Goal: Task Accomplishment & Management: Manage account settings

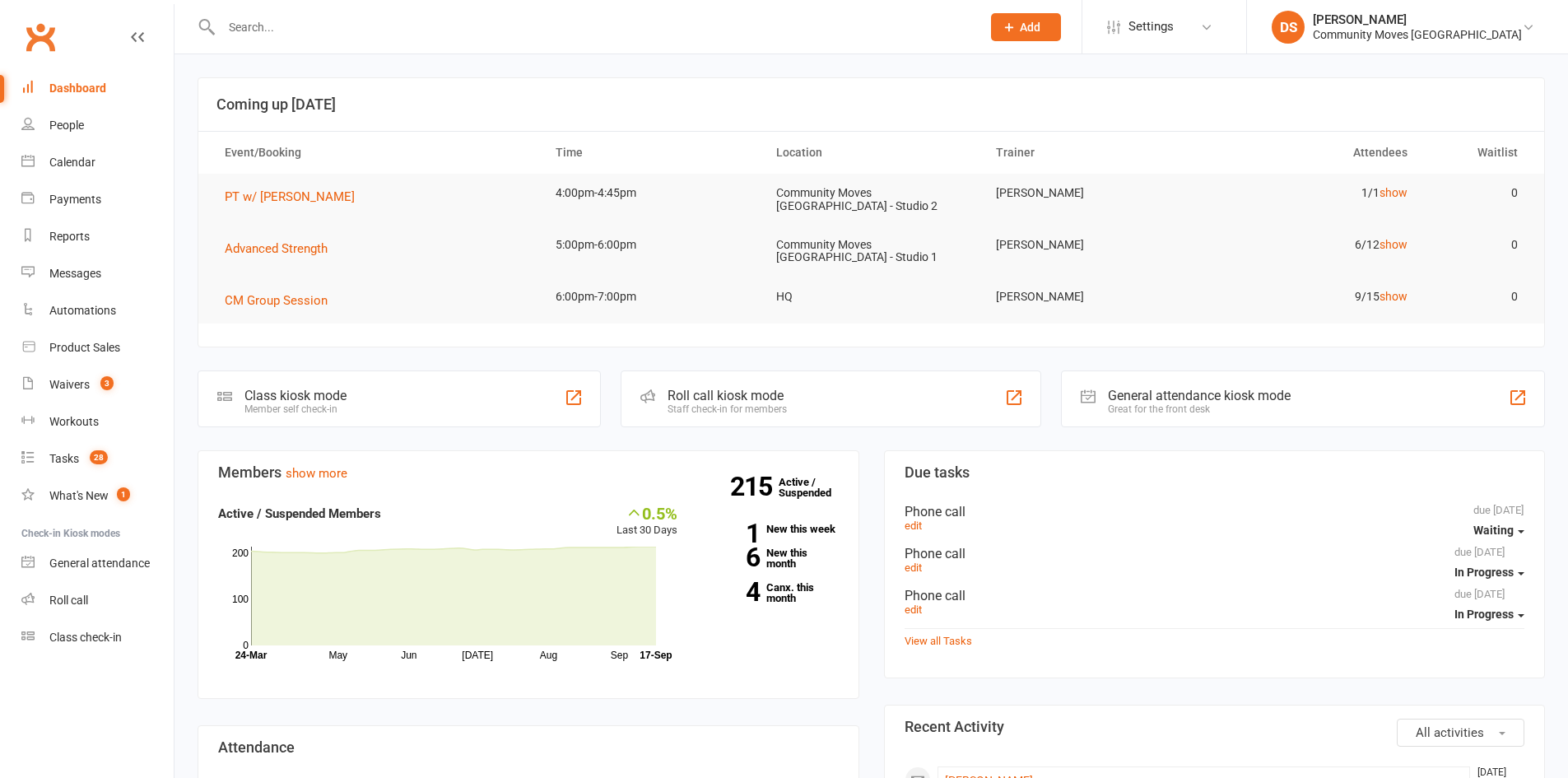
click at [316, 32] on input "text" at bounding box center [592, 27] width 753 height 23
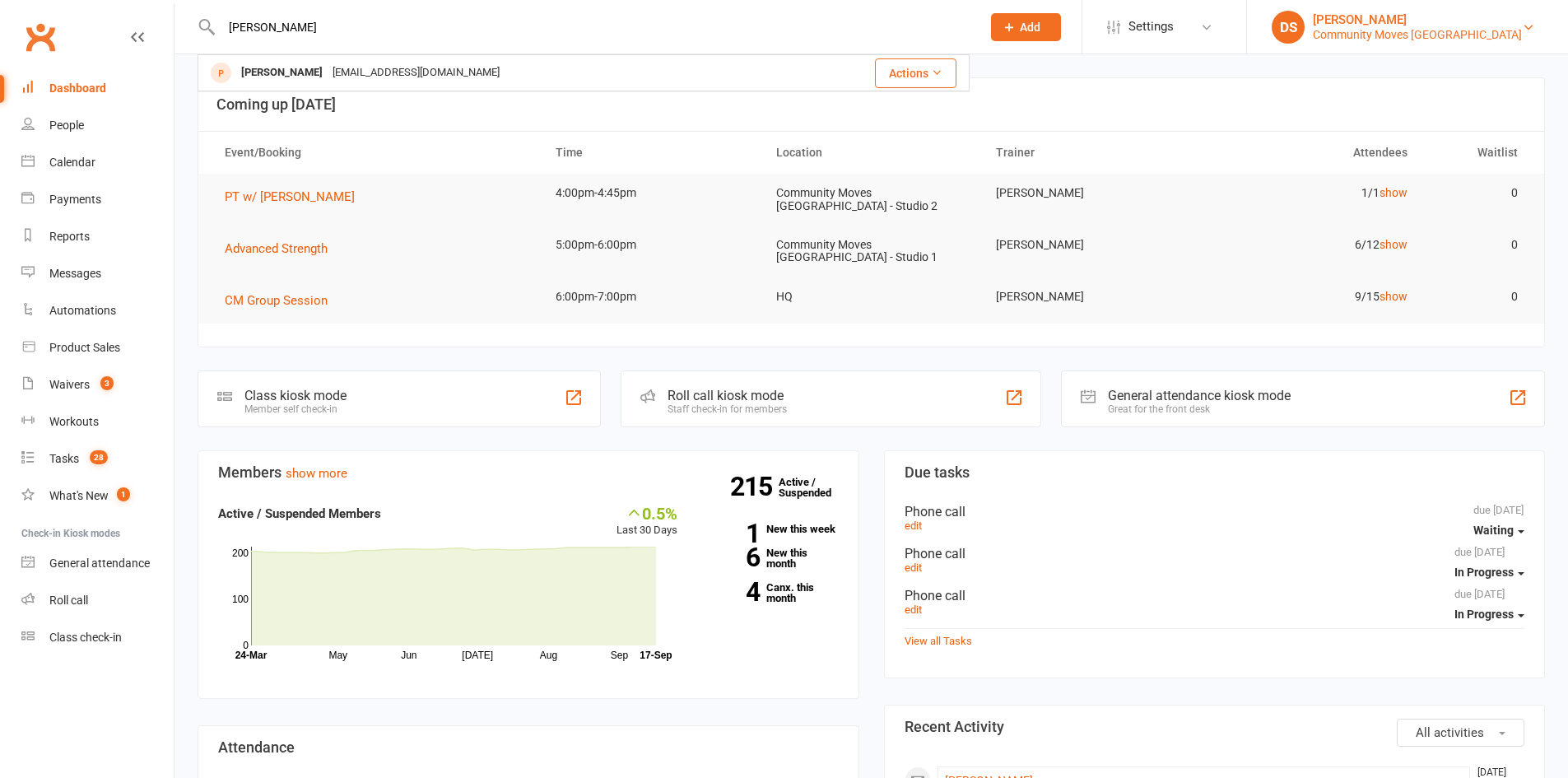
type input "lesley"
click at [1454, 26] on div "Darshak Shah Community Moves Neutral Bay" at bounding box center [1417, 27] width 209 height 30
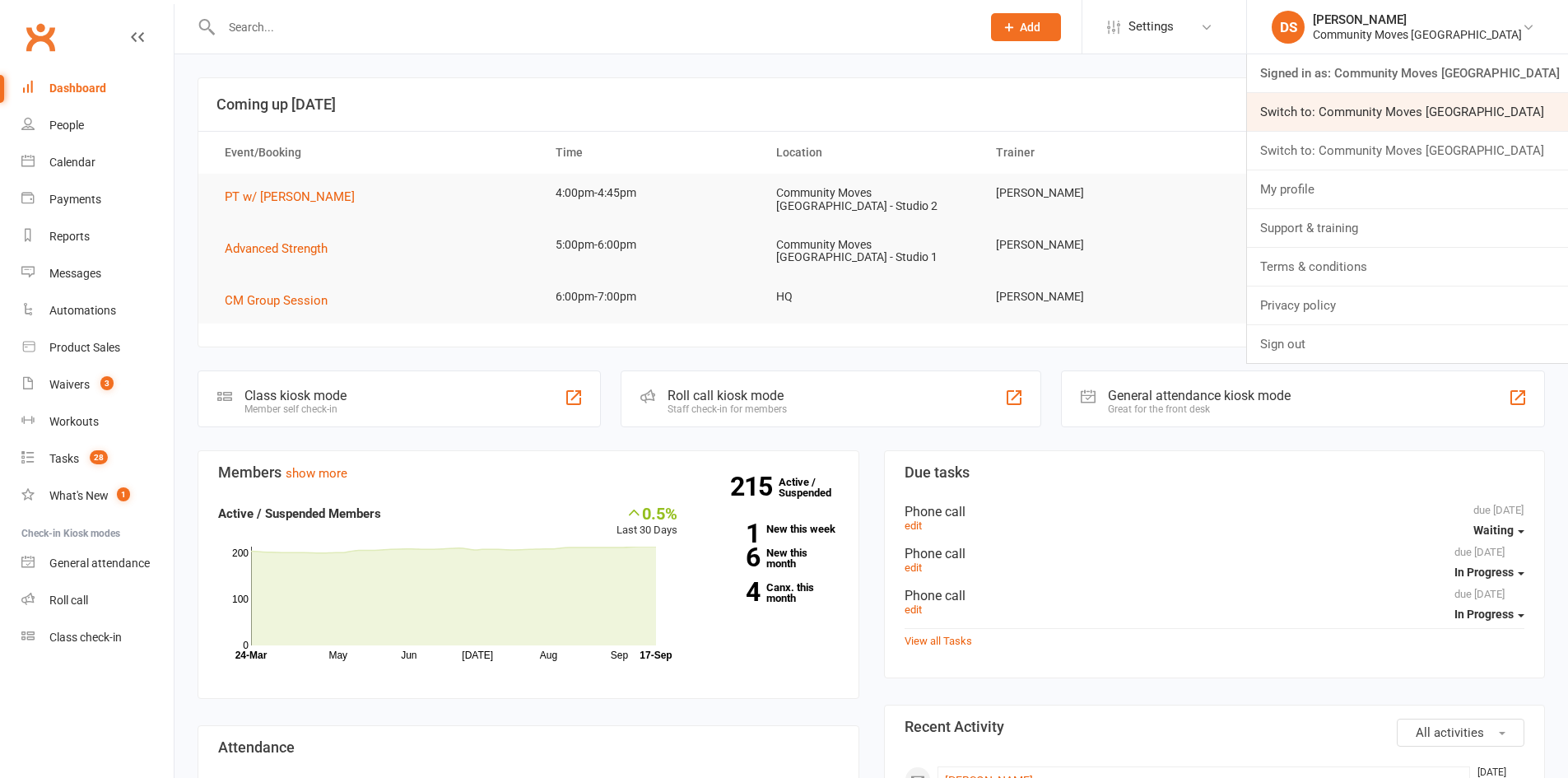
click at [1440, 102] on link "Switch to: Community Moves [GEOGRAPHIC_DATA]" at bounding box center [1408, 112] width 321 height 38
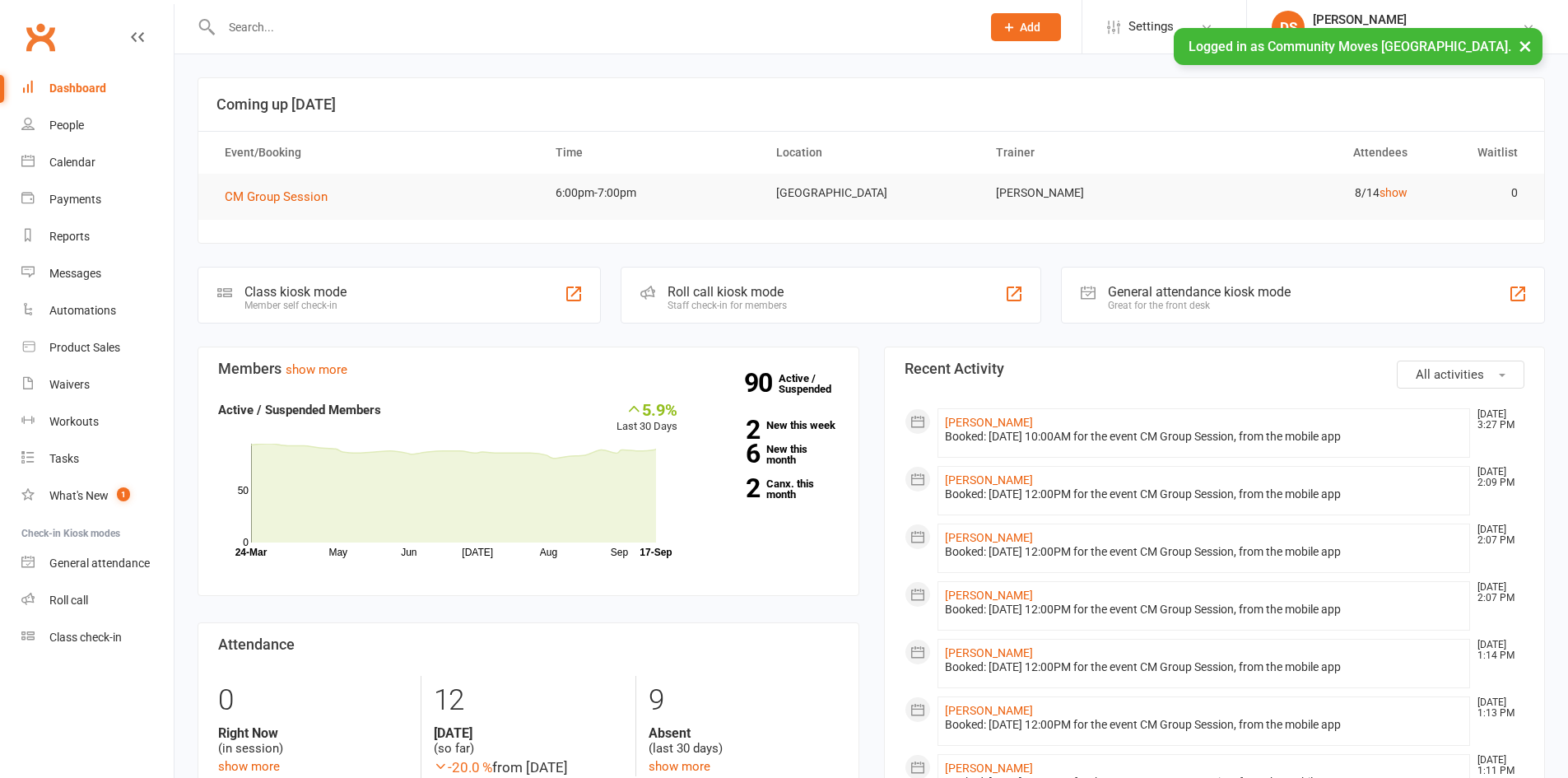
click at [369, 29] on input "text" at bounding box center [592, 27] width 753 height 23
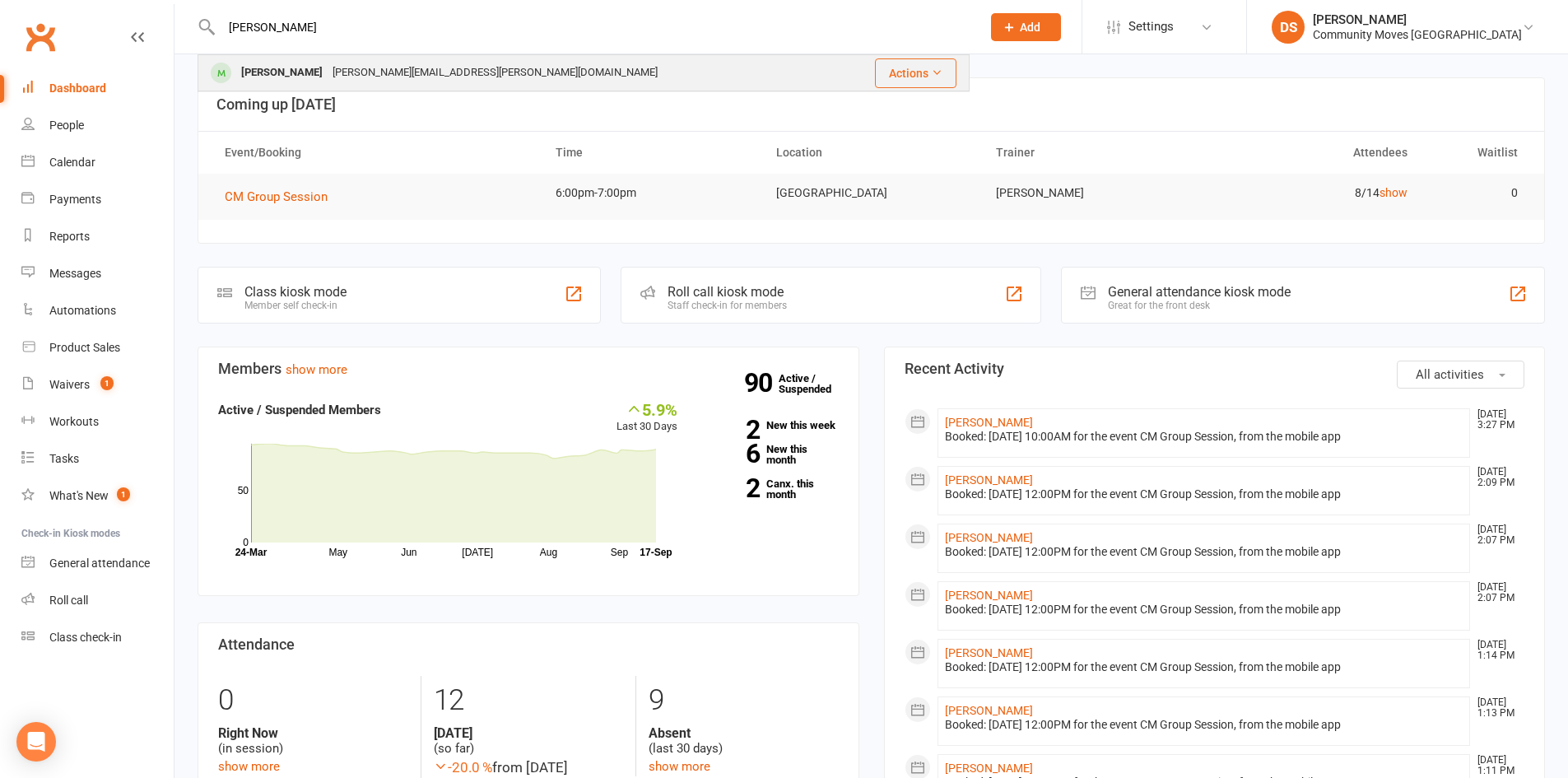
type input "lesley"
click at [357, 71] on div "lesley.treleaven@gmail.com" at bounding box center [495, 72] width 335 height 24
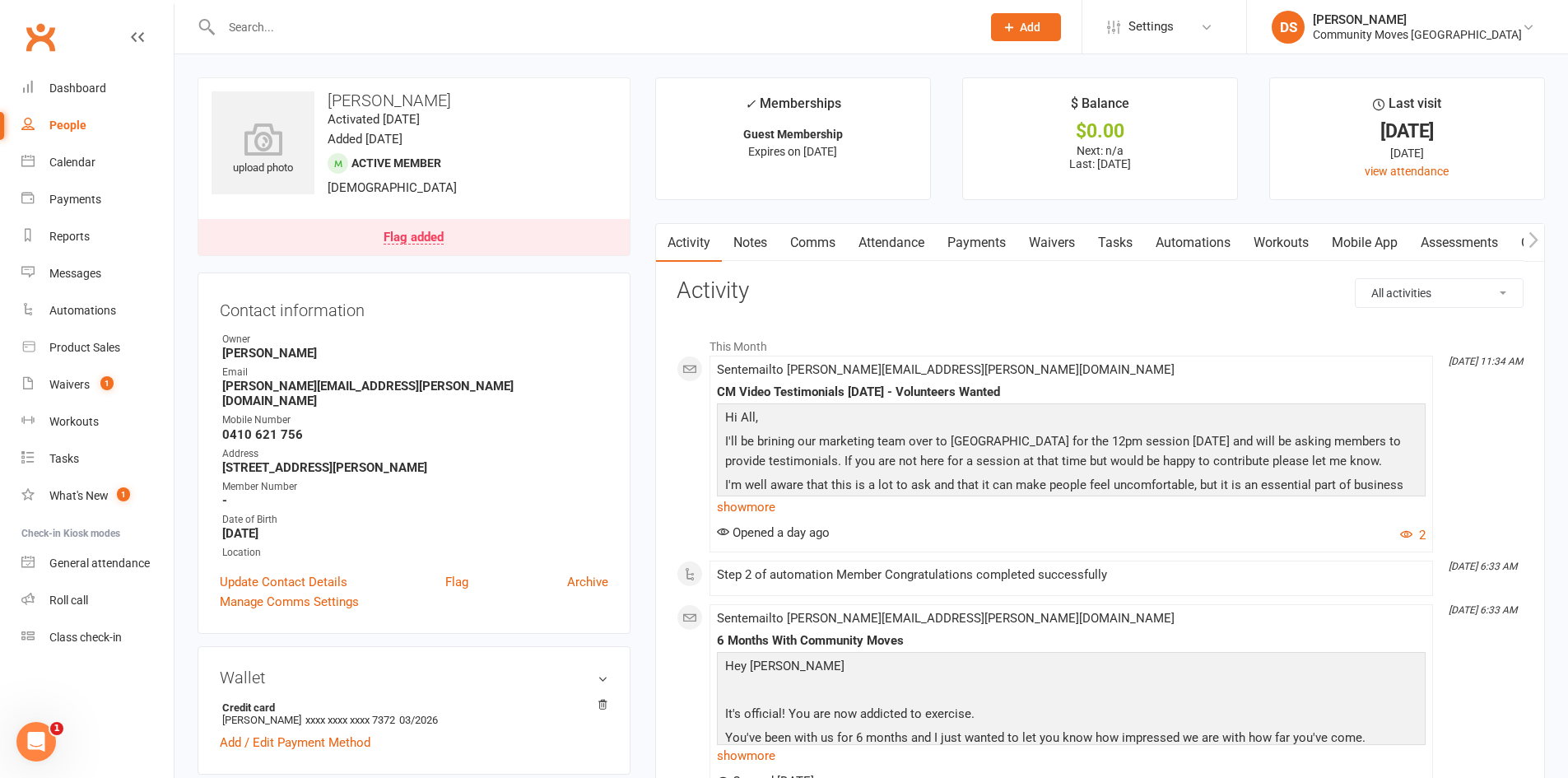
click at [949, 242] on link "Payments" at bounding box center [976, 242] width 81 height 38
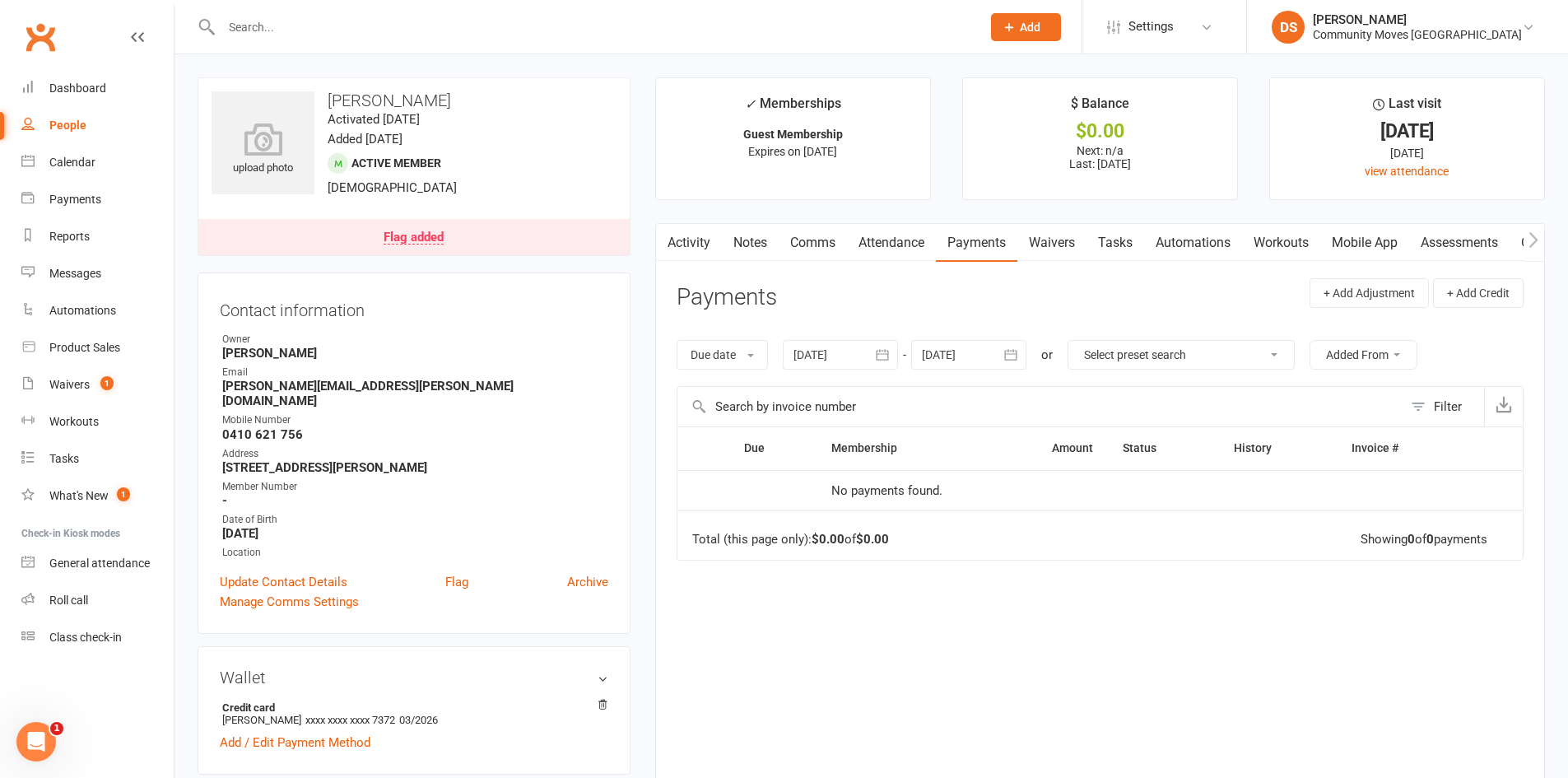
click at [544, 37] on input "text" at bounding box center [592, 27] width 753 height 23
click at [1328, 40] on li "DS Darshak Shah Community Moves Forestville Signed in as: Community Moves Fores…" at bounding box center [1407, 26] width 322 height 53
click at [1404, 27] on div "Community Moves Forestville" at bounding box center [1417, 34] width 209 height 15
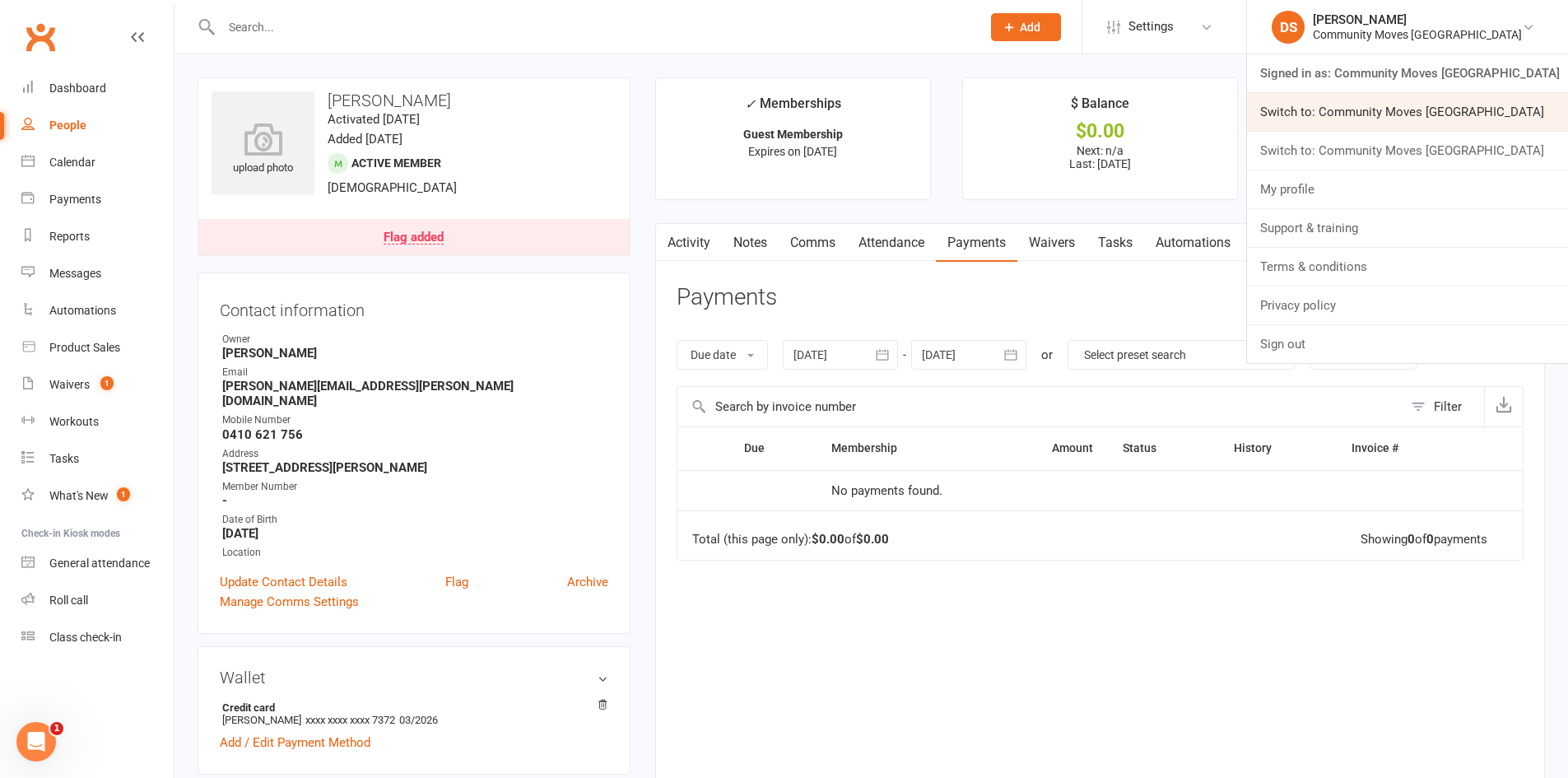
click at [1432, 109] on link "Switch to: Community Moves Narrabeen" at bounding box center [1408, 112] width 321 height 38
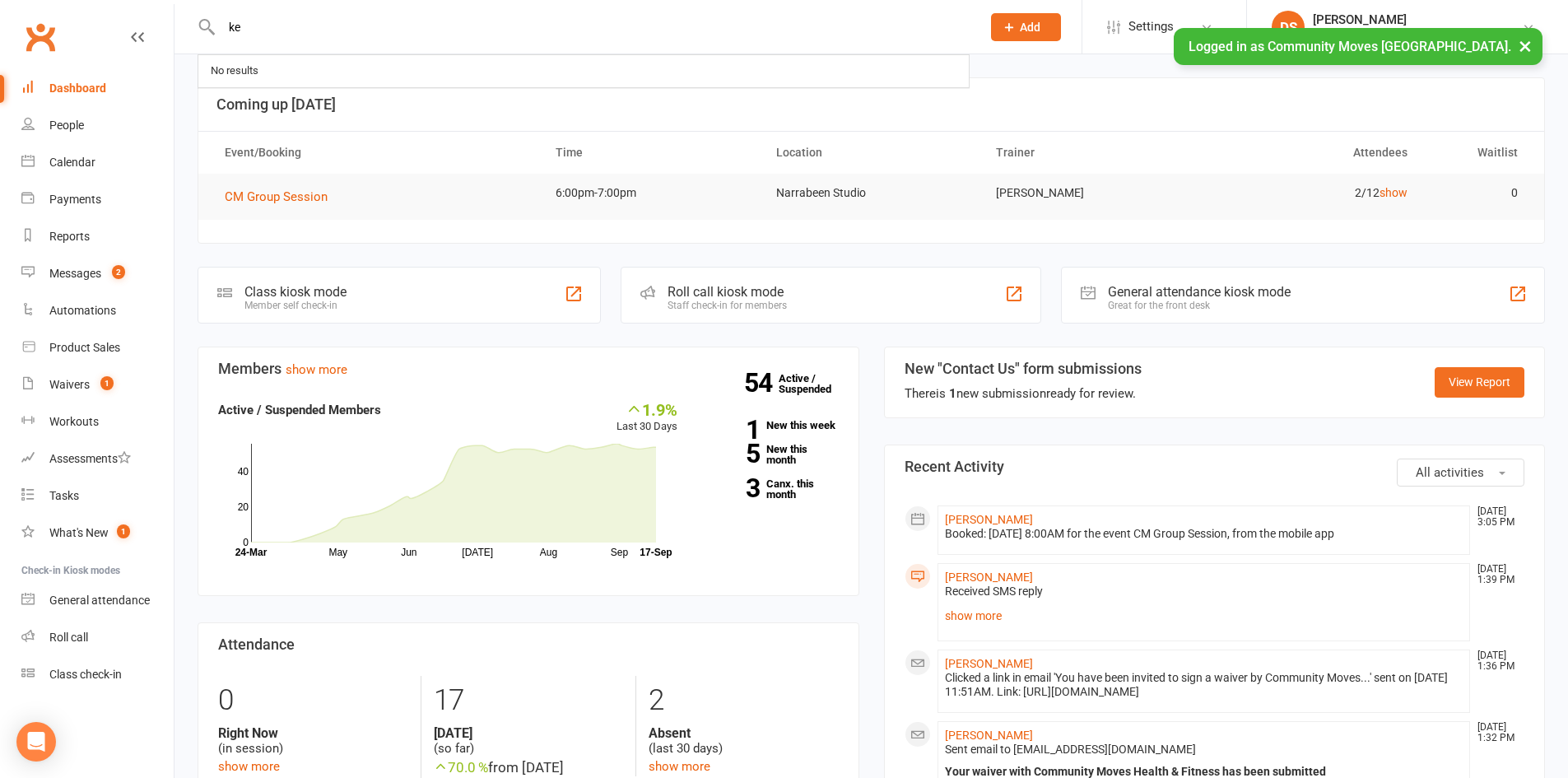
type input "k"
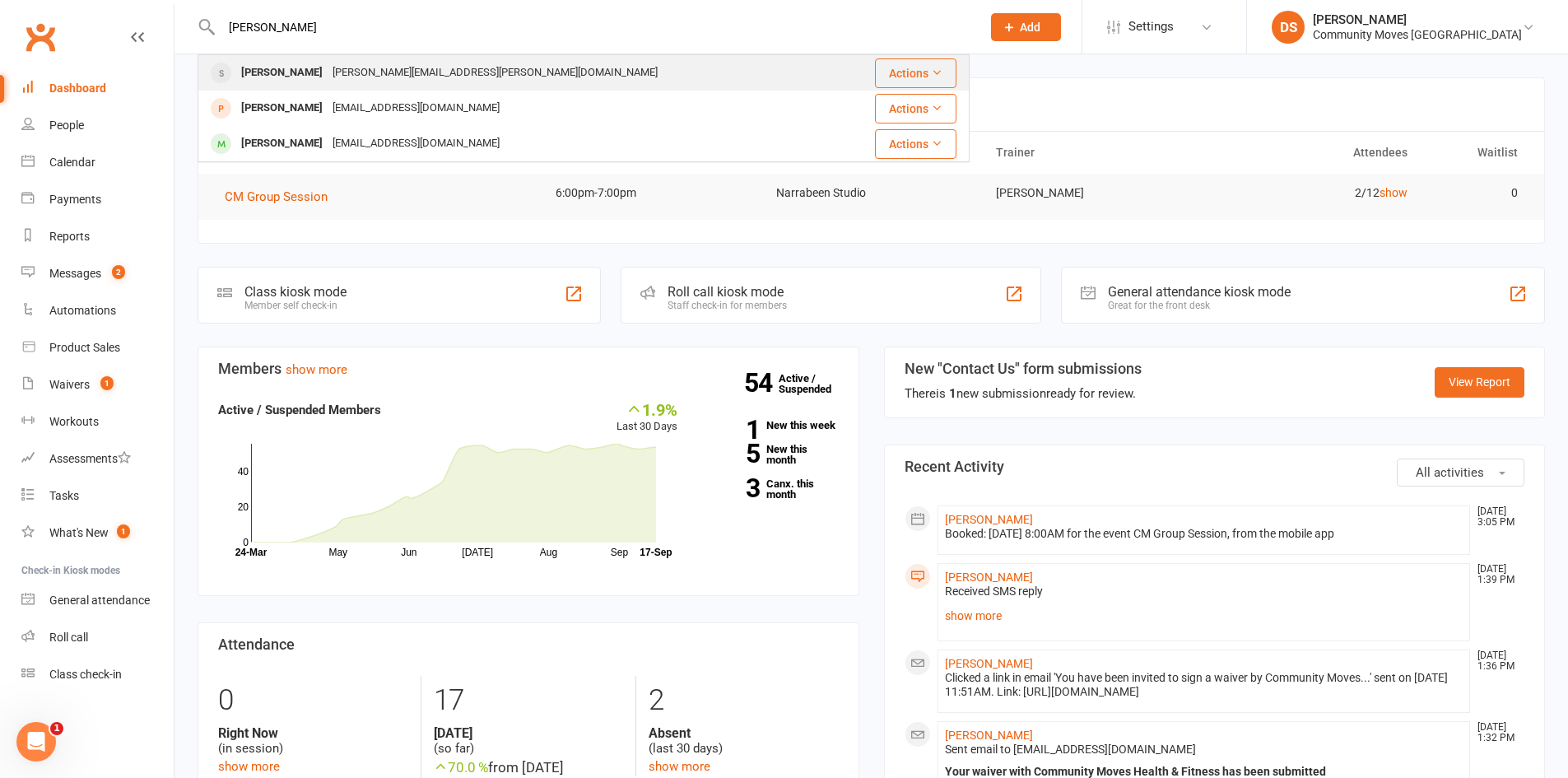
type input "lesley"
click at [457, 70] on div "lesley.treleaven@gmail.com" at bounding box center [495, 72] width 335 height 24
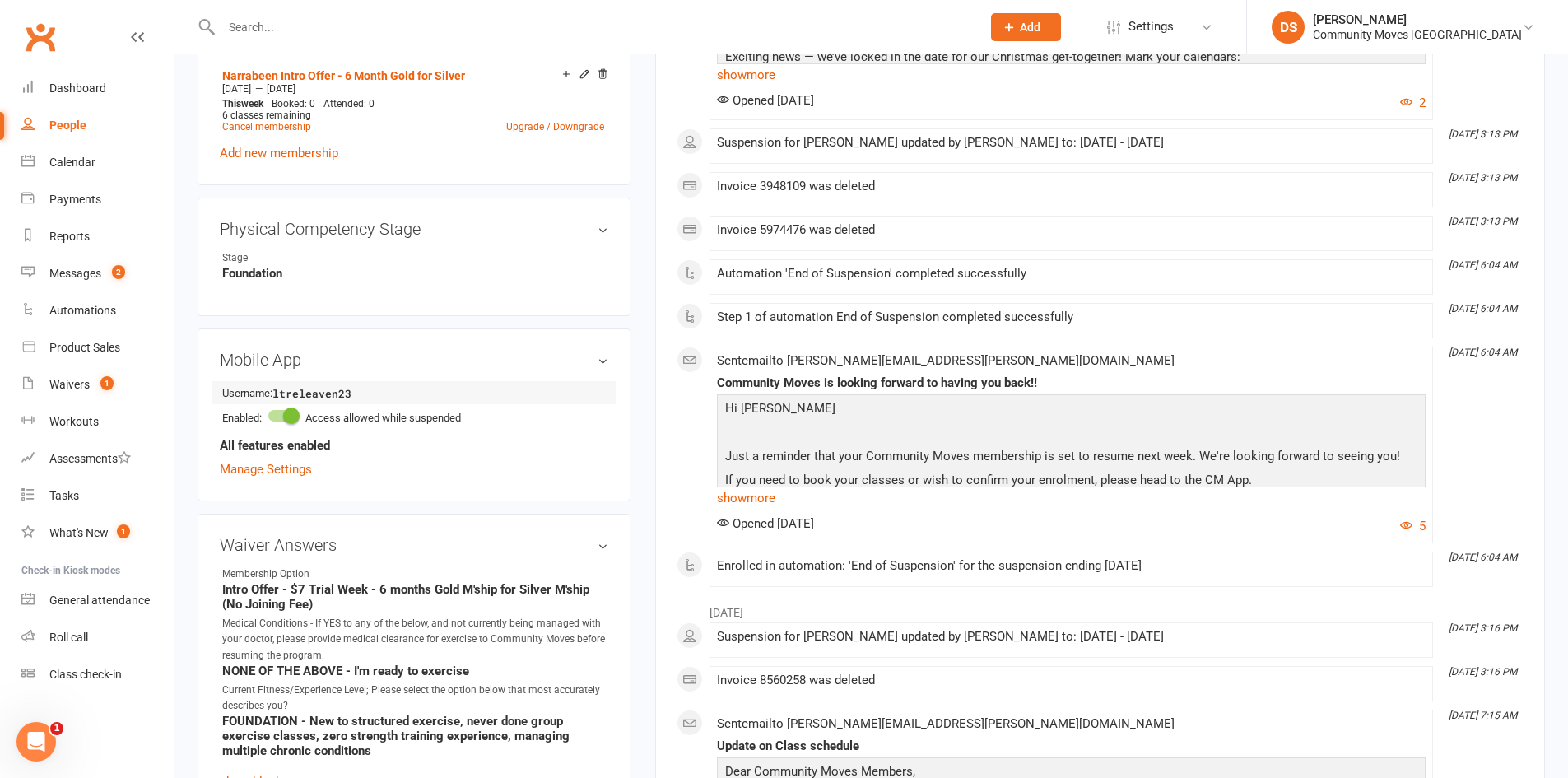
scroll to position [1152, 0]
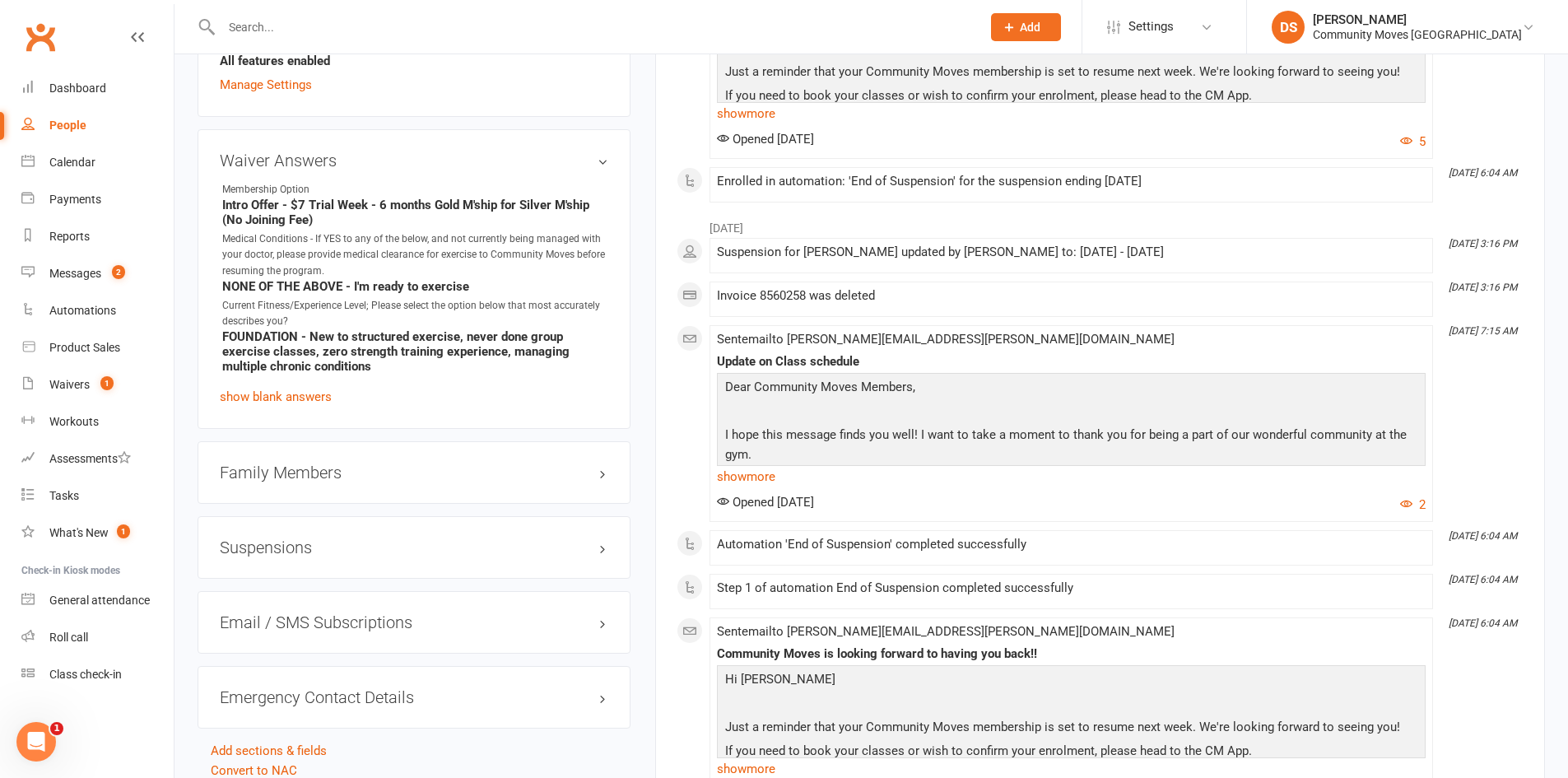
click at [365, 538] on h3 "Suspensions" at bounding box center [413, 547] width 388 height 18
click at [608, 560] on div "Suspensions 25 Aug 2025 - 21 Sep 2025 Injury Edit suspension Add new suspension" at bounding box center [413, 585] width 433 height 139
click at [599, 572] on icon at bounding box center [602, 577] width 11 height 11
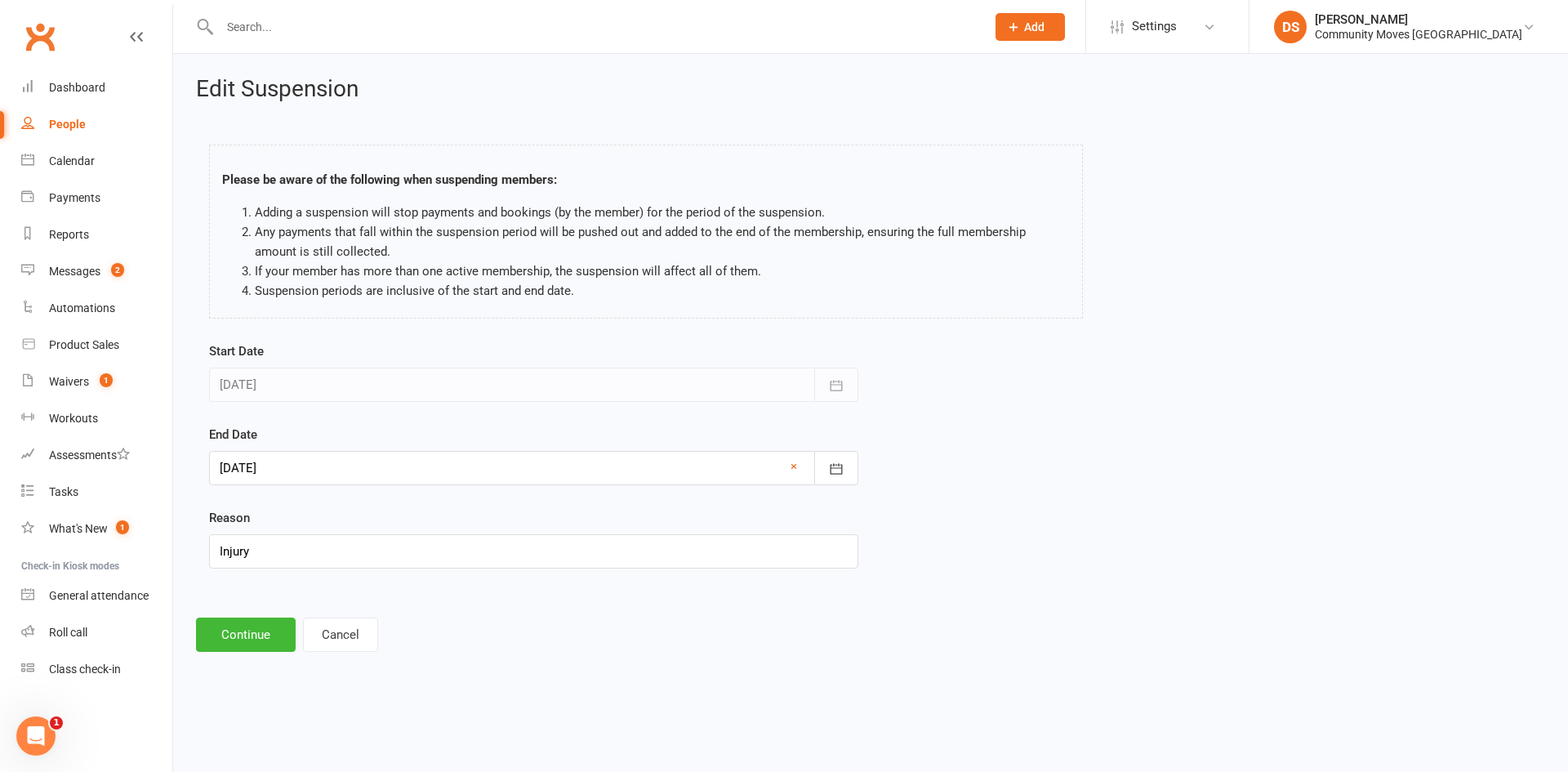
click at [328, 466] on div at bounding box center [534, 468] width 649 height 35
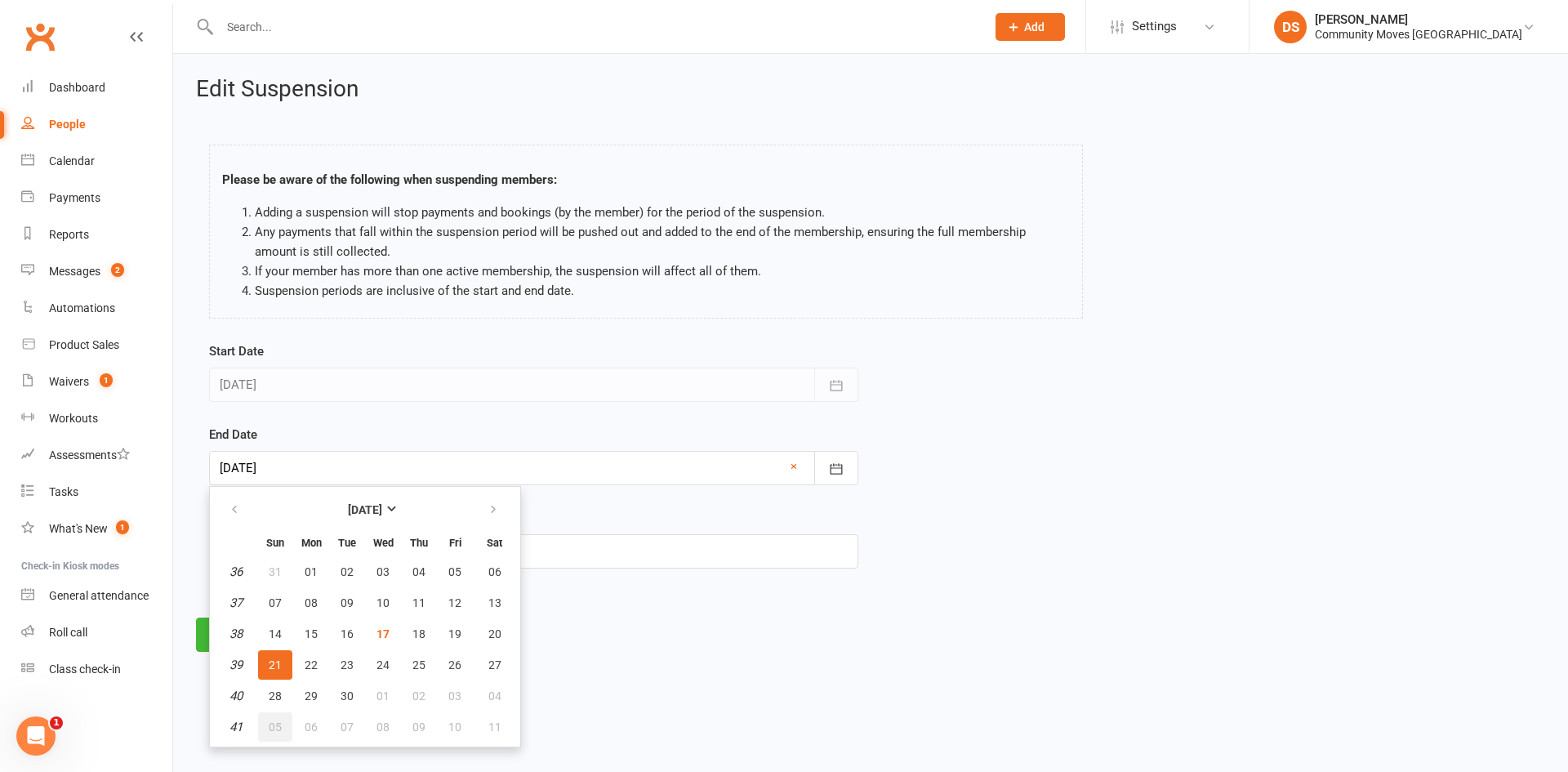
click at [273, 726] on span "05" at bounding box center [274, 726] width 13 height 13
type input "05 Oct 2025"
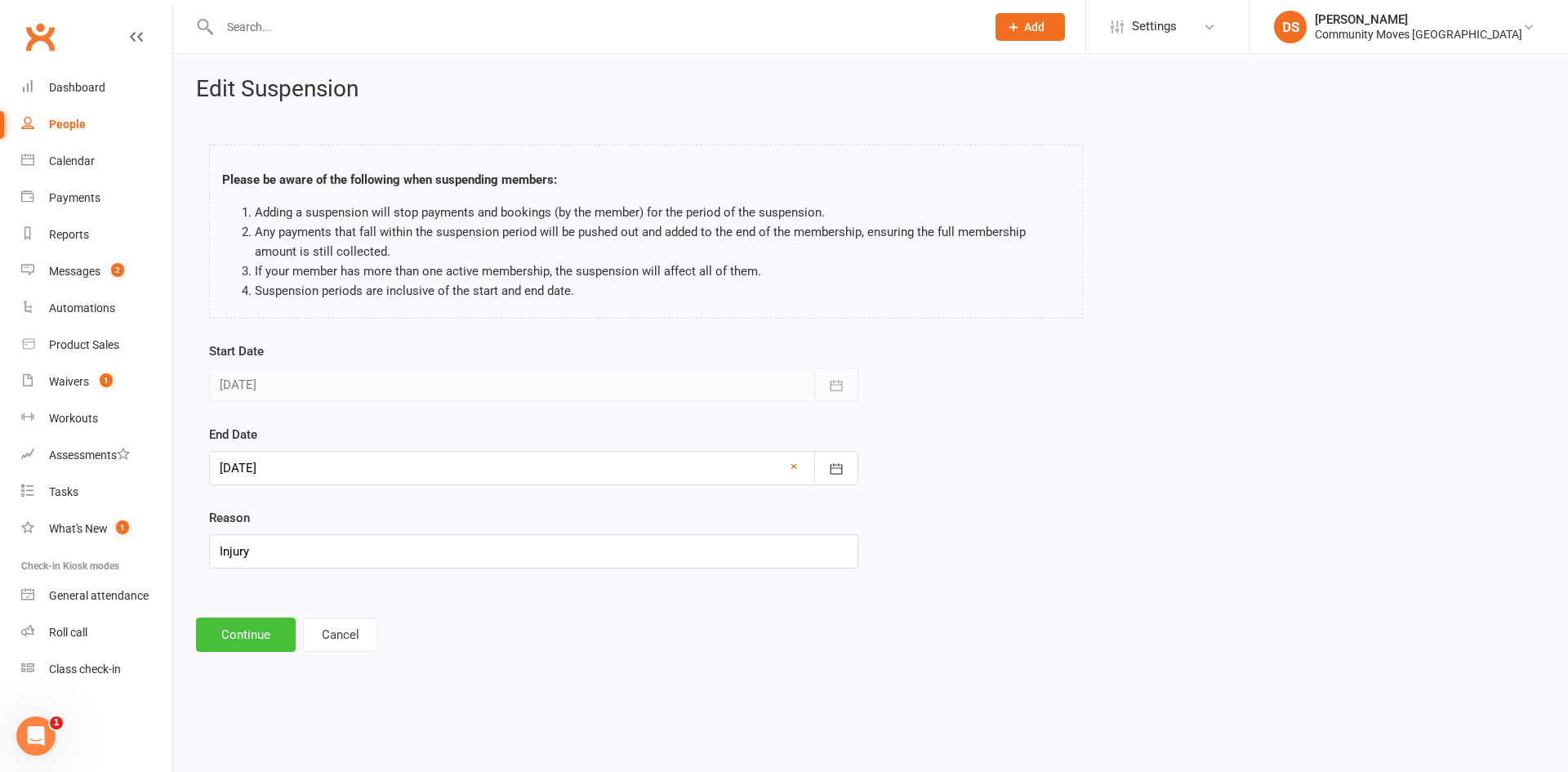
click at [250, 641] on button "Continue" at bounding box center [245, 634] width 100 height 35
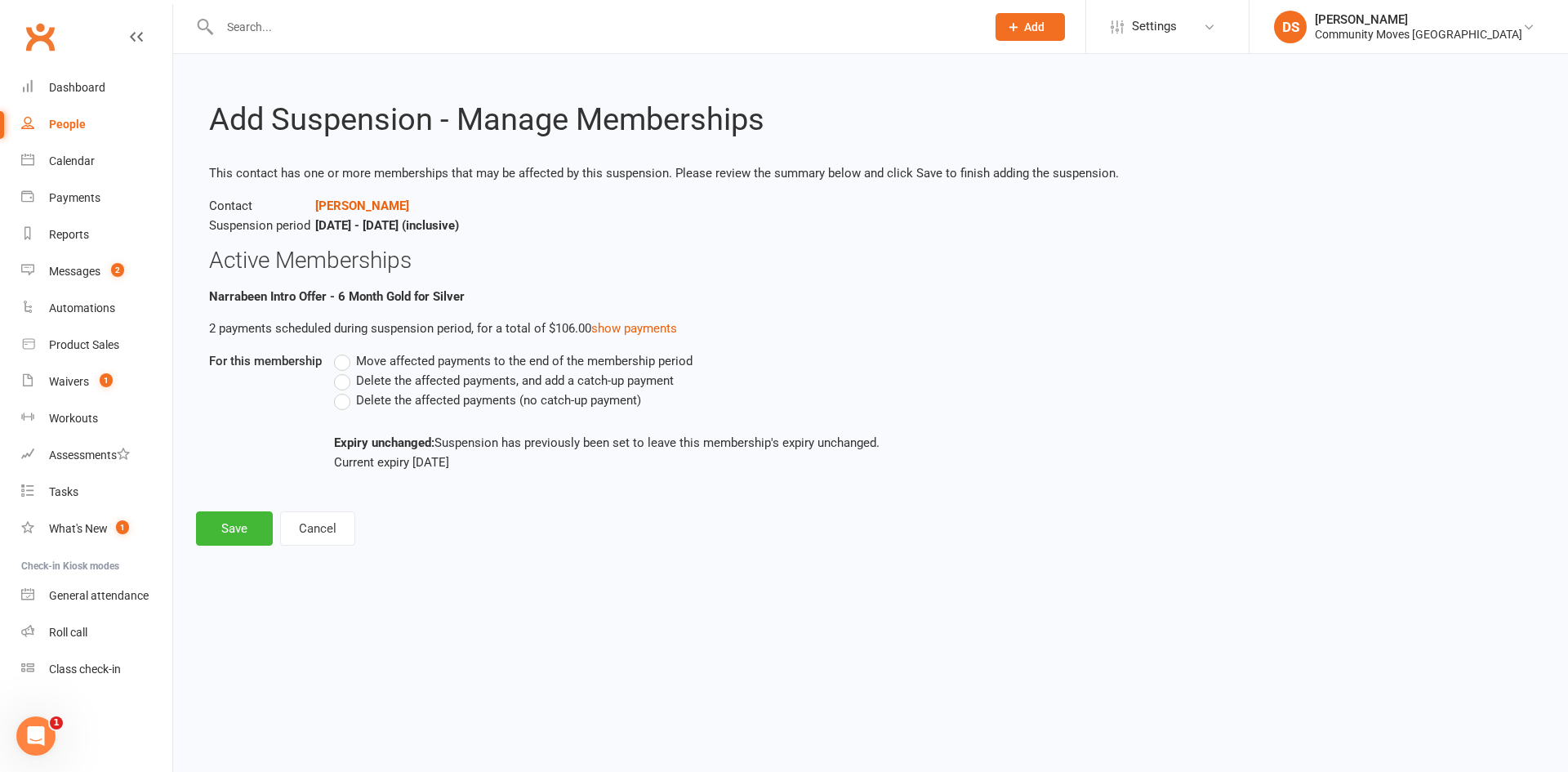
click at [482, 397] on span "Delete the affected payments (no catch-up payment)" at bounding box center [498, 399] width 285 height 17
click at [344, 390] on input "Delete the affected payments (no catch-up payment)" at bounding box center [339, 390] width 10 height 0
click at [225, 530] on button "Save" at bounding box center [234, 529] width 77 height 35
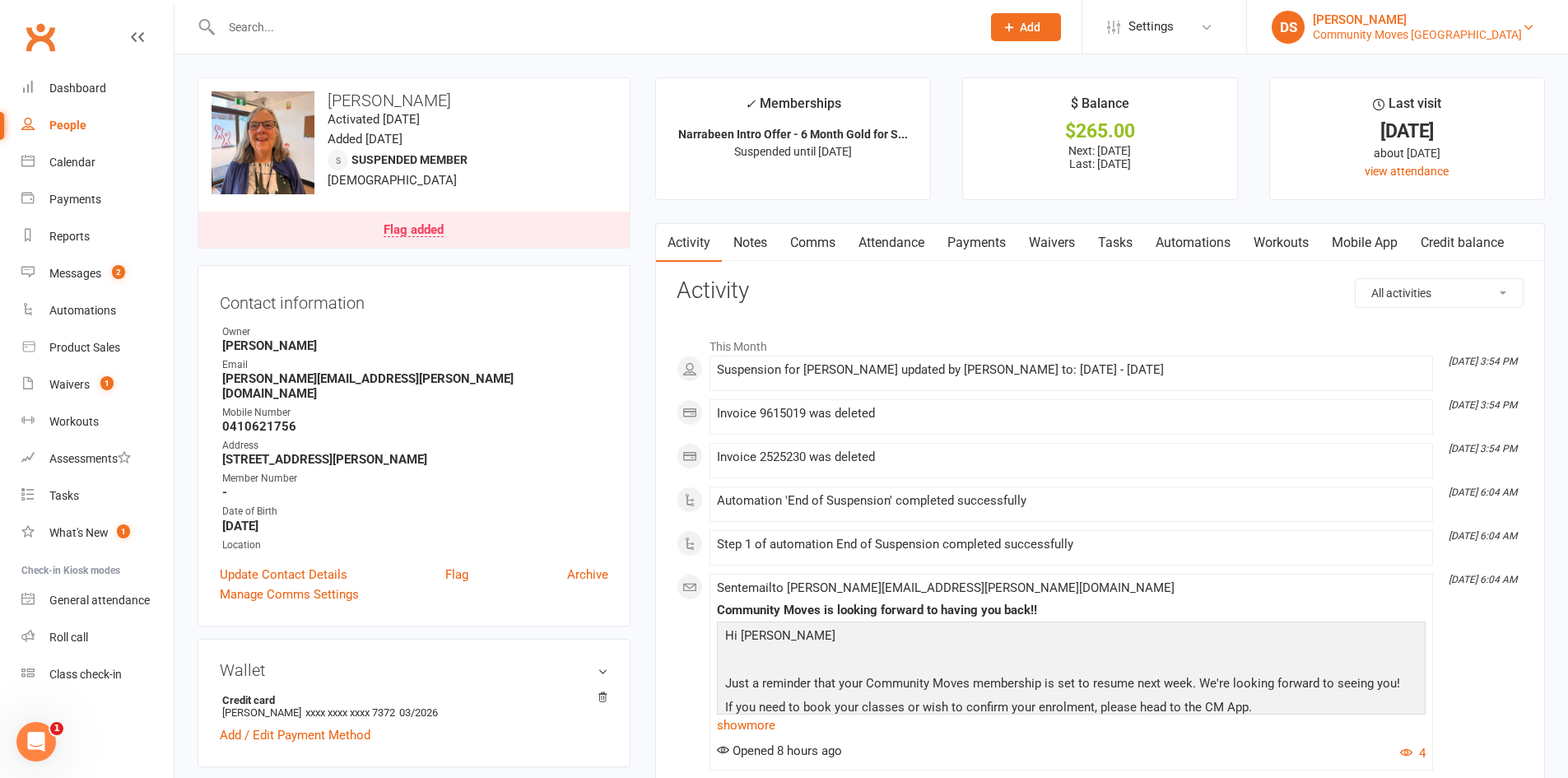
click at [1504, 18] on div "[PERSON_NAME]" at bounding box center [1417, 19] width 209 height 15
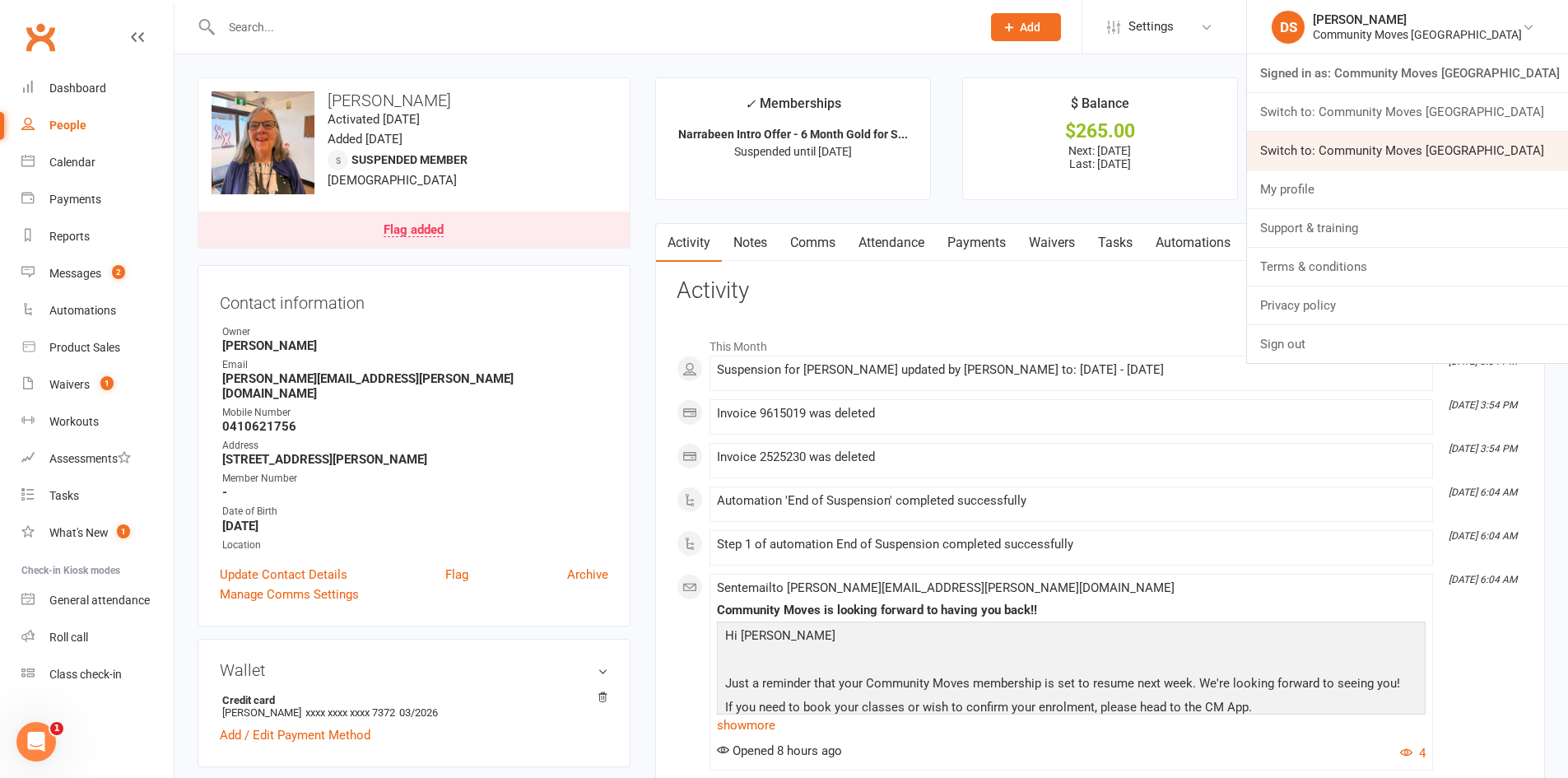
click at [1455, 140] on link "Switch to: Community Moves Neutral Bay" at bounding box center [1408, 150] width 321 height 38
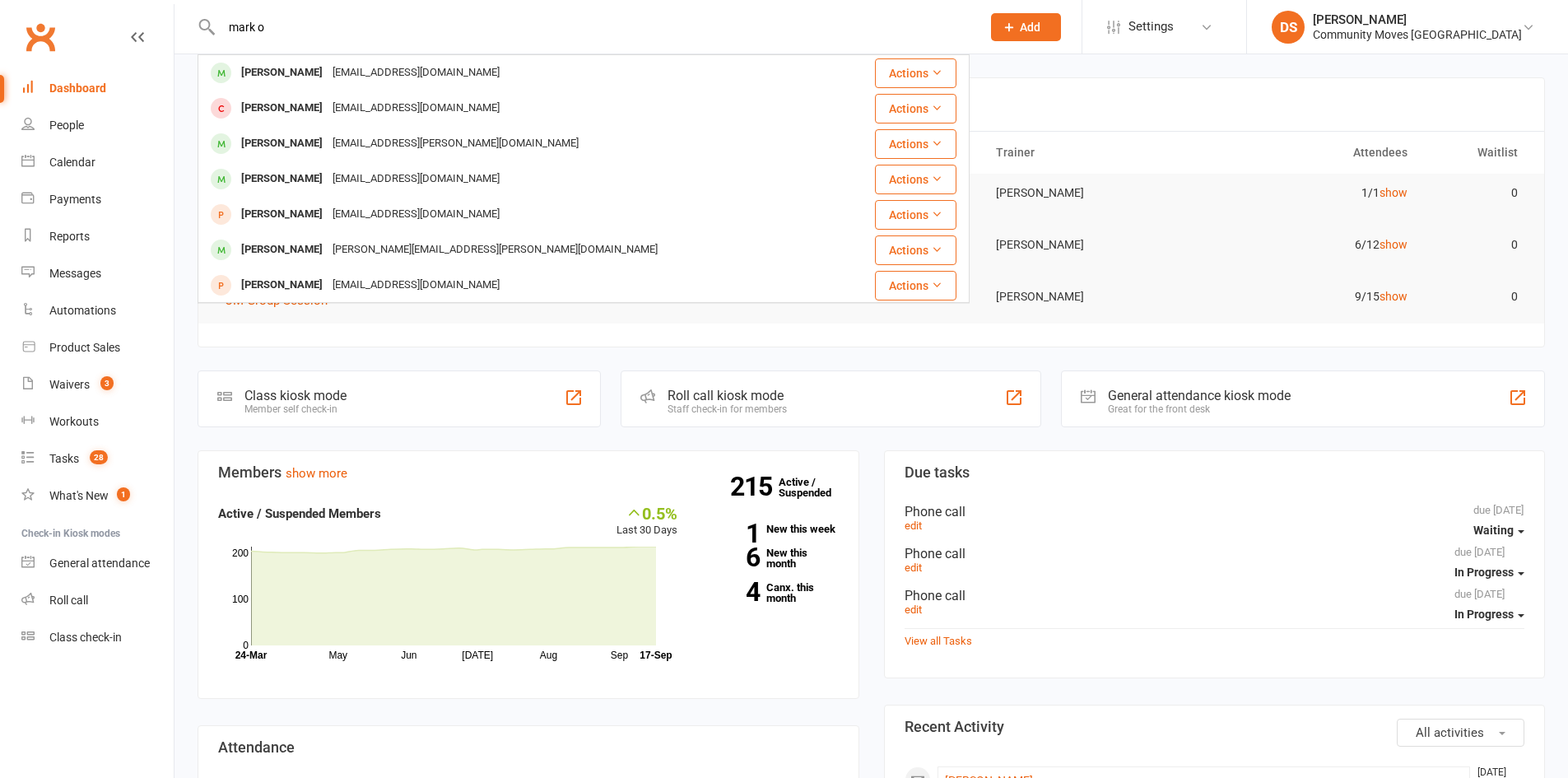
type input "mark o"
click at [297, 51] on div "mark o Mark O’Neill mjoneill@bigpond.net.au Actions Mark Ohlsson ohlsson@bigpon…" at bounding box center [583, 26] width 772 height 53
click at [291, 74] on div "Mark O’Neill" at bounding box center [282, 72] width 92 height 24
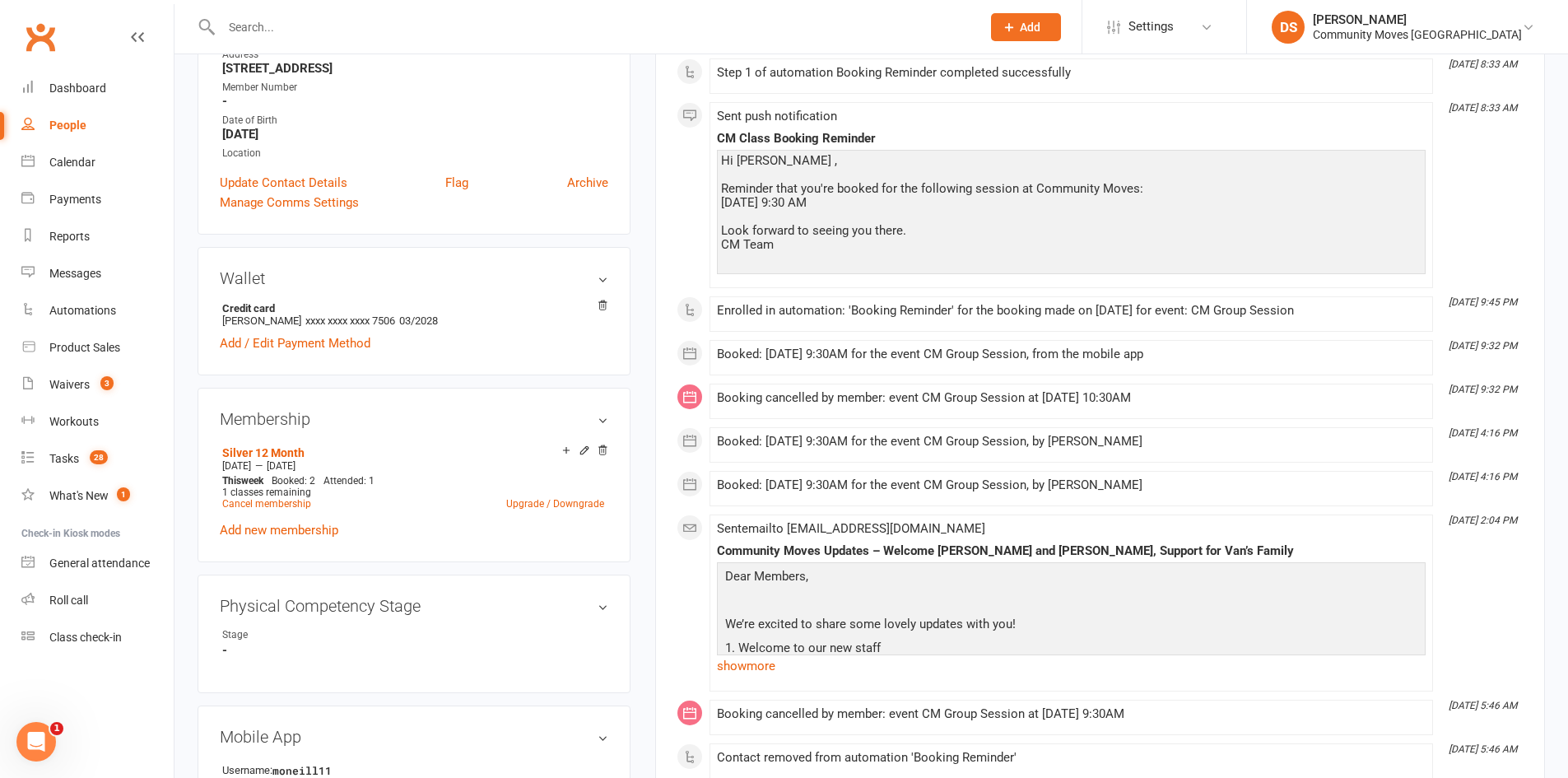
scroll to position [768, 0]
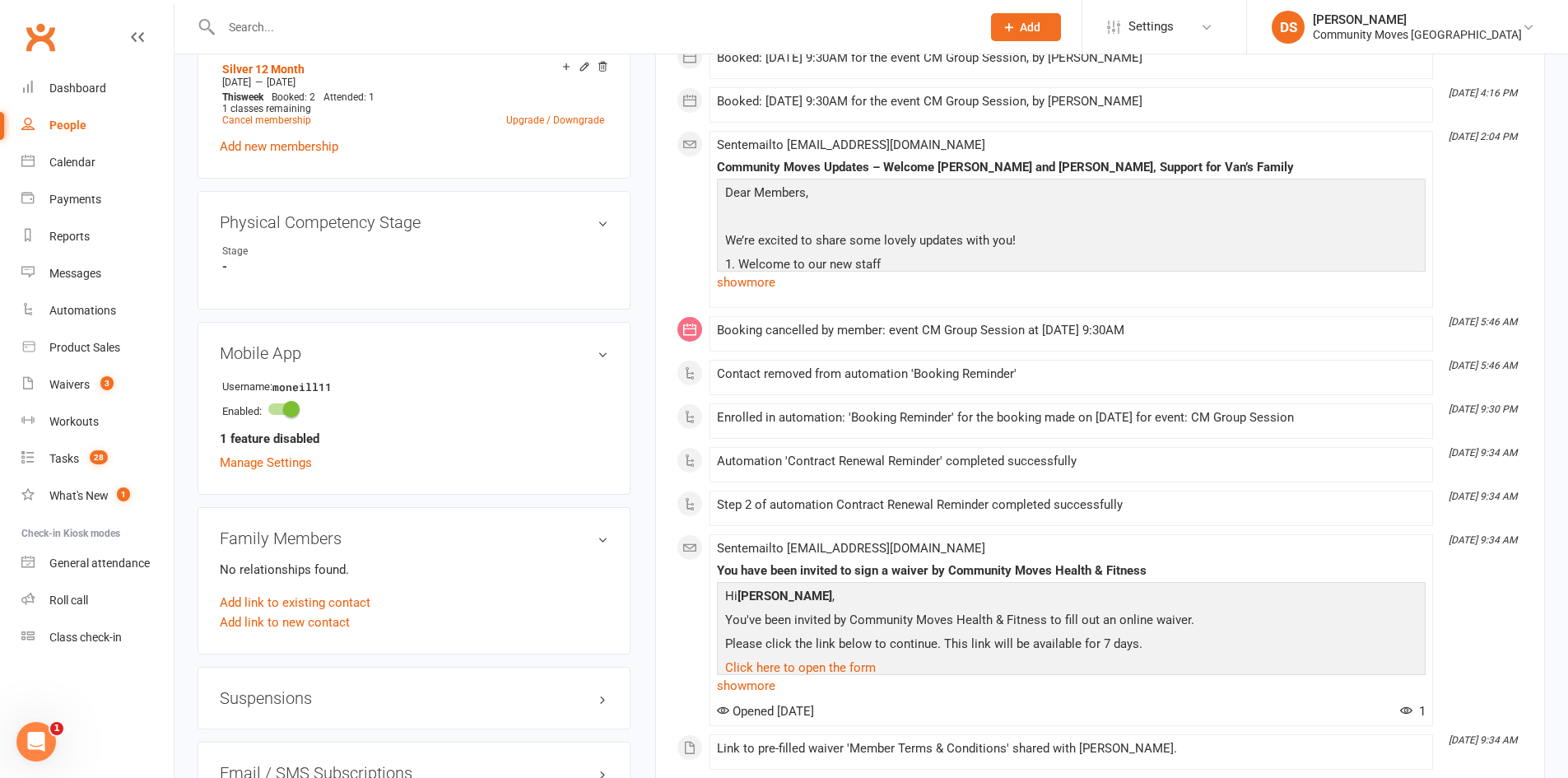
click at [258, 698] on h3 "Suspensions" at bounding box center [413, 698] width 388 height 18
click at [330, 724] on link "Show previous suspensions" at bounding box center [297, 729] width 153 height 15
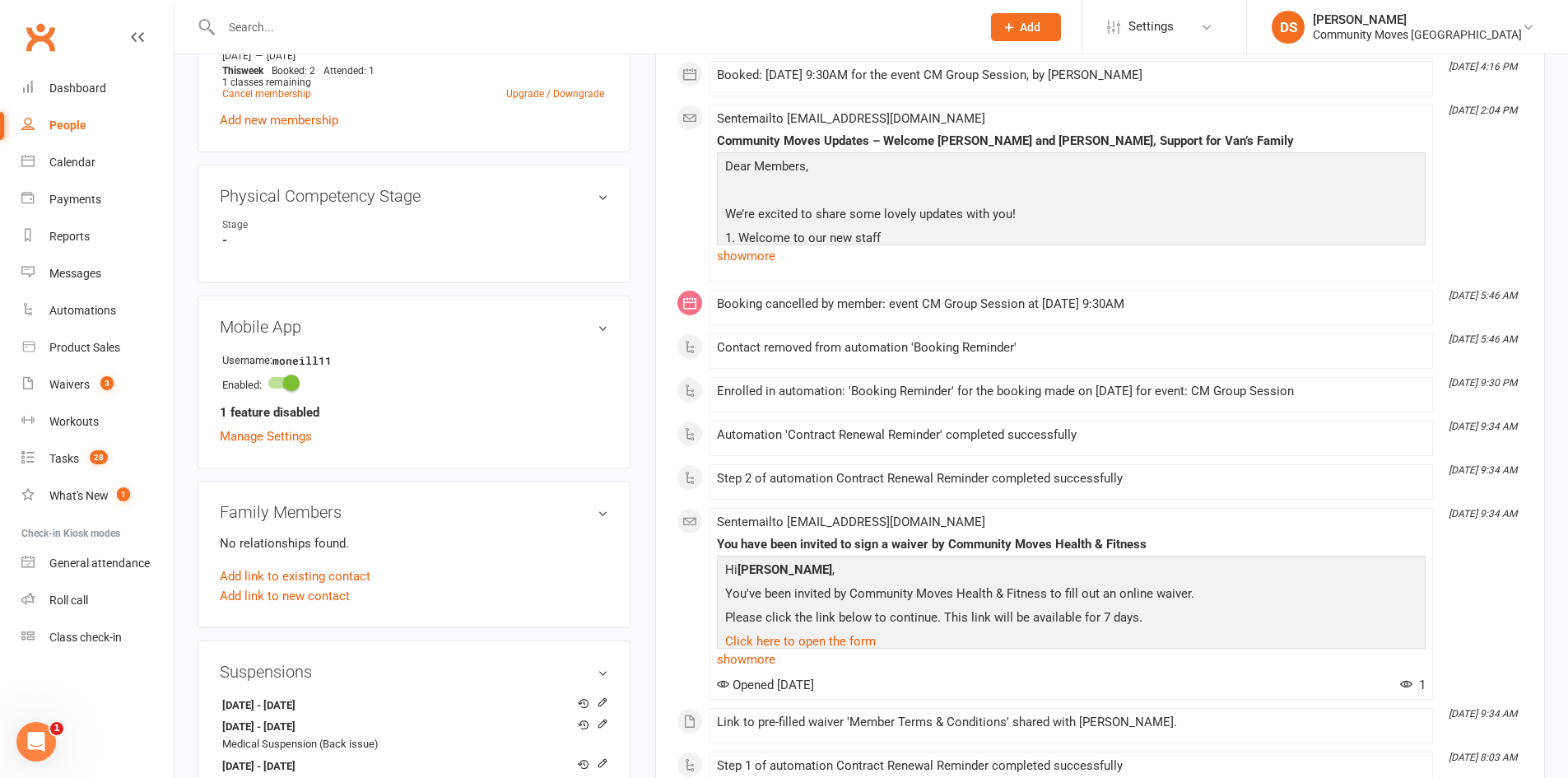
scroll to position [1152, 0]
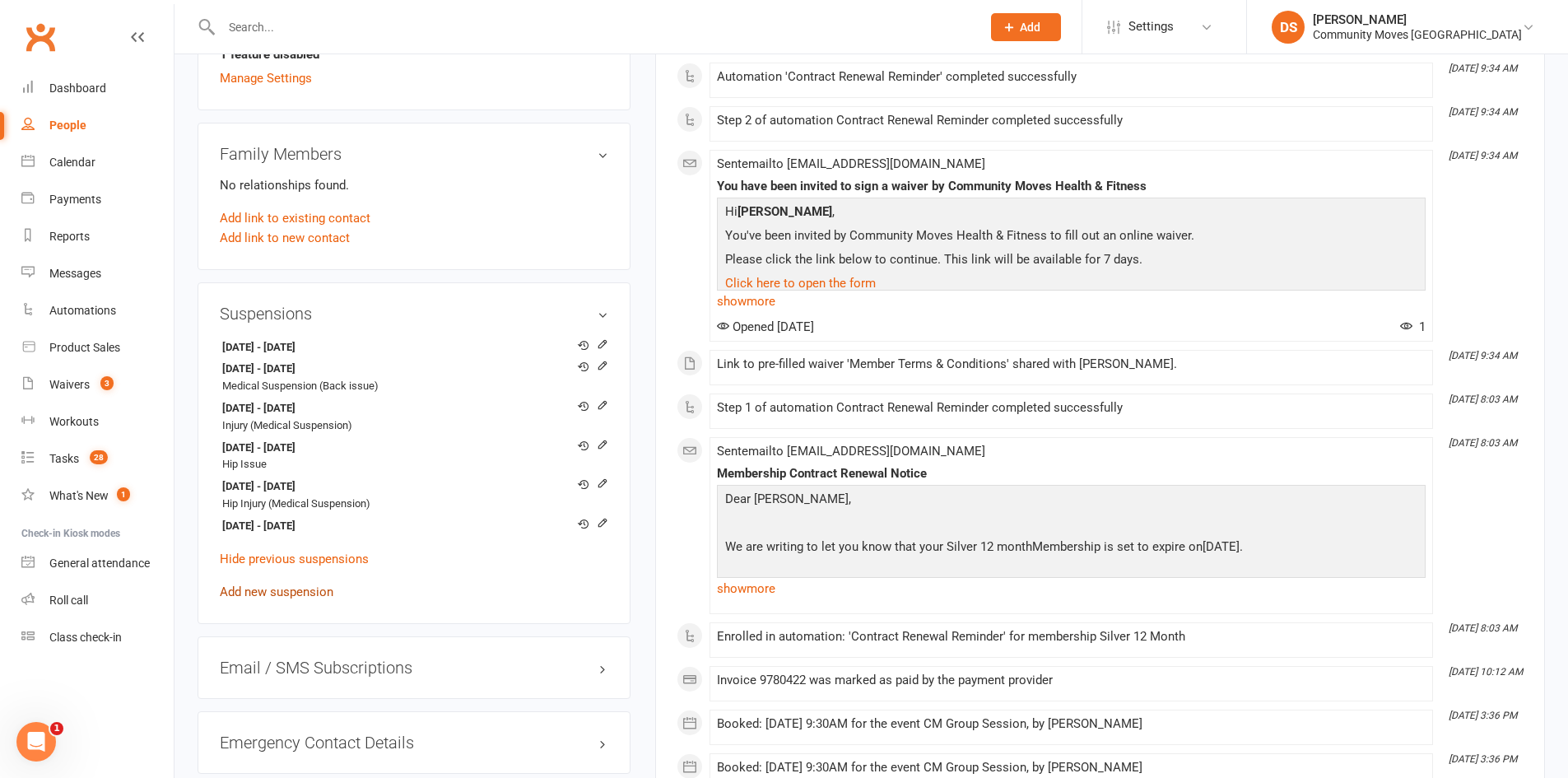
click at [307, 589] on link "Add new suspension" at bounding box center [276, 591] width 113 height 15
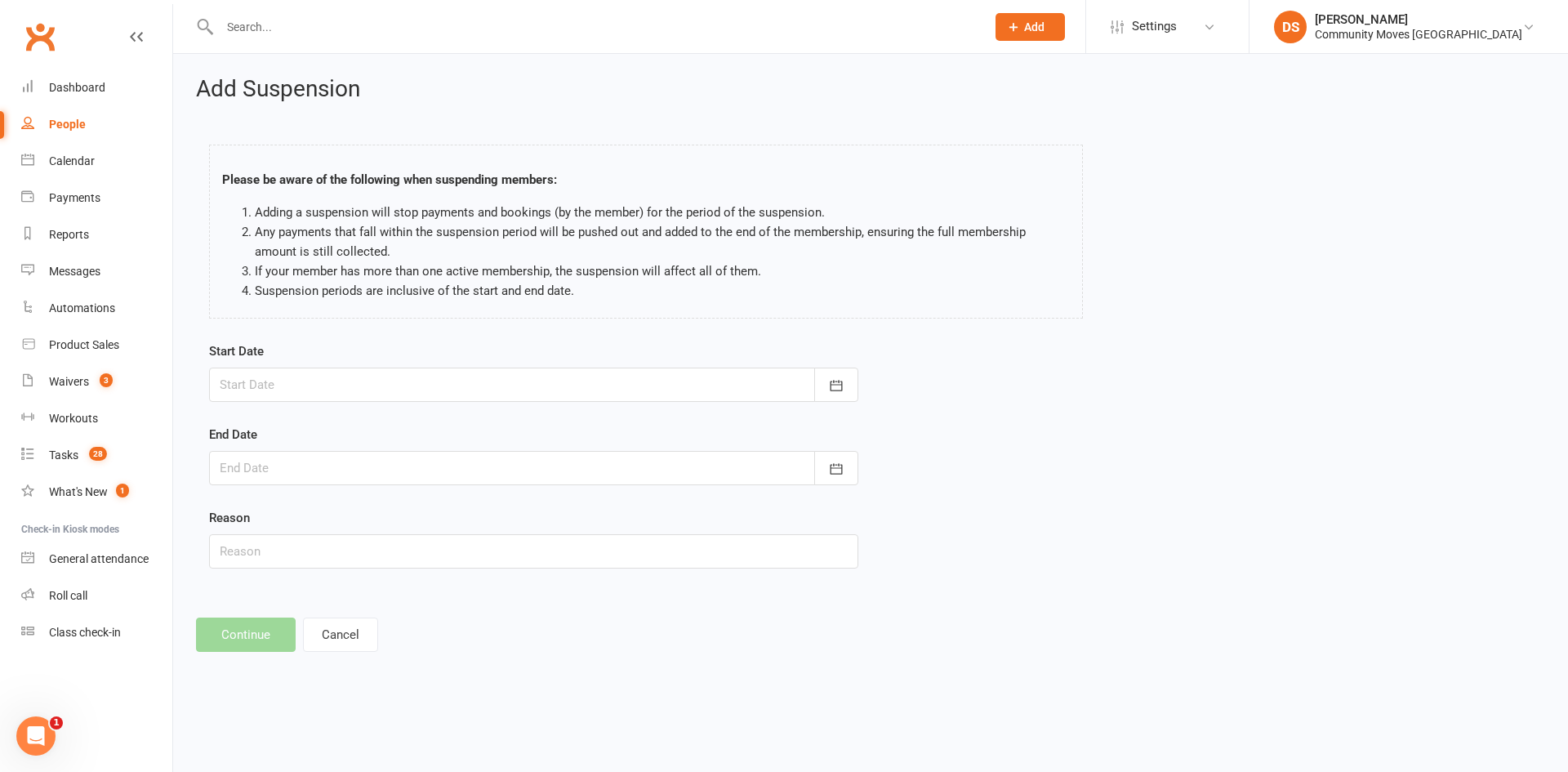
click at [308, 387] on div at bounding box center [534, 385] width 649 height 35
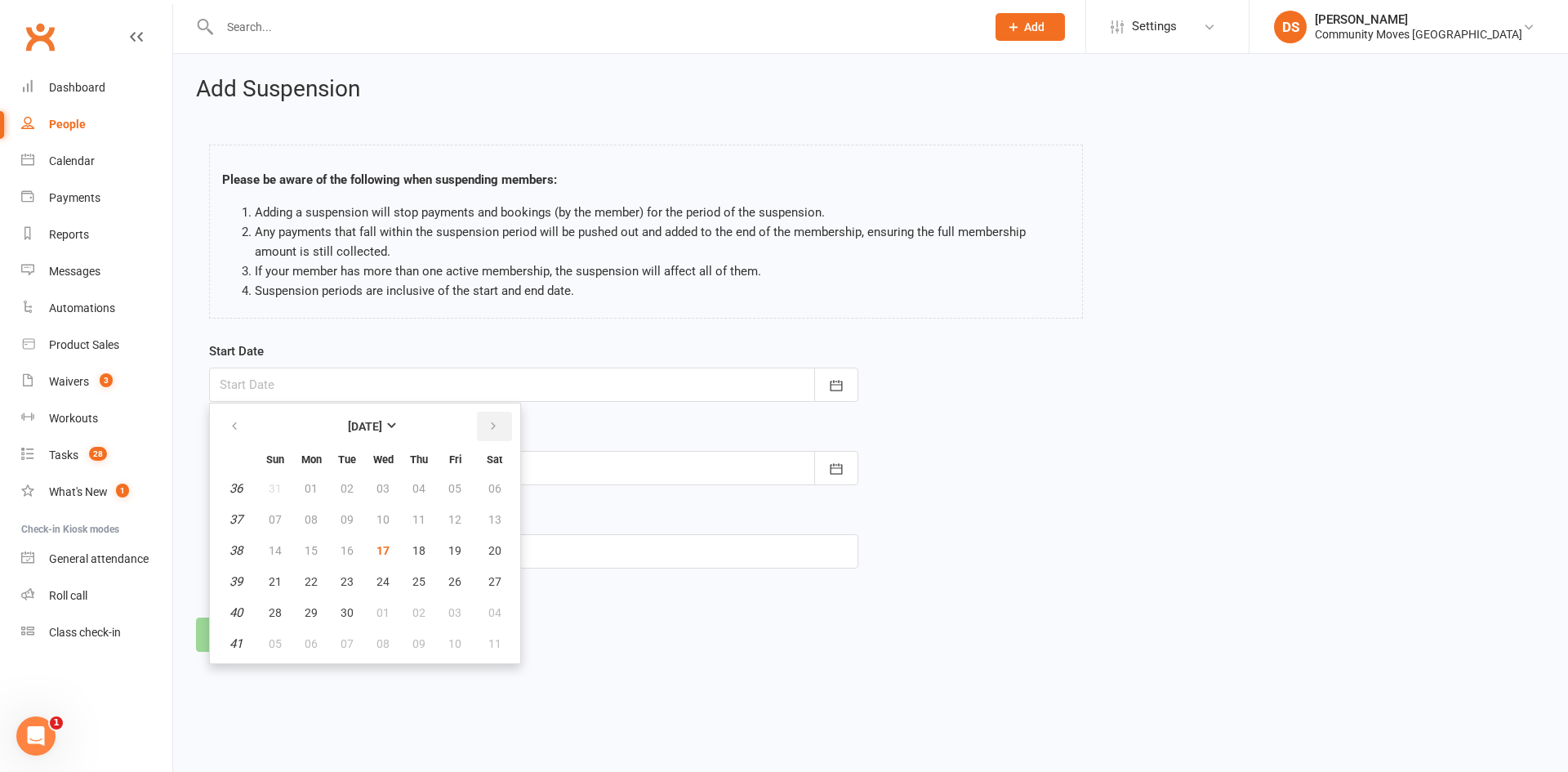
click at [480, 421] on button "button" at bounding box center [494, 427] width 35 height 29
click at [311, 544] on span "13" at bounding box center [311, 550] width 13 height 13
type input "[DATE]"
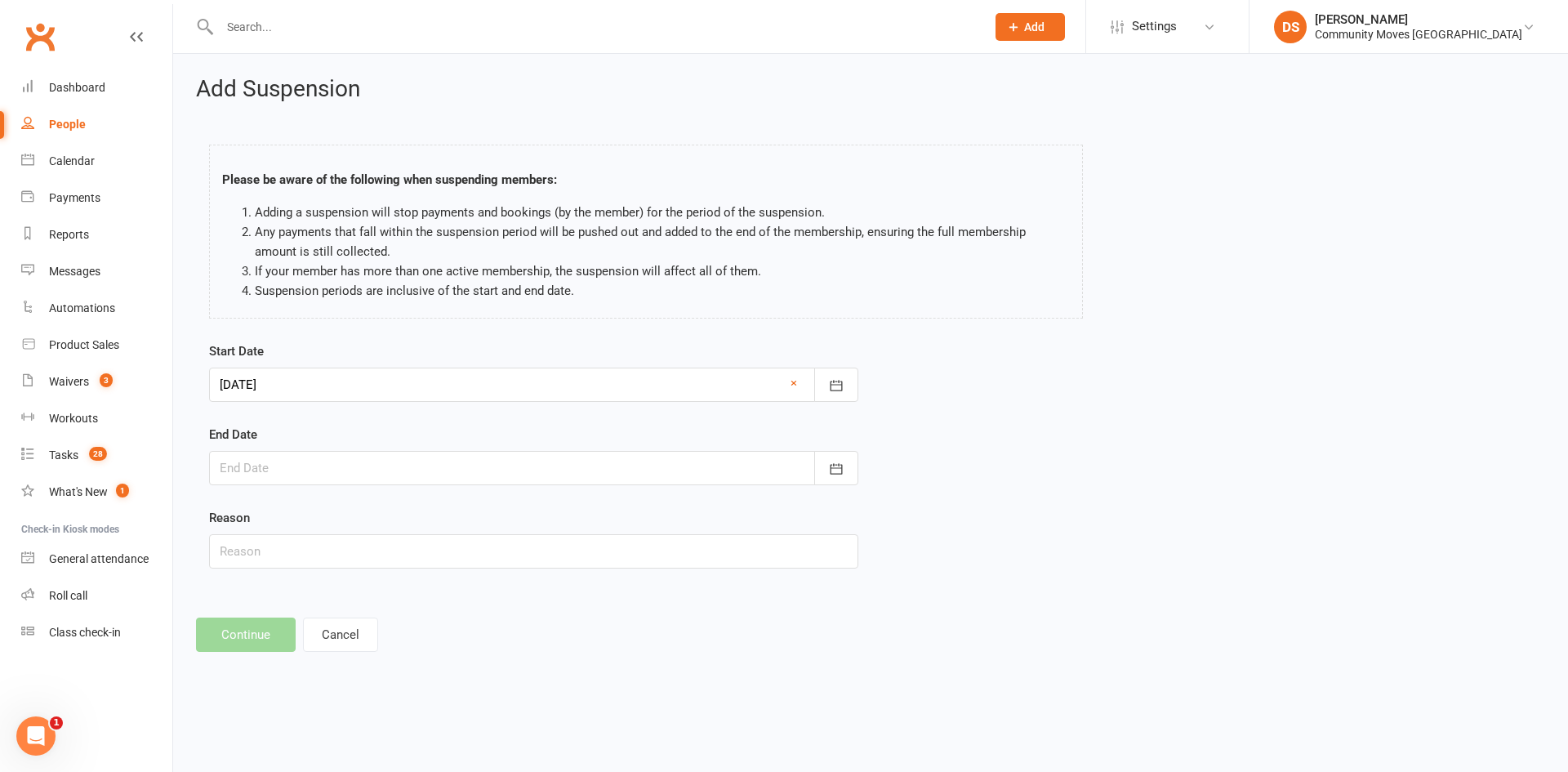
click at [337, 462] on div at bounding box center [534, 468] width 649 height 35
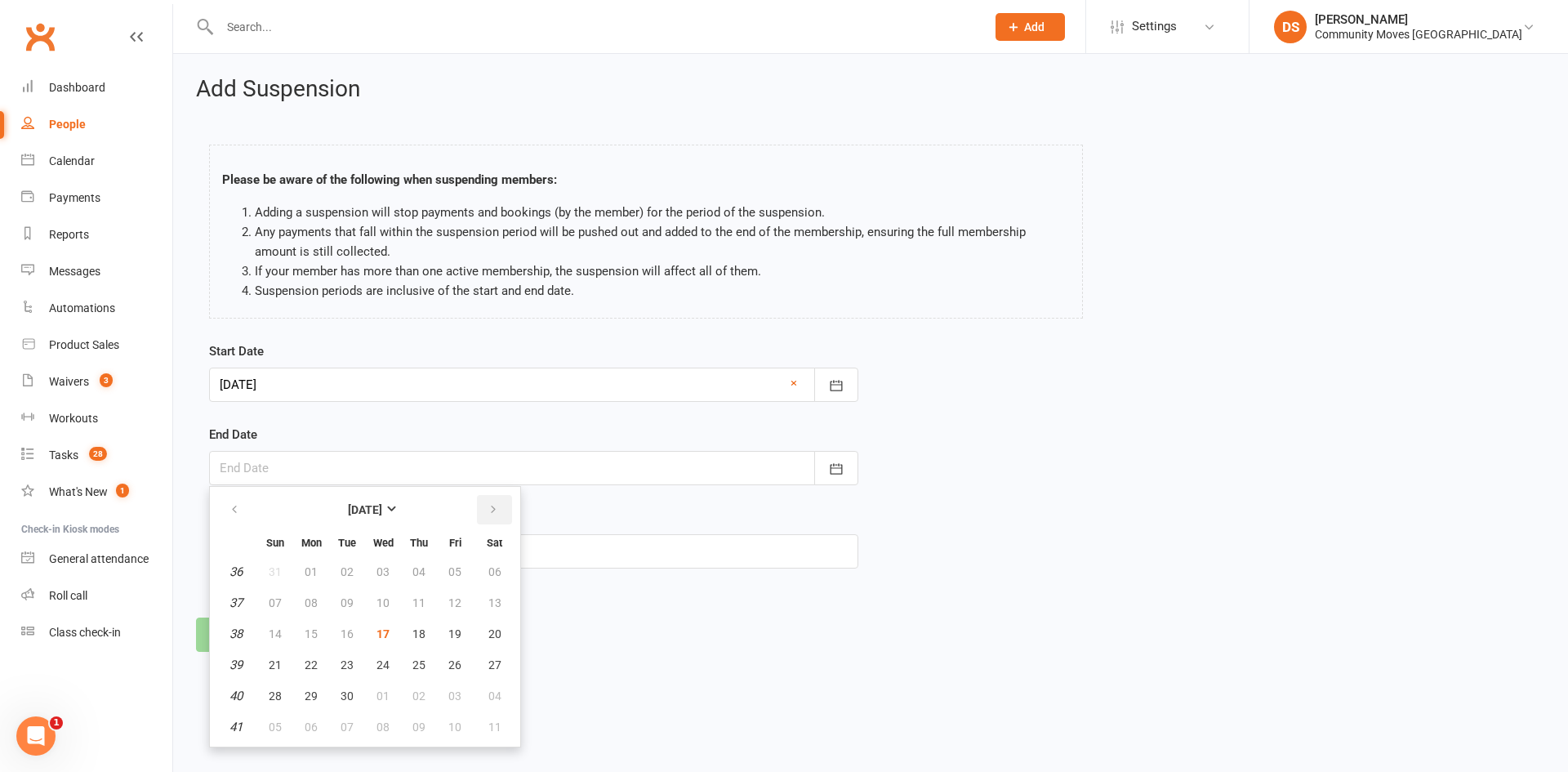
click at [492, 507] on icon "button" at bounding box center [492, 509] width 11 height 13
click at [278, 667] on span "19" at bounding box center [274, 665] width 13 height 13
type input "19 Oct 2025"
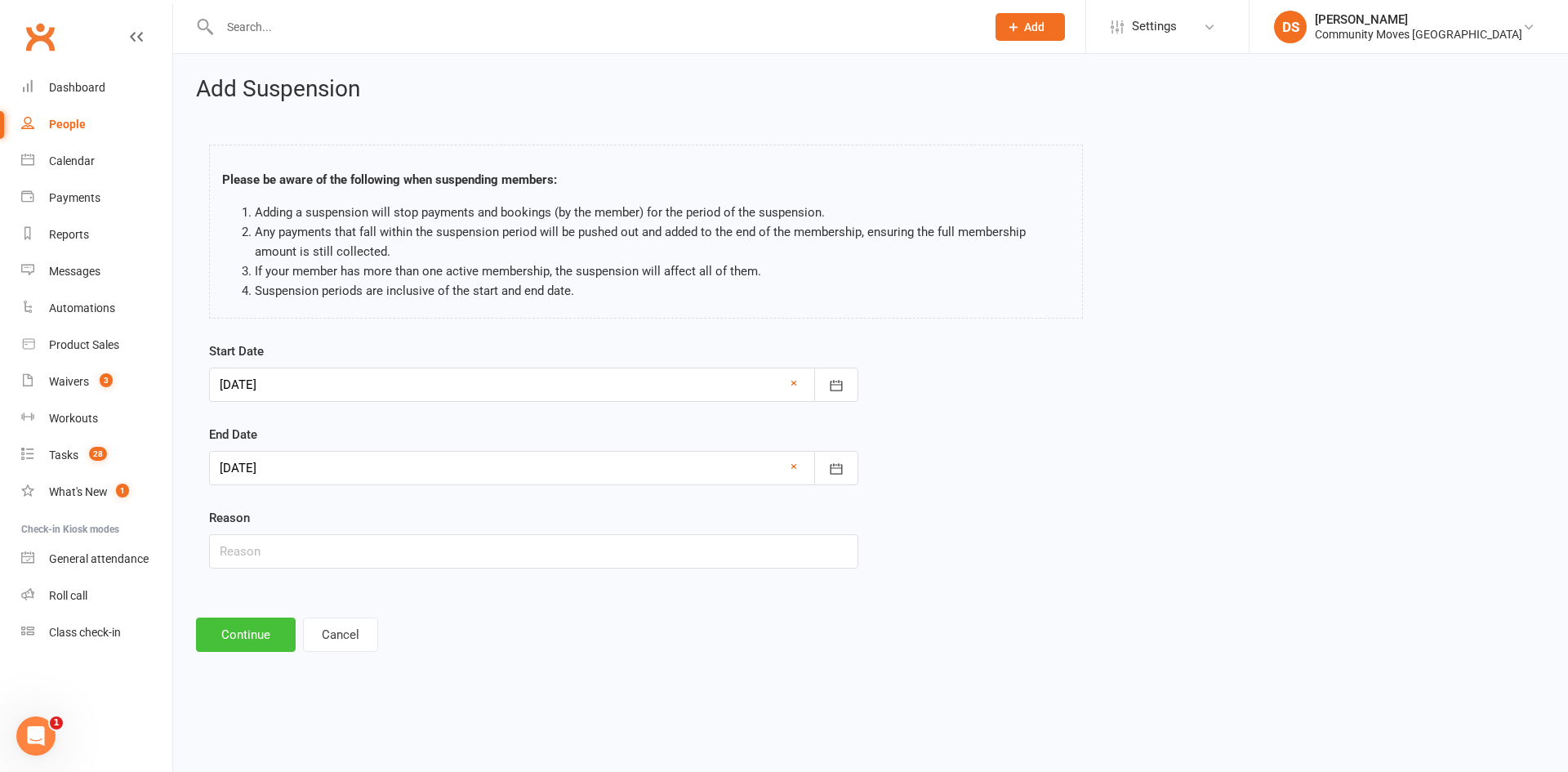
click at [229, 624] on button "Continue" at bounding box center [245, 634] width 100 height 35
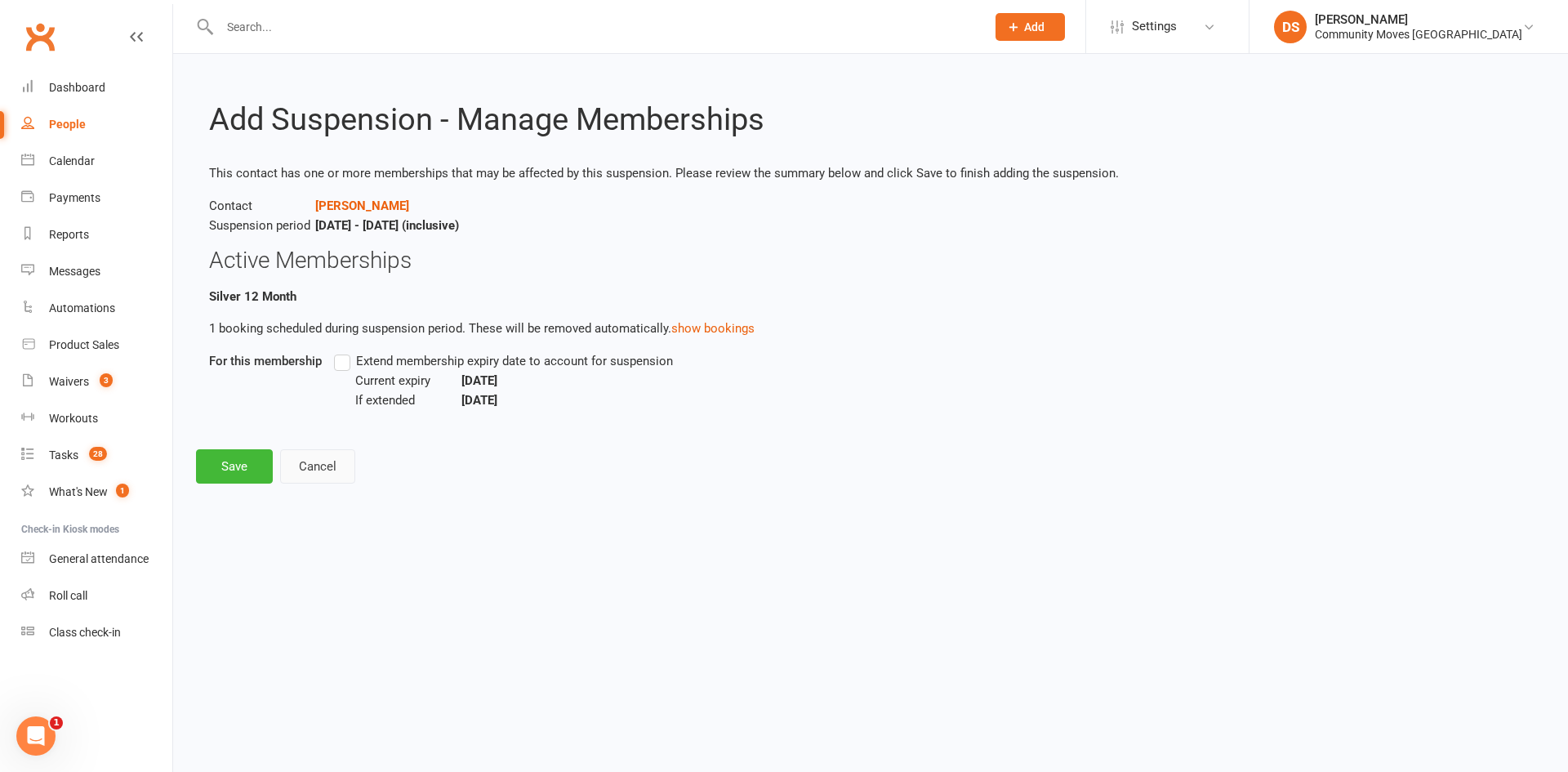
click at [335, 476] on button "Cancel" at bounding box center [318, 466] width 75 height 35
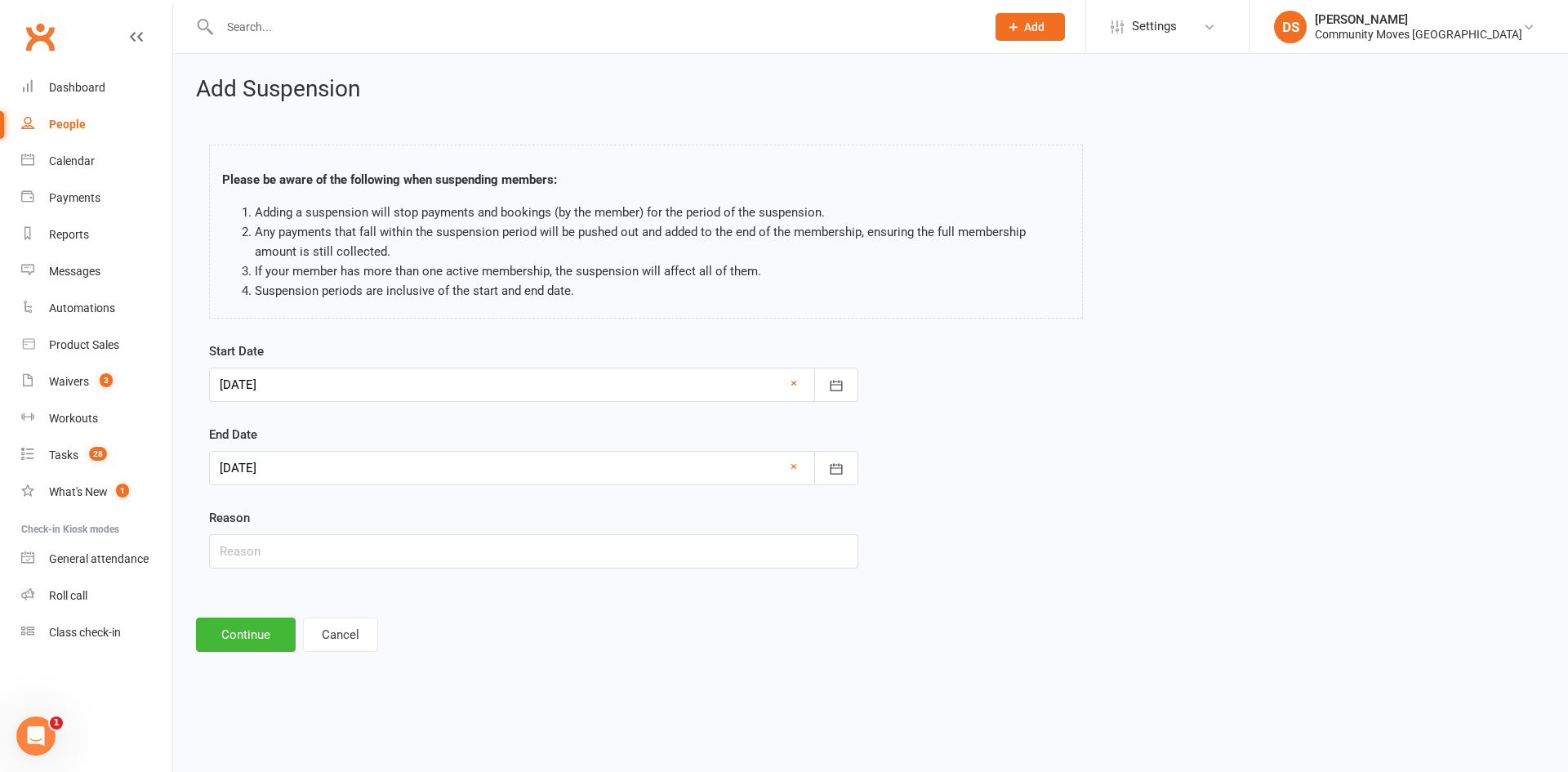
click at [366, 608] on div "Add Suspension Please be aware of the following when suspending members: Adding…" at bounding box center [871, 363] width 1395 height 621
click at [364, 629] on button "Cancel" at bounding box center [340, 634] width 75 height 35
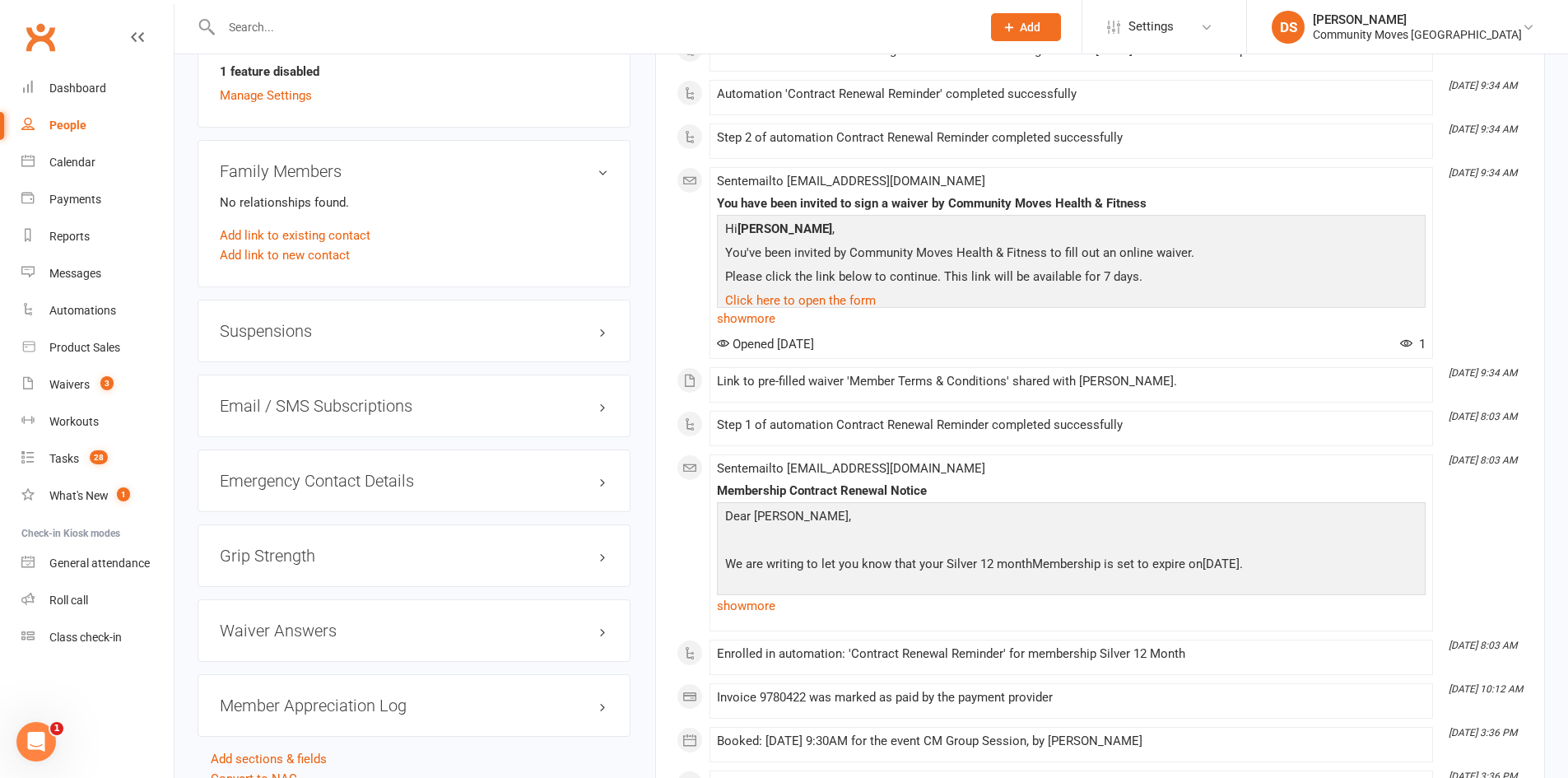
scroll to position [1152, 0]
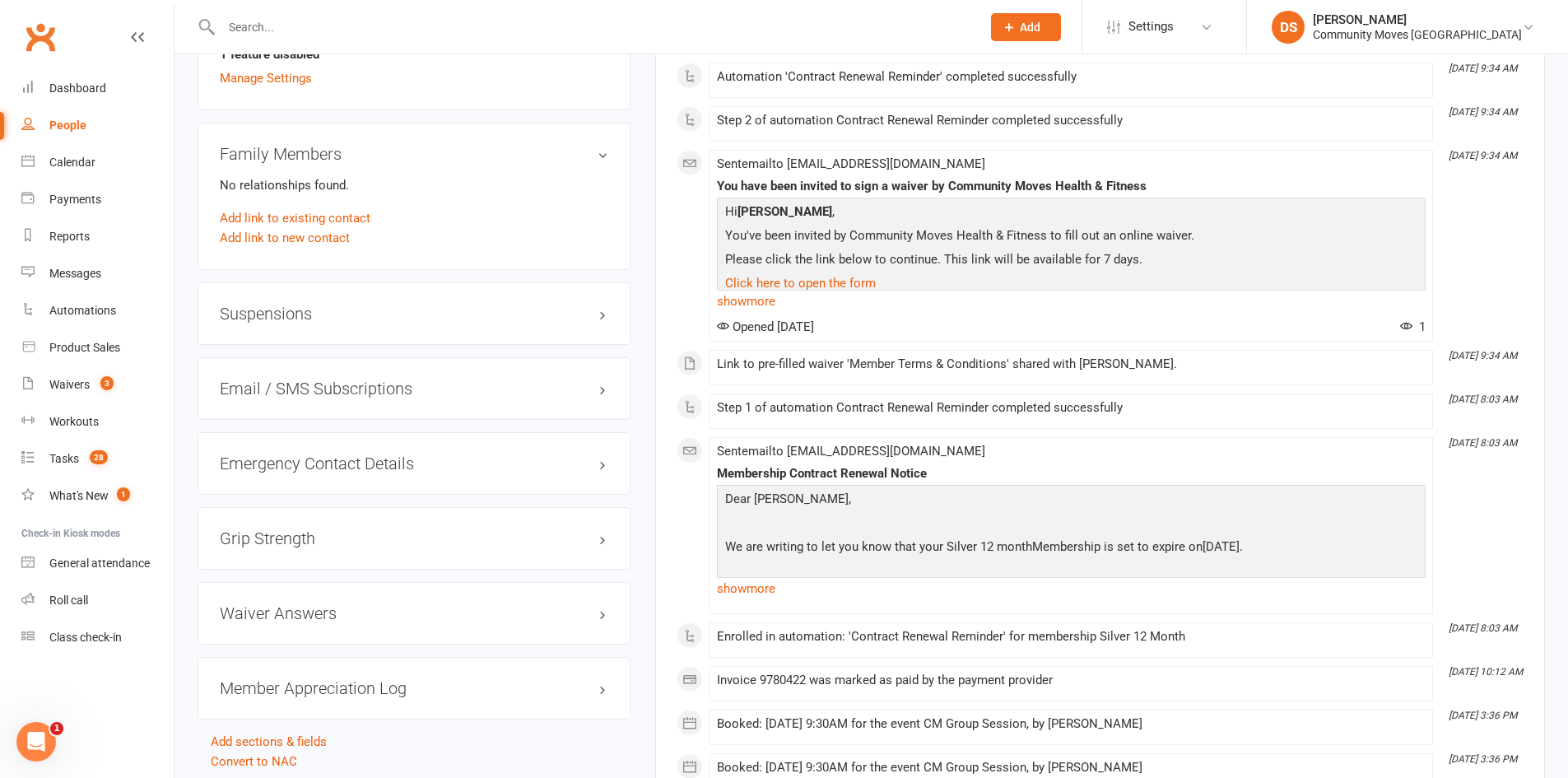
click at [314, 305] on h3 "Suspensions" at bounding box center [413, 313] width 388 height 18
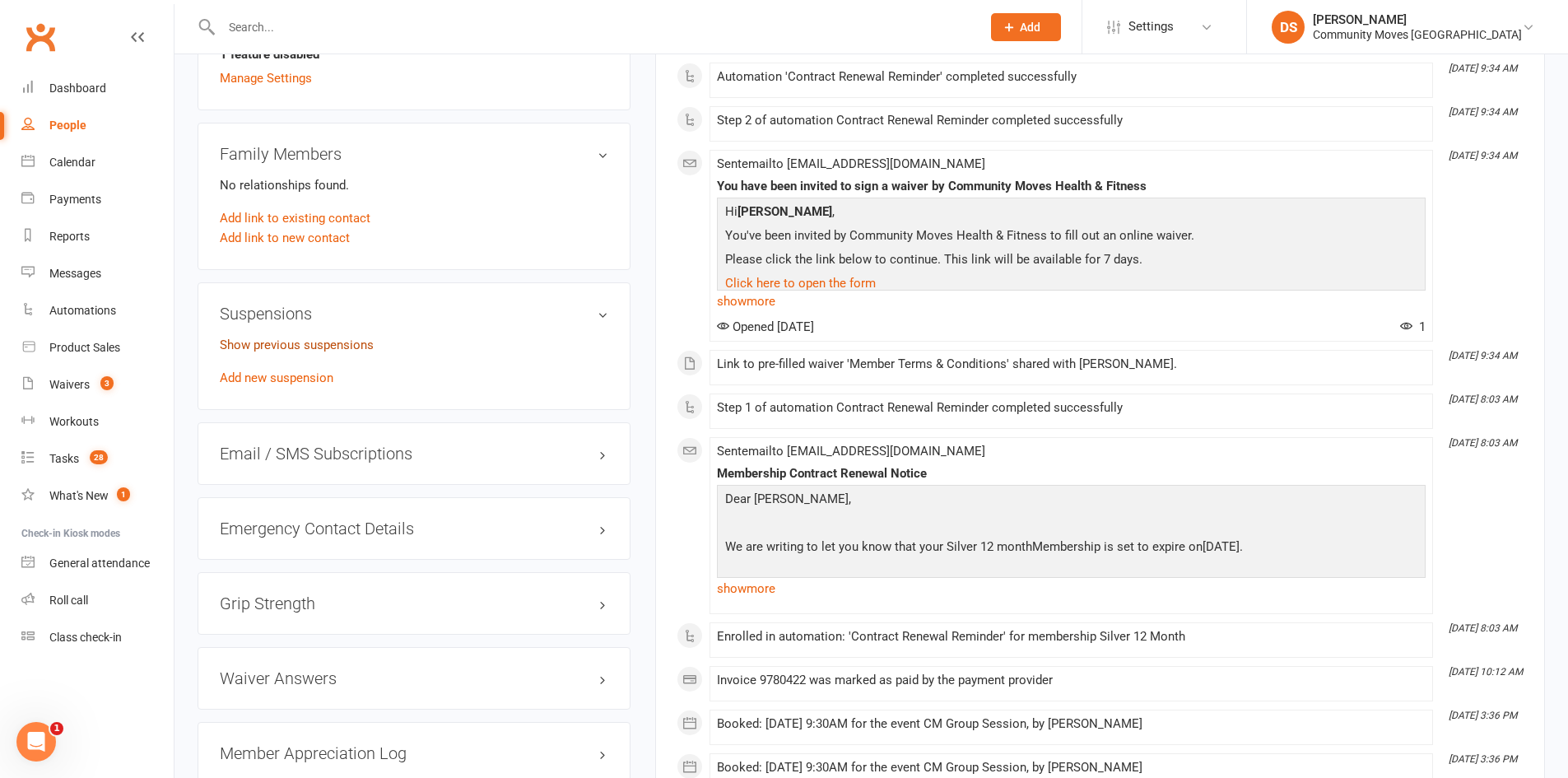
click at [324, 342] on link "Show previous suspensions" at bounding box center [297, 345] width 153 height 15
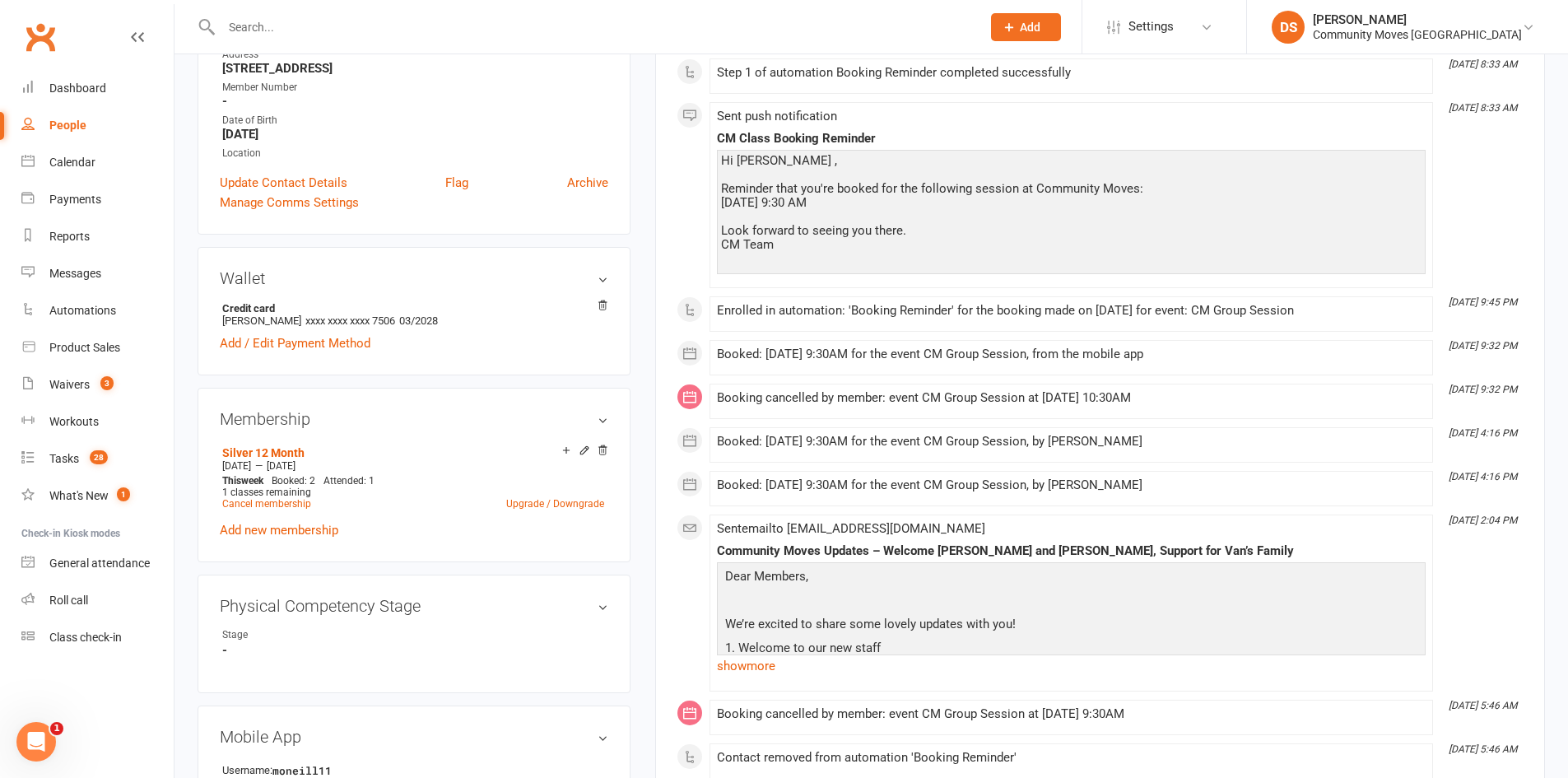
scroll to position [0, 0]
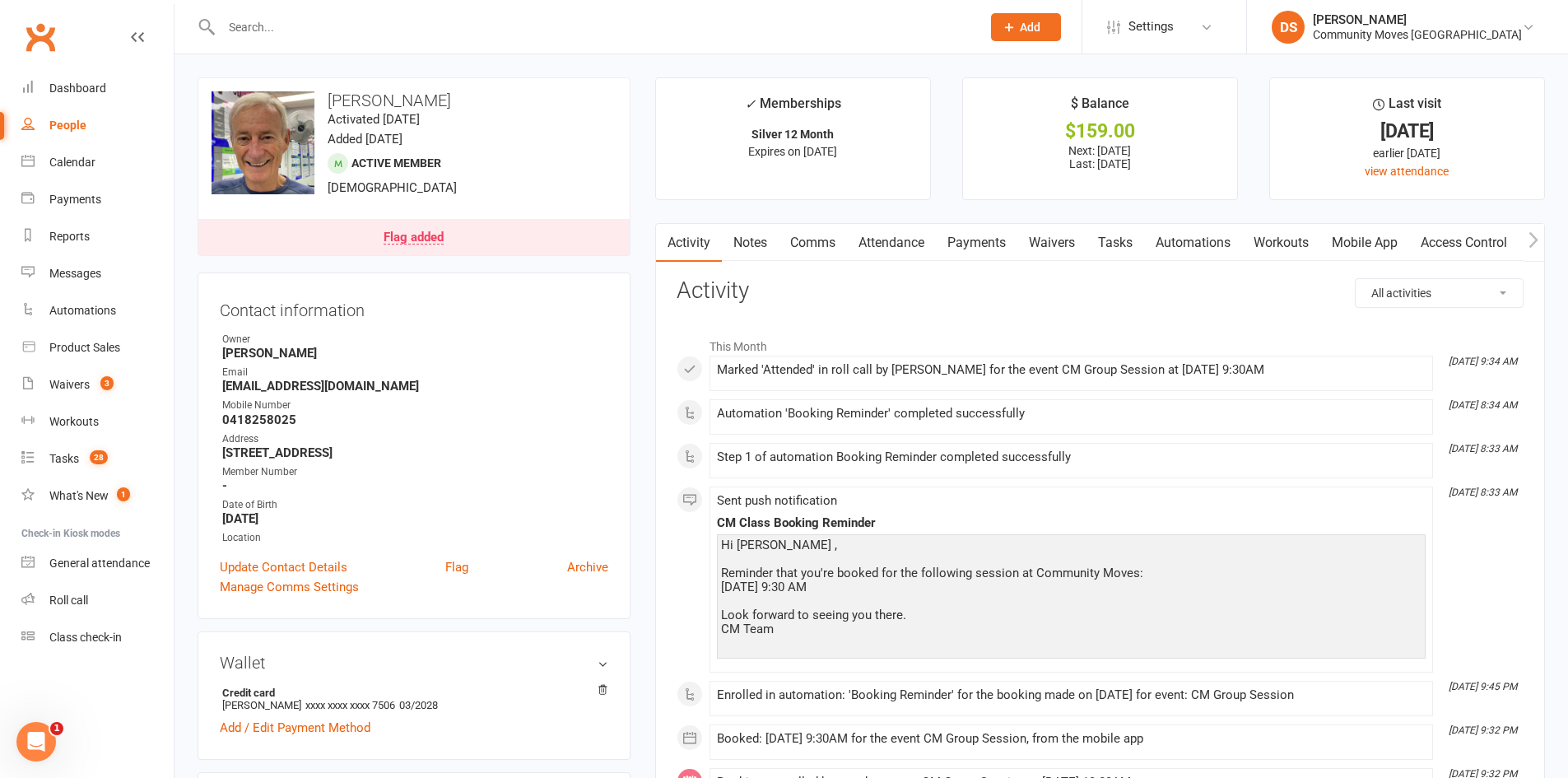
click at [987, 236] on link "Payments" at bounding box center [976, 242] width 81 height 38
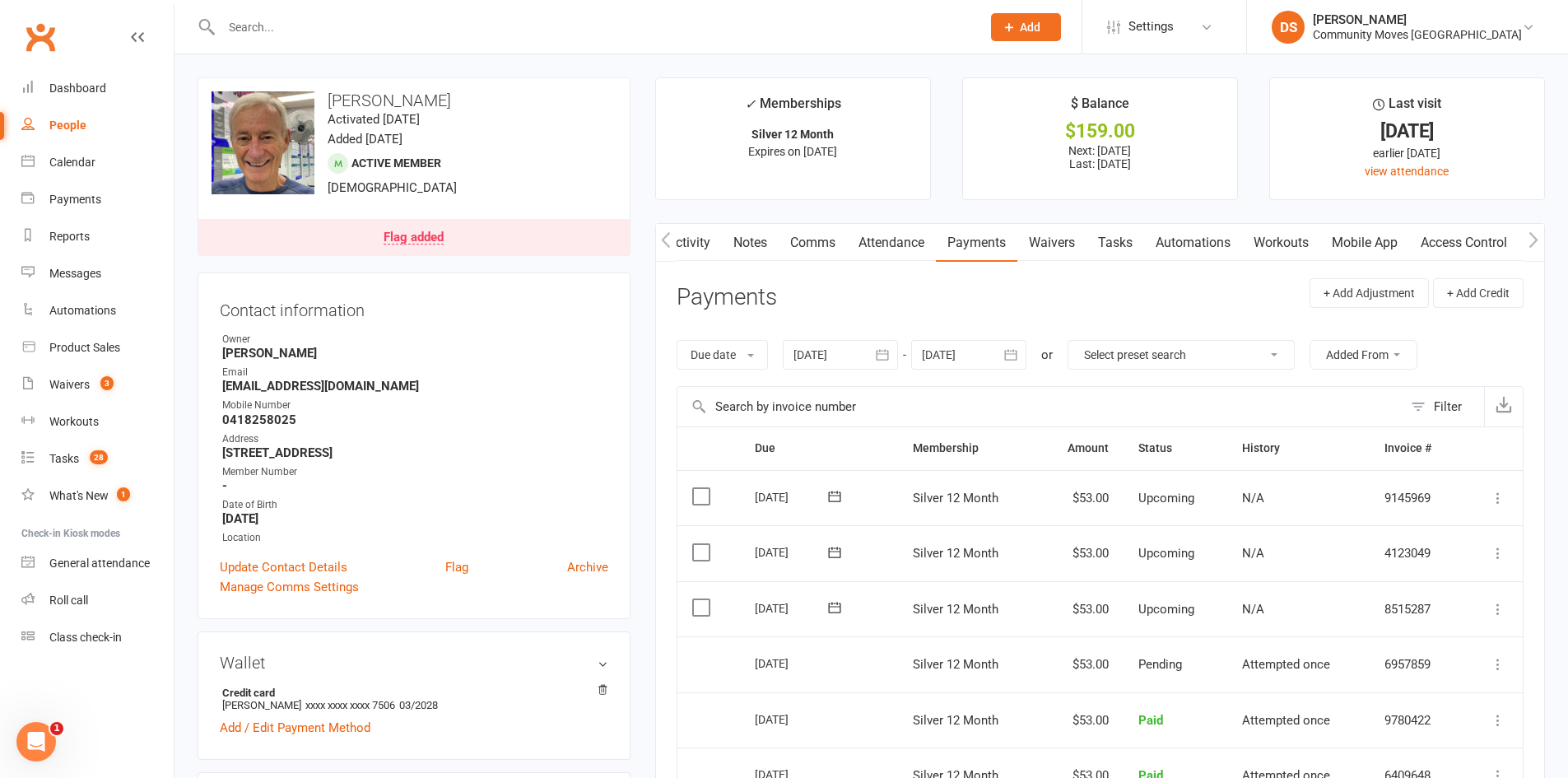
scroll to position [0, 3]
click at [1078, 240] on link "Waivers" at bounding box center [1049, 242] width 69 height 38
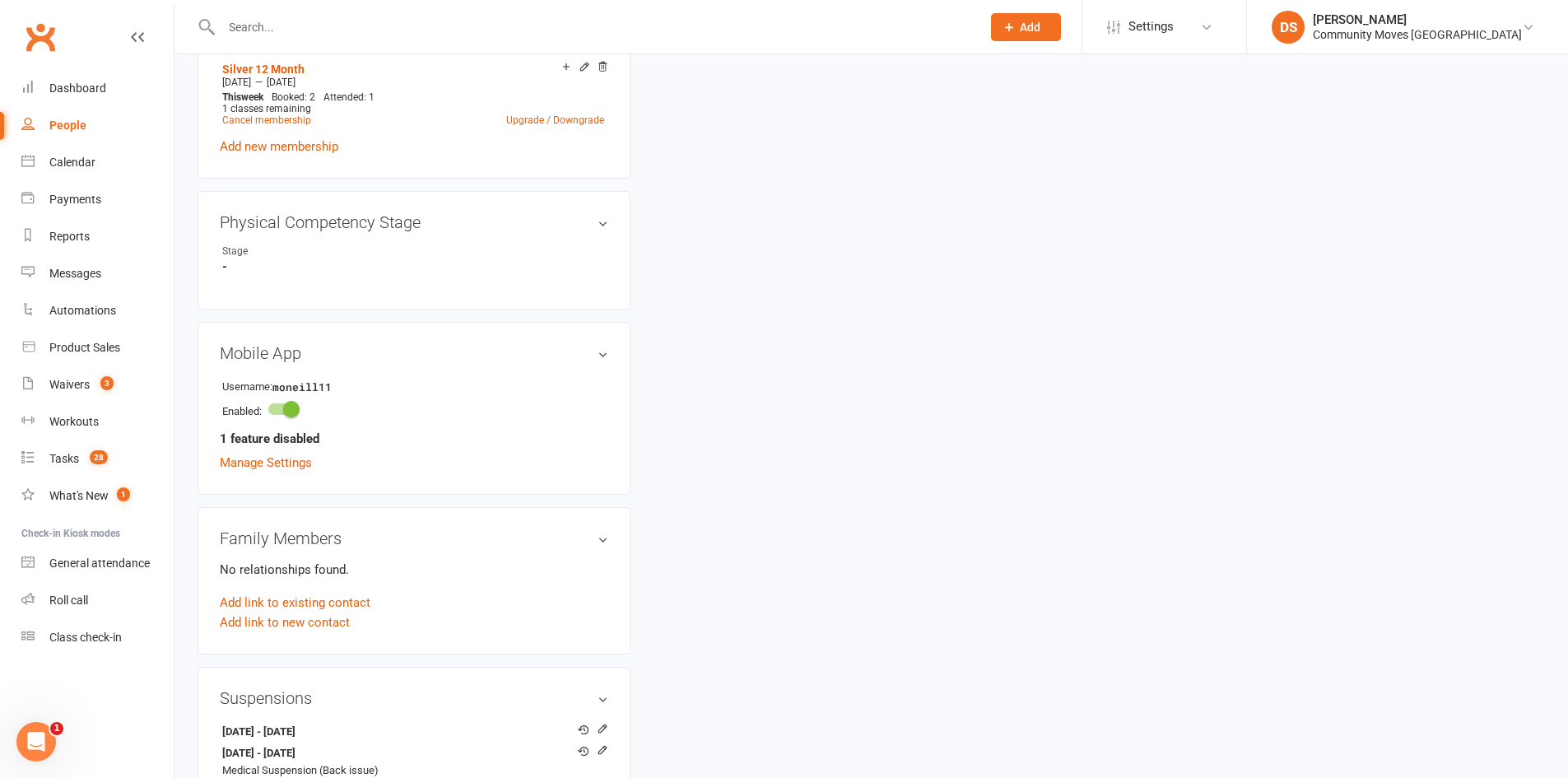
scroll to position [1152, 0]
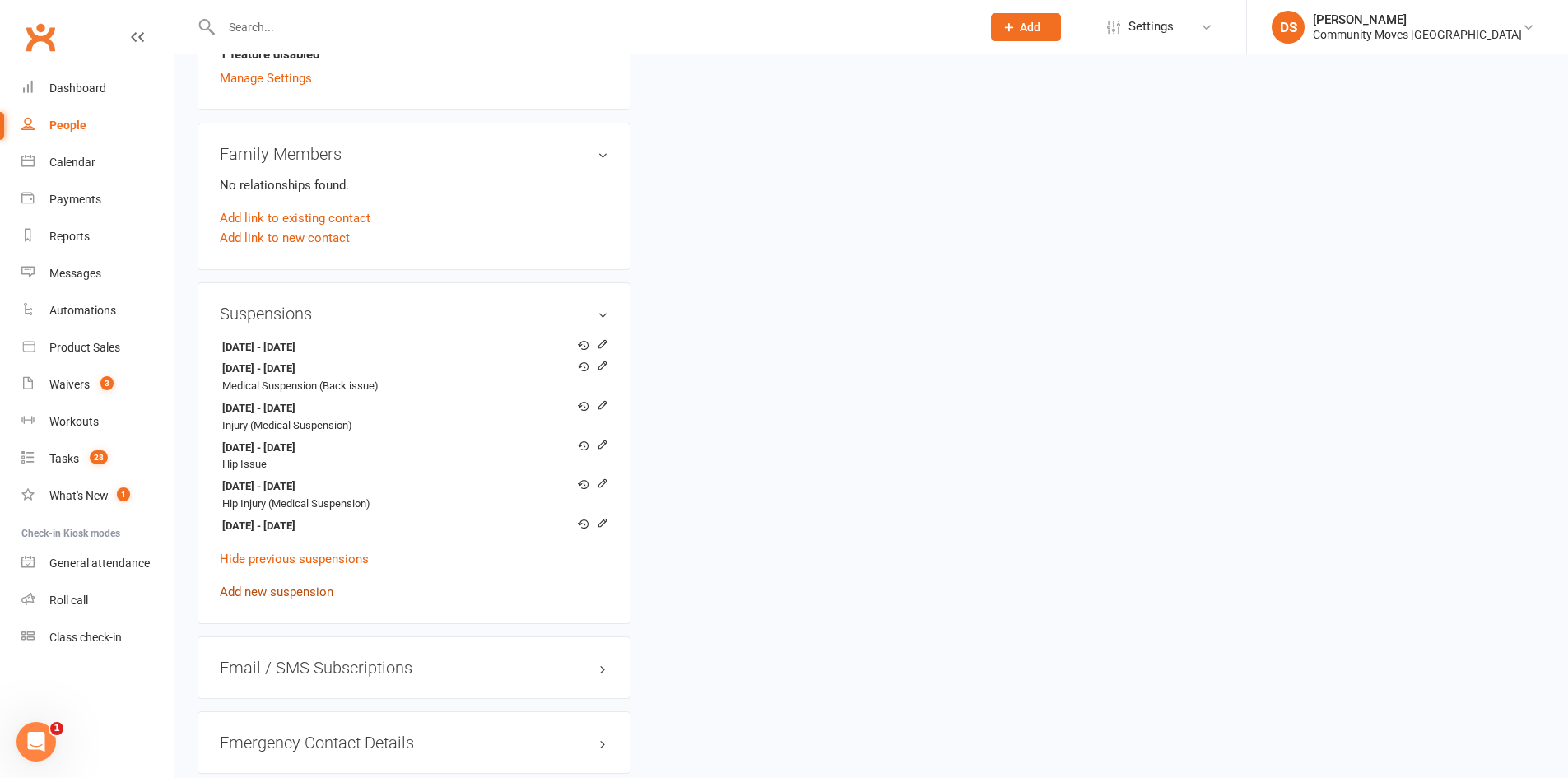
click at [304, 595] on link "Add new suspension" at bounding box center [276, 591] width 113 height 15
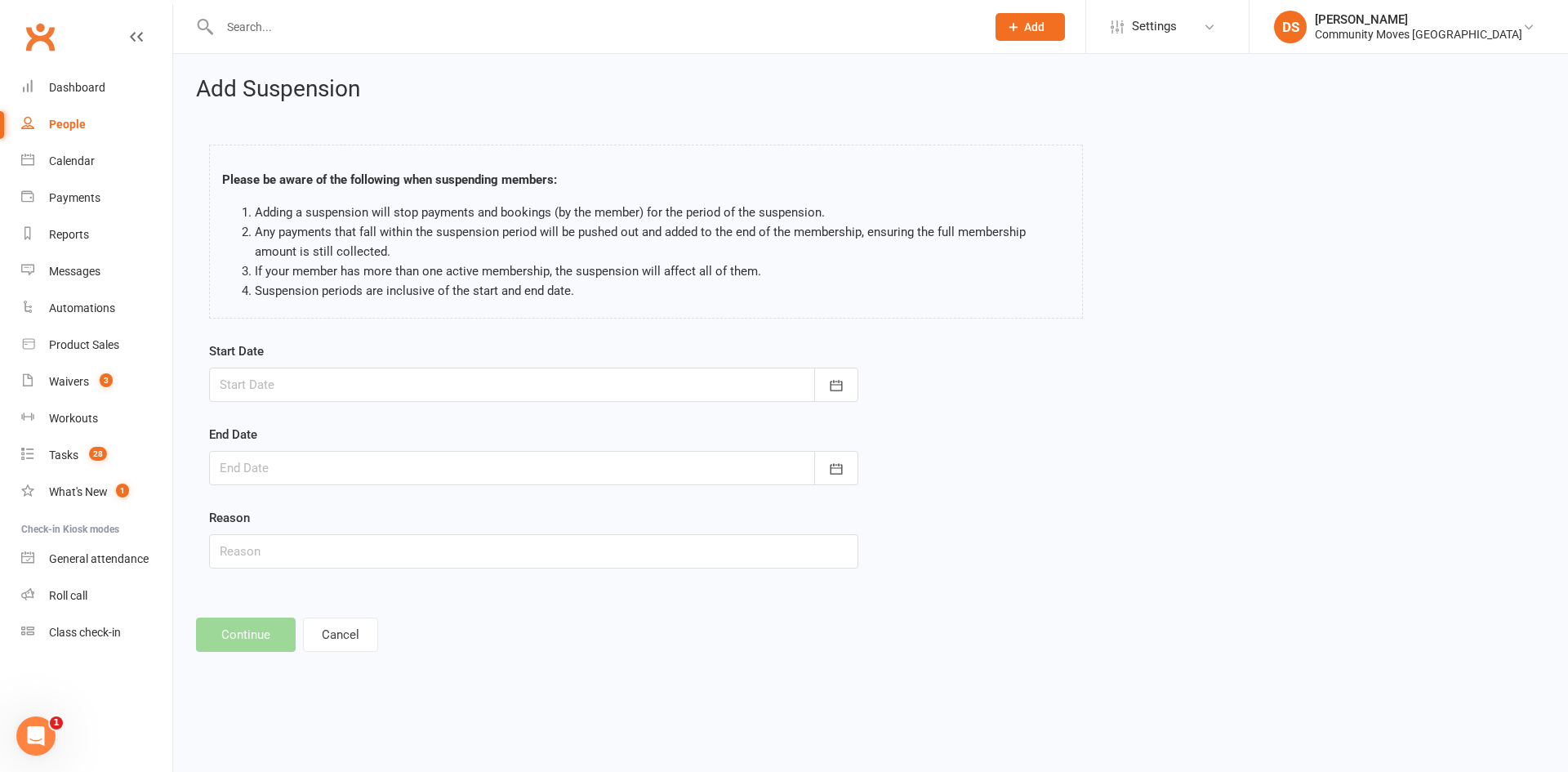
click at [286, 381] on div at bounding box center [534, 385] width 649 height 35
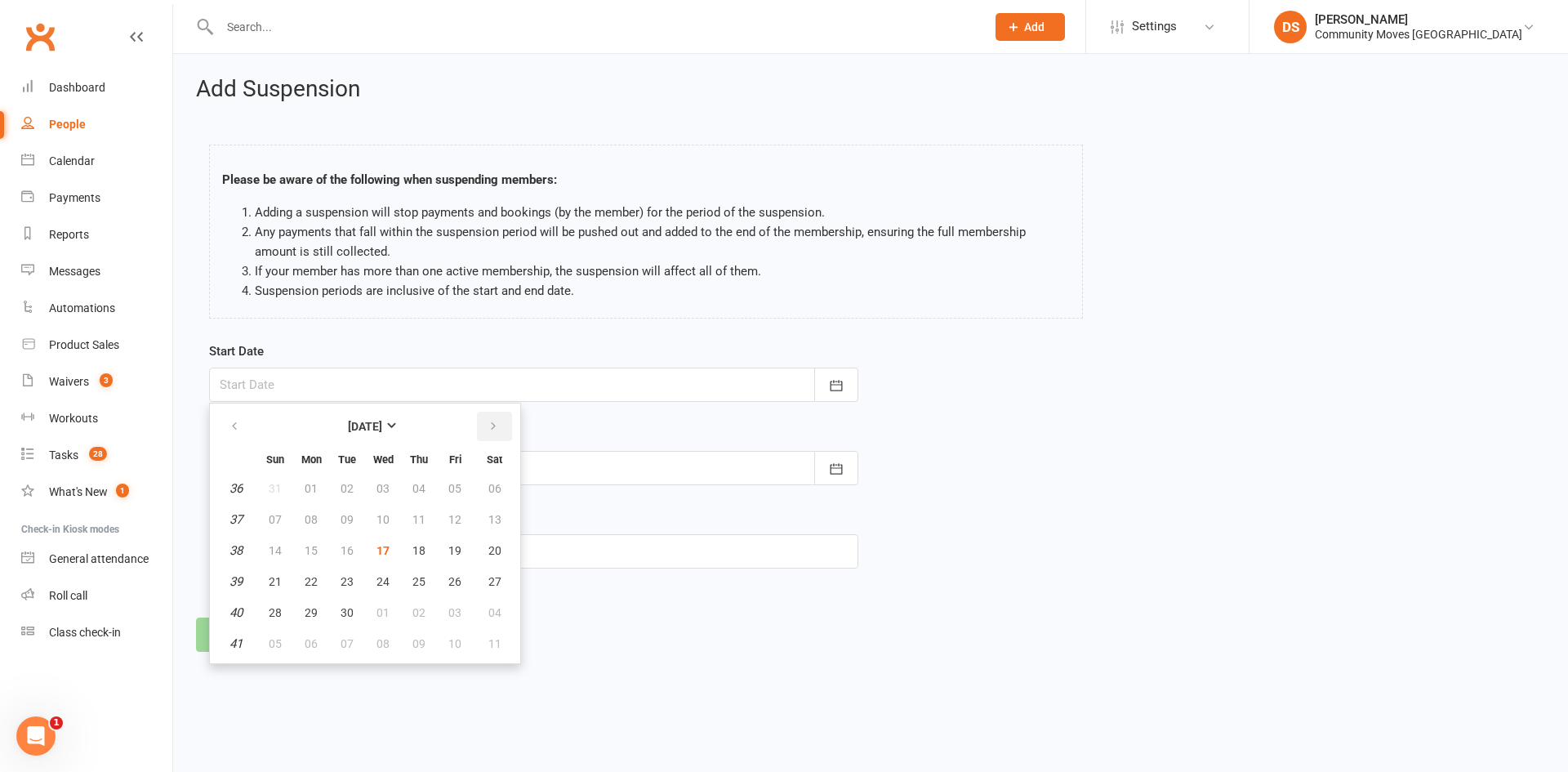
click at [492, 430] on icon "button" at bounding box center [492, 426] width 11 height 13
click at [318, 544] on button "13" at bounding box center [312, 550] width 35 height 29
type input "[DATE]"
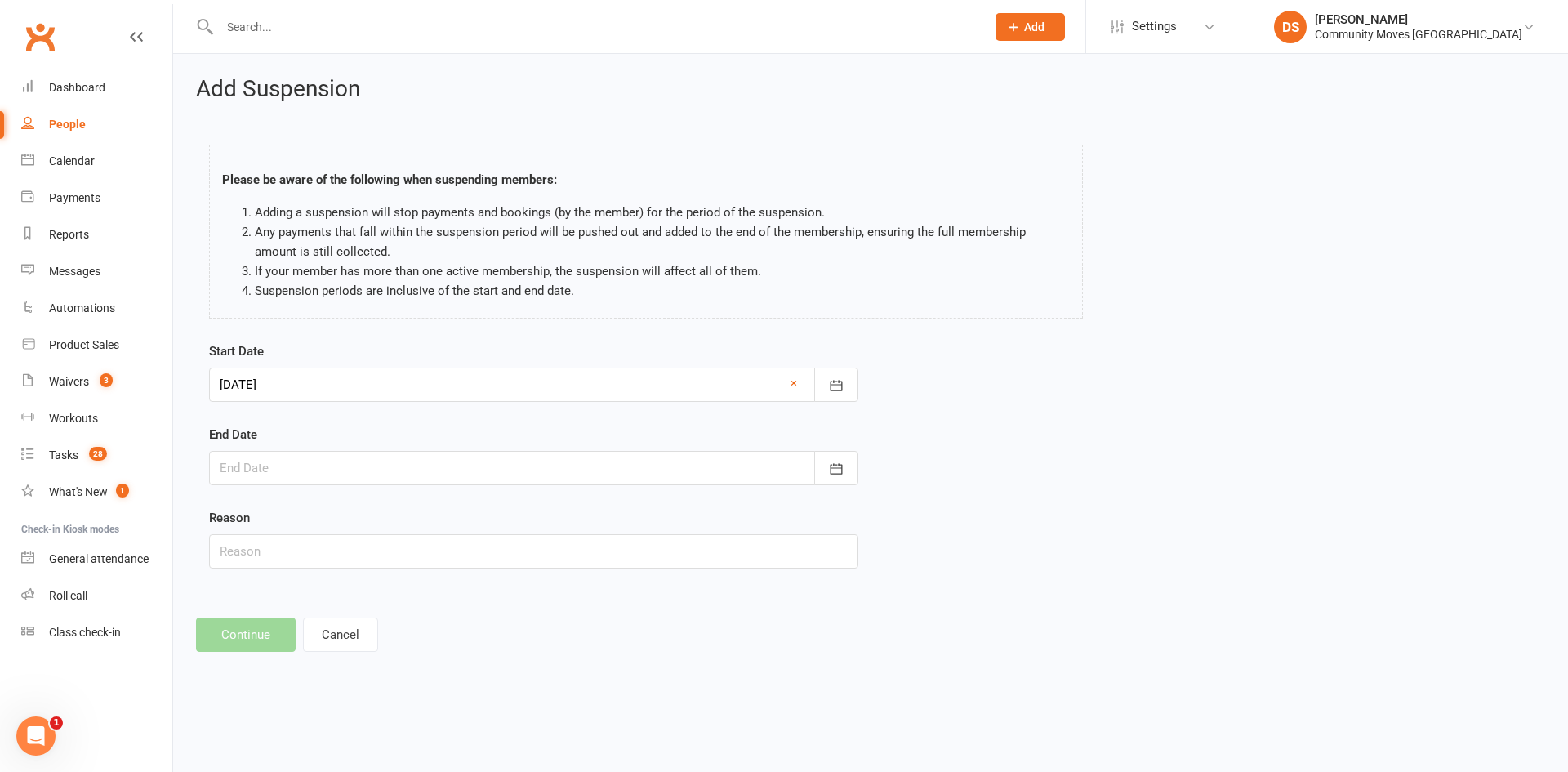
click at [332, 463] on div at bounding box center [534, 468] width 649 height 35
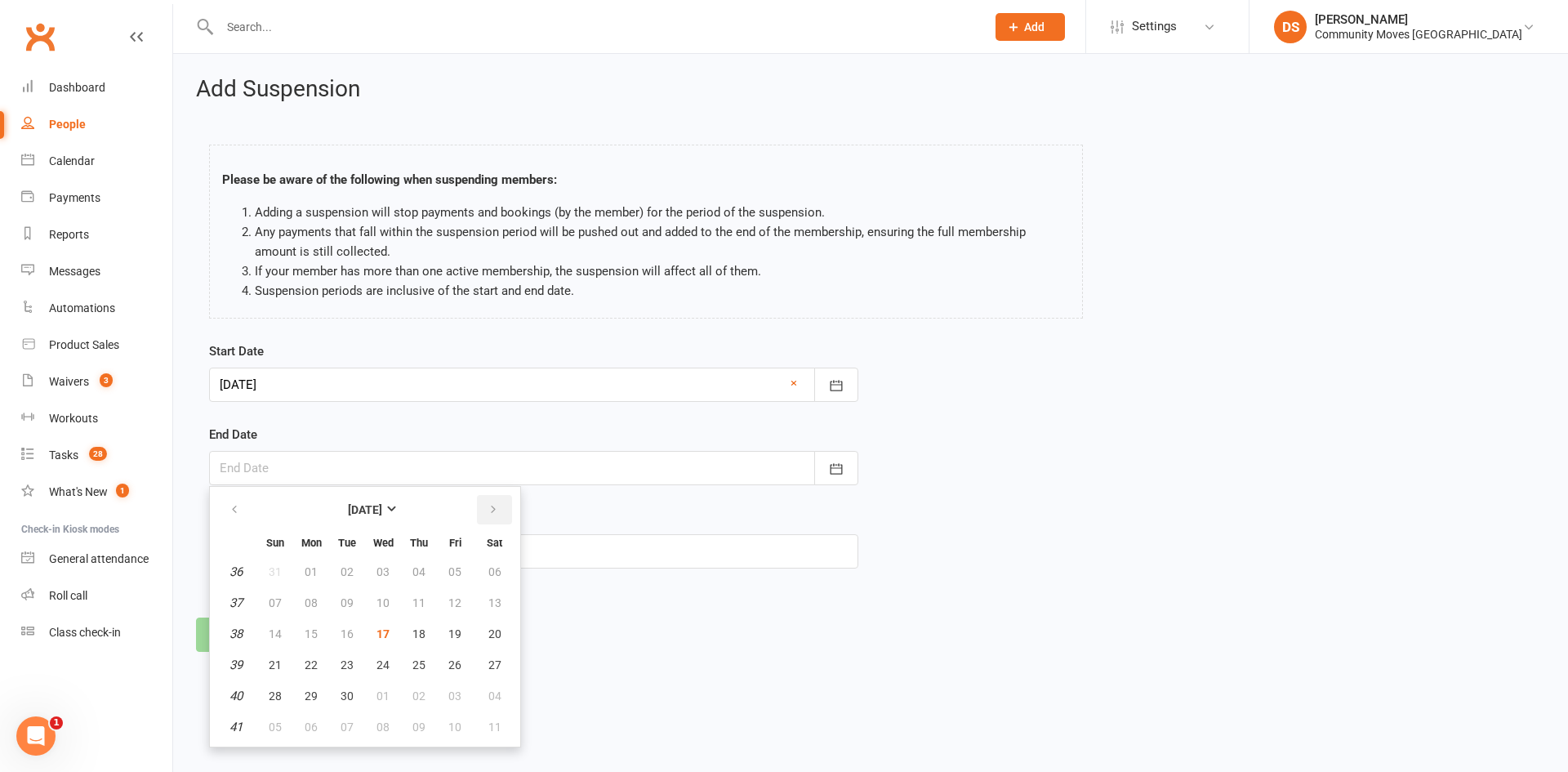
click at [492, 505] on icon "button" at bounding box center [492, 509] width 11 height 13
click at [277, 659] on span "19" at bounding box center [274, 665] width 13 height 13
type input "19 Oct 2025"
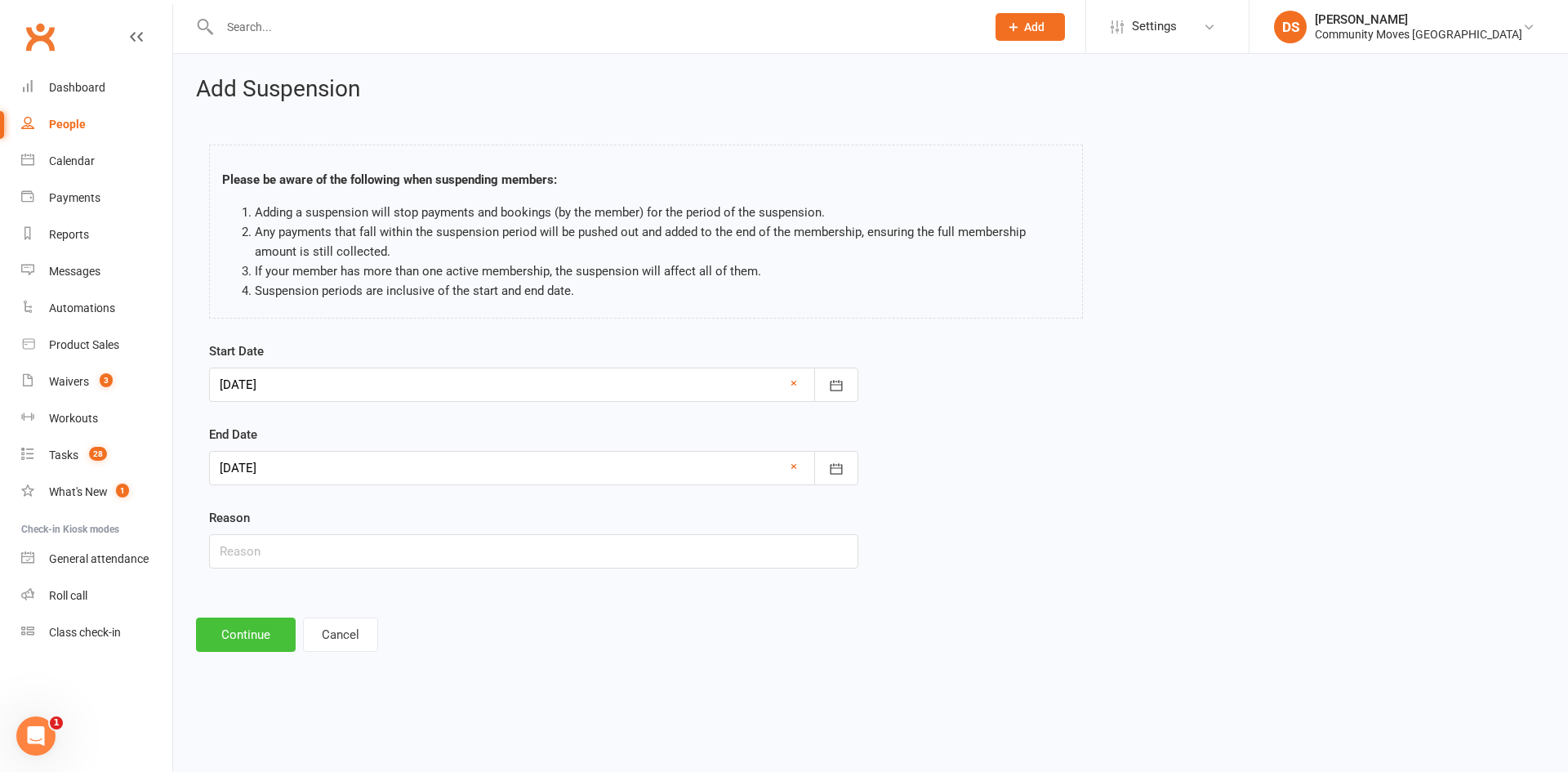
click at [240, 635] on button "Continue" at bounding box center [245, 634] width 100 height 35
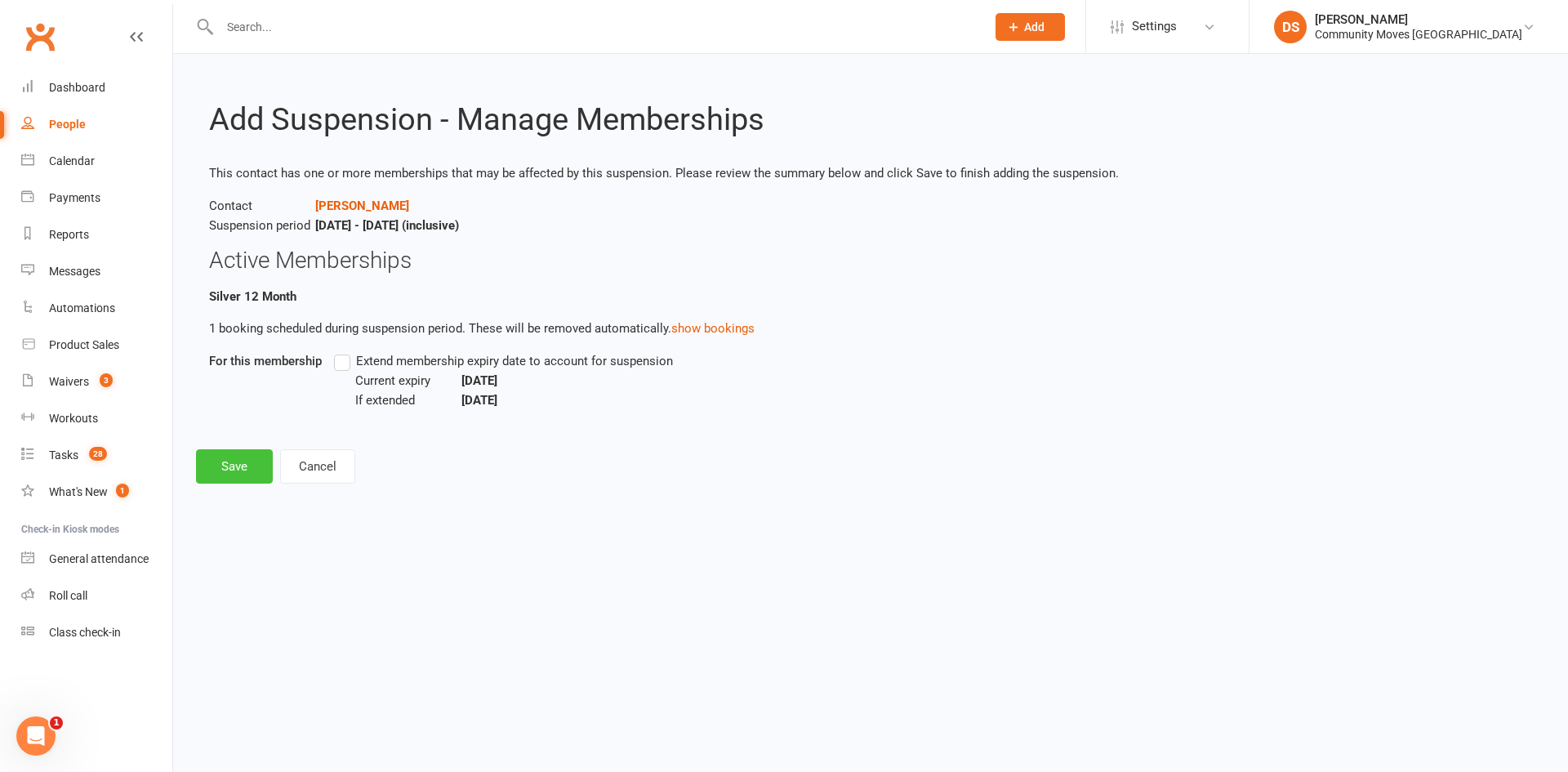
click at [226, 471] on button "Save" at bounding box center [234, 466] width 77 height 35
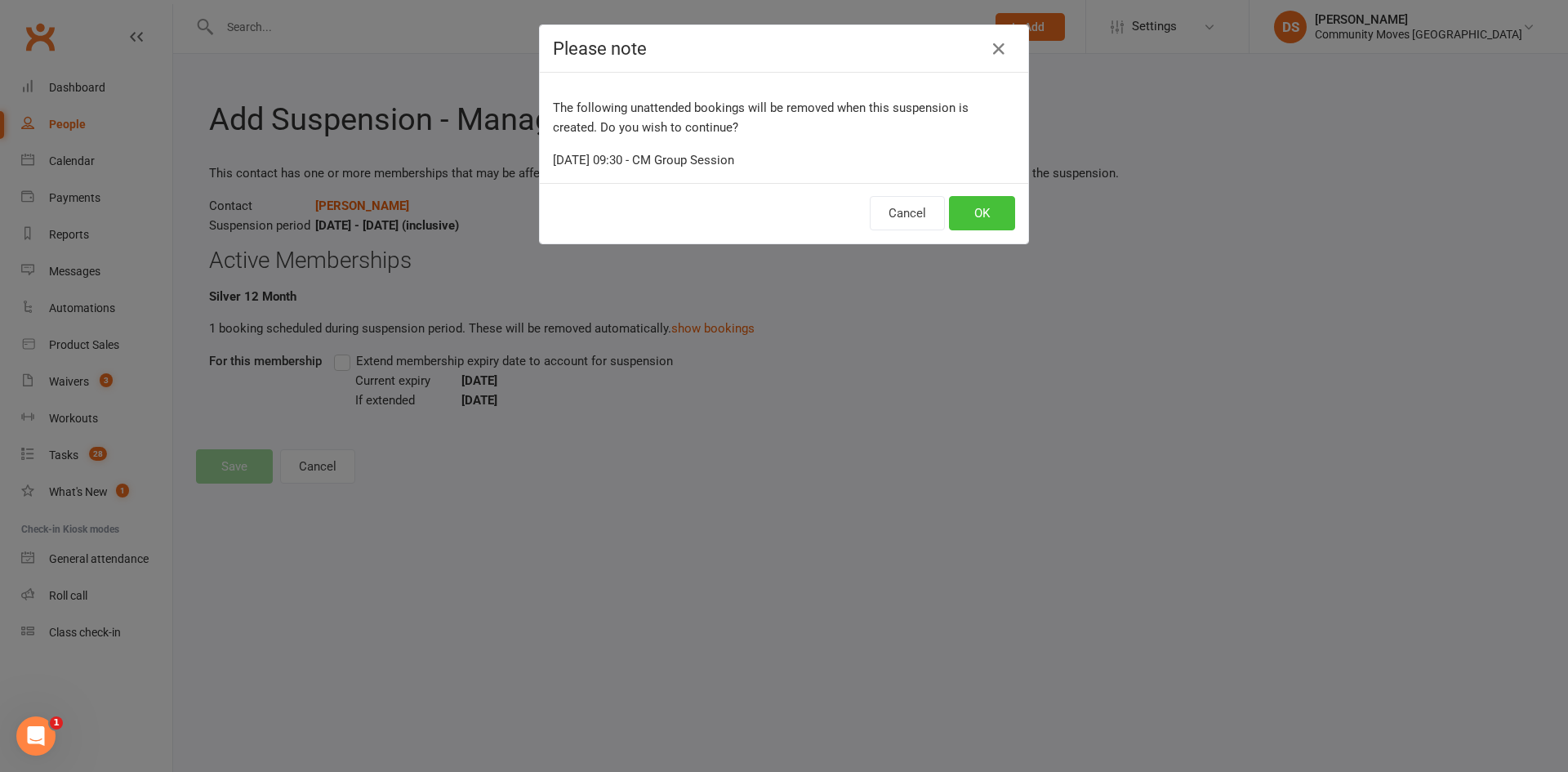
click at [960, 203] on button "OK" at bounding box center [982, 213] width 66 height 35
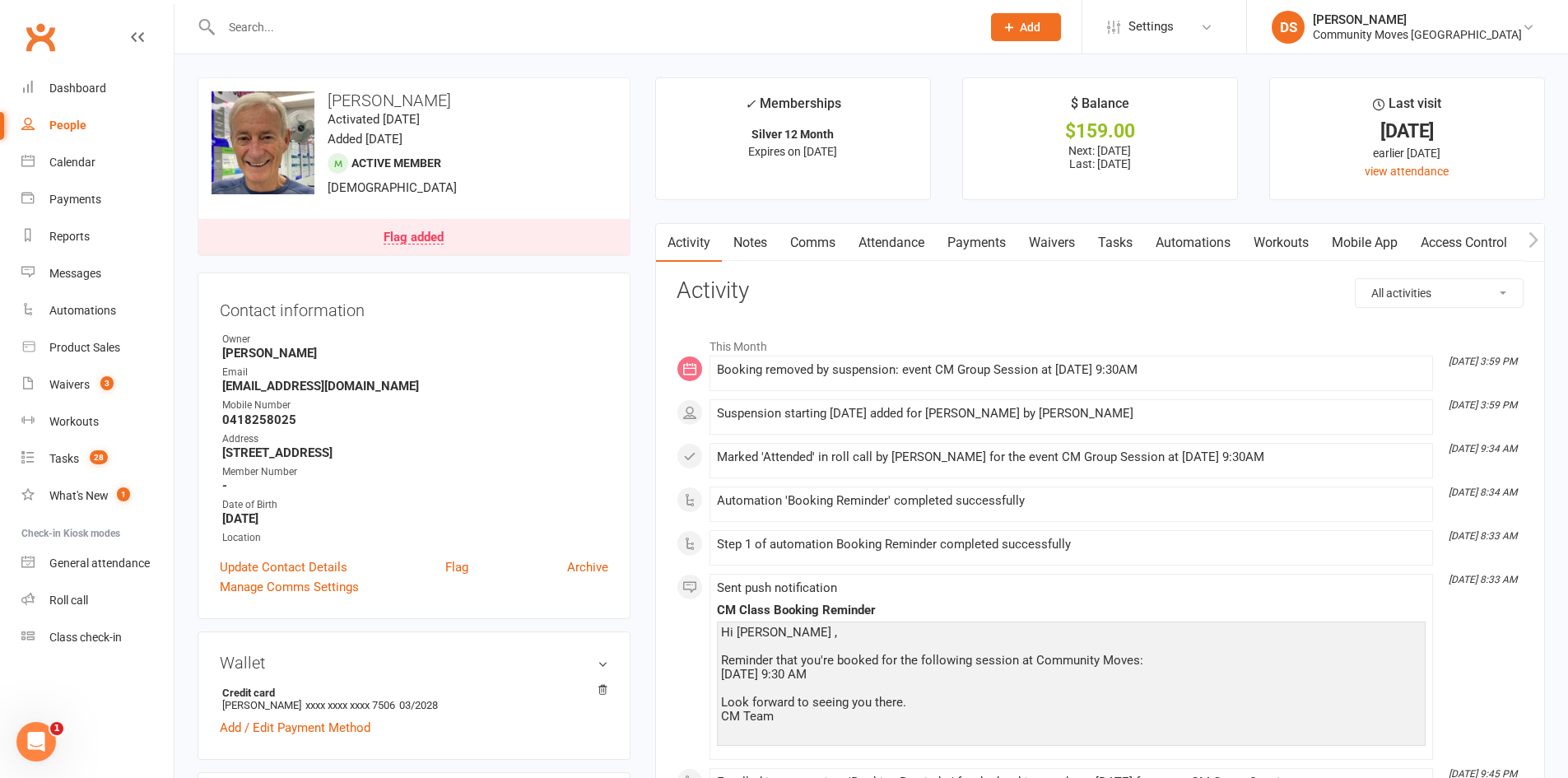
click at [1483, 283] on select "All activities Bookings / Attendances Communications Notes Failed SMSes Grading…" at bounding box center [1439, 293] width 167 height 28
select select "MembershipLogEntry"
click at [1355, 279] on select "All activities Bookings / Attendances Communications Notes Failed SMSes Grading…" at bounding box center [1439, 293] width 167 height 28
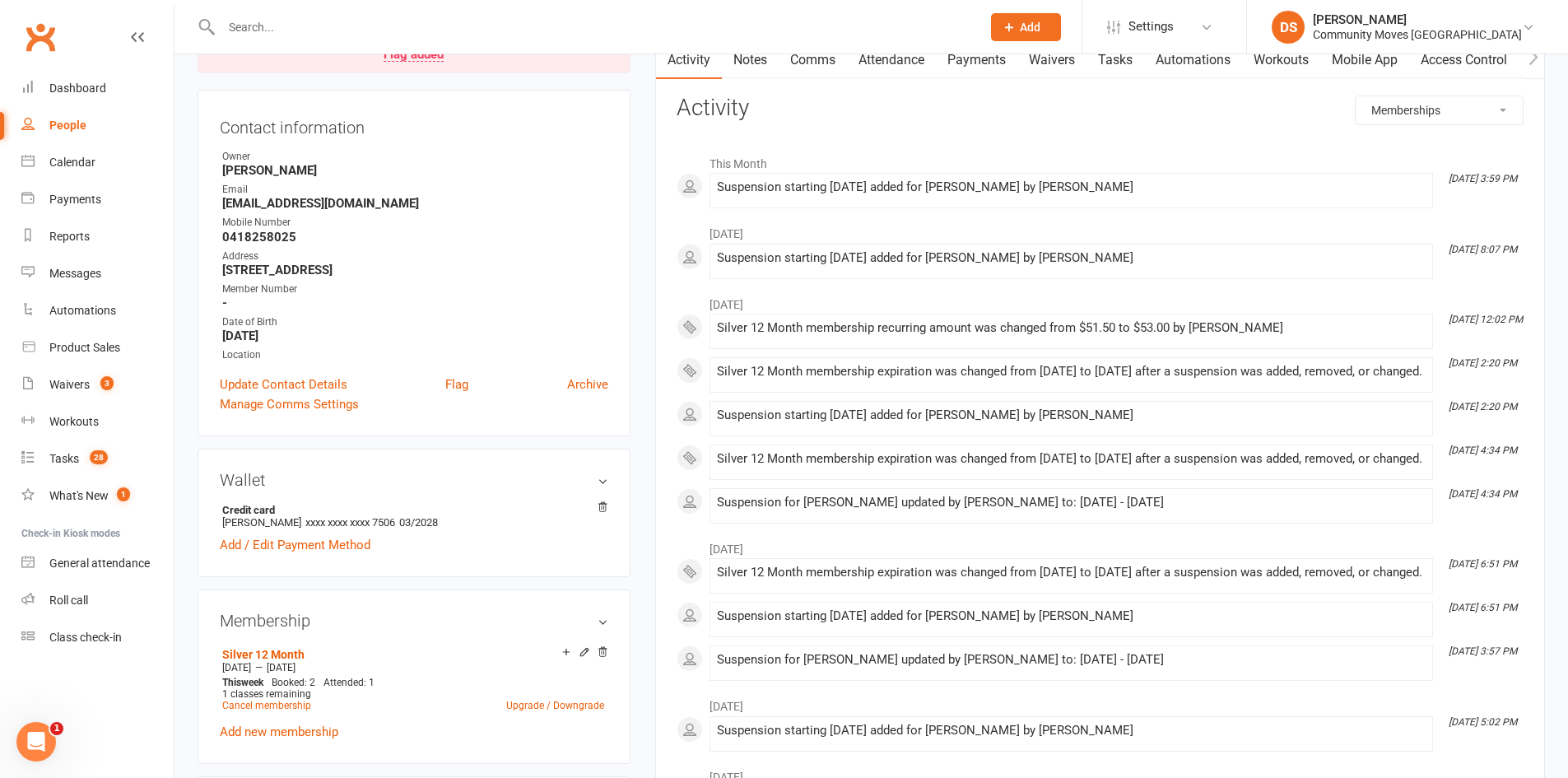
scroll to position [189, 0]
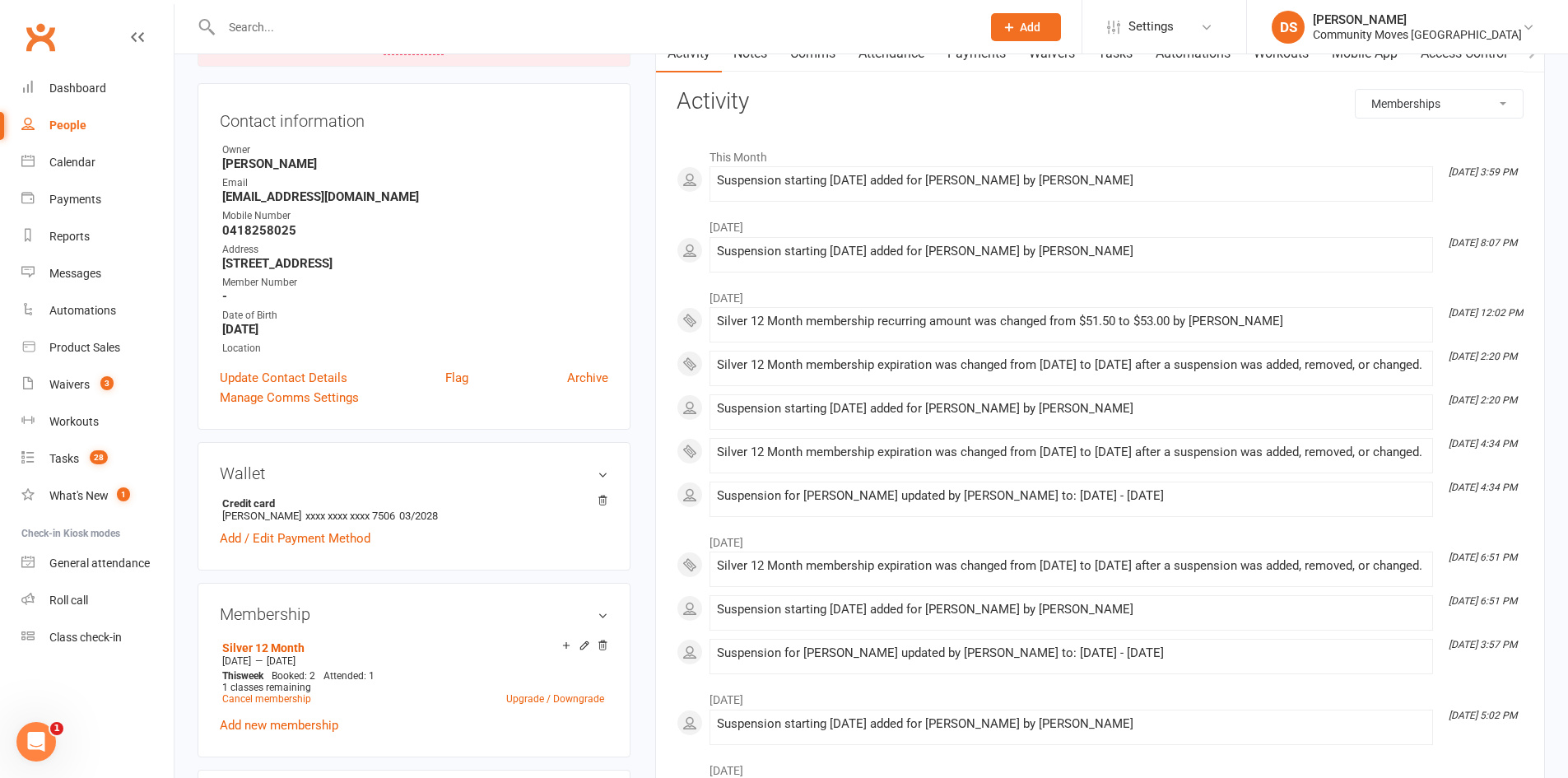
drag, startPoint x: 978, startPoint y: 324, endPoint x: 1228, endPoint y: 278, distance: 254.2
click at [1228, 278] on ul "This Month Sep 17, 3:59 PM Suspension starting 13 Oct 2025 added for Mark O’Nei…" at bounding box center [1100, 590] width 847 height 903
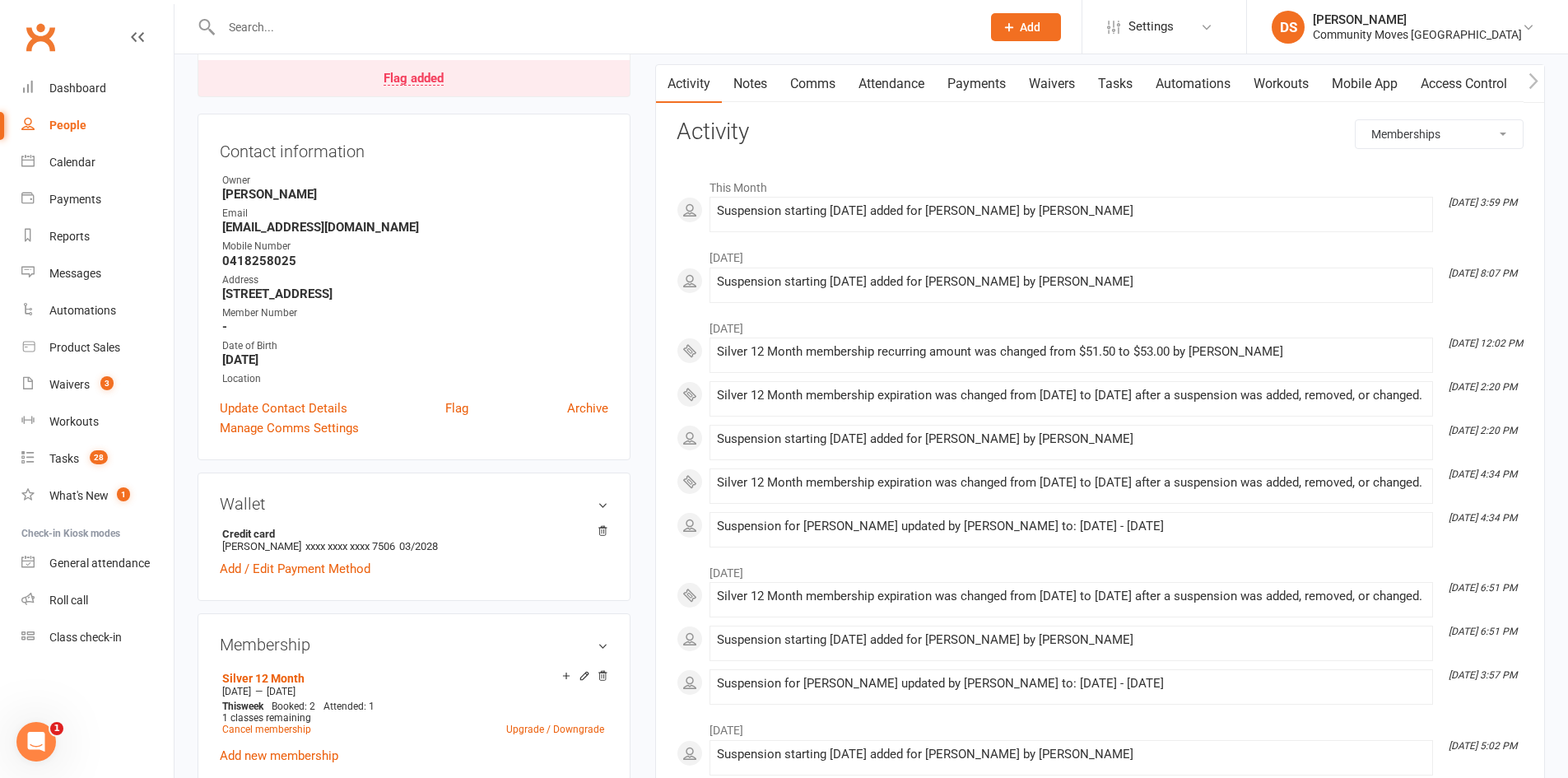
scroll to position [160, 0]
click at [1437, 21] on div "[PERSON_NAME]" at bounding box center [1417, 19] width 209 height 15
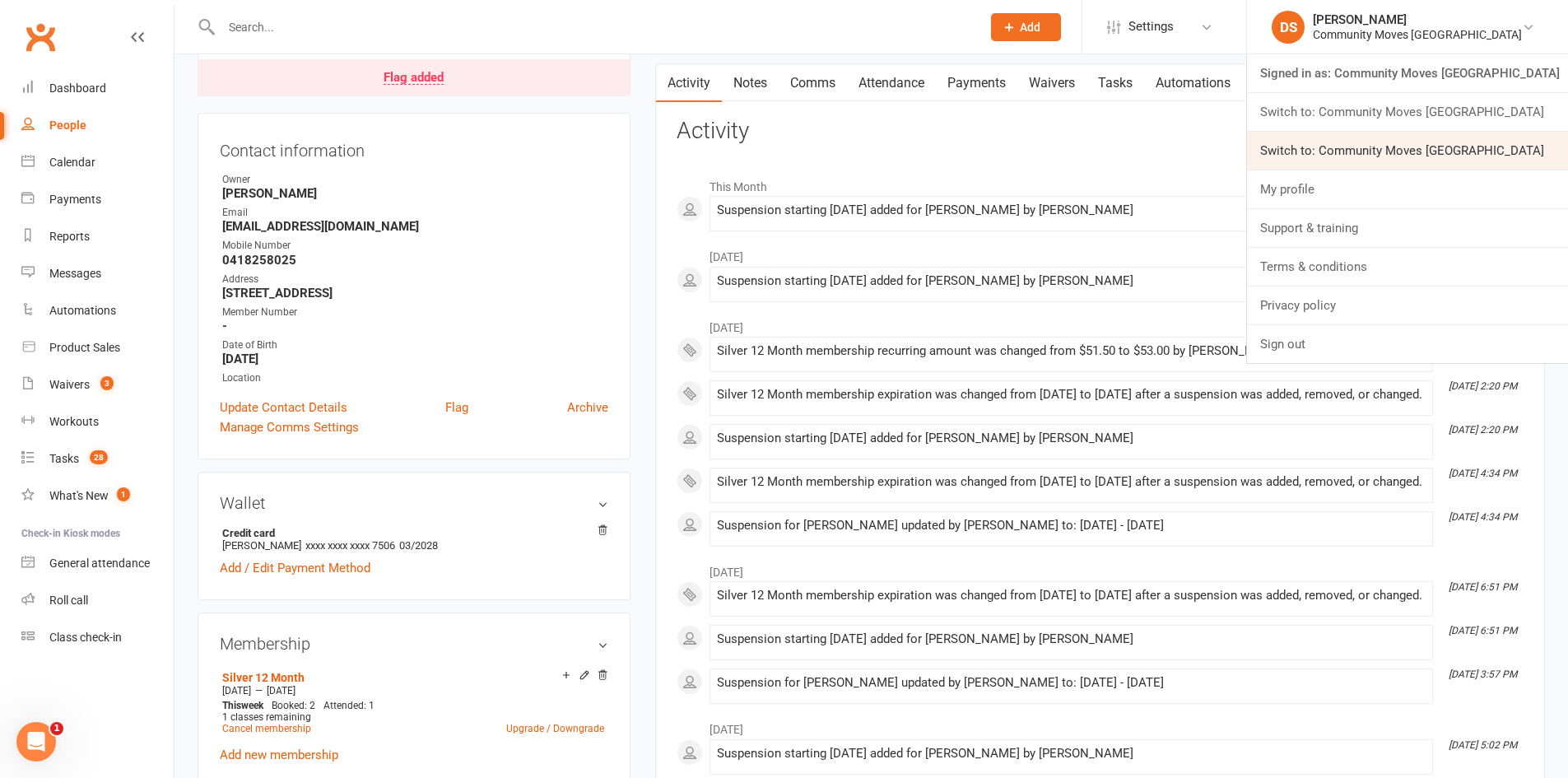
click at [1390, 141] on link "Switch to: Community Moves [GEOGRAPHIC_DATA]" at bounding box center [1408, 150] width 321 height 38
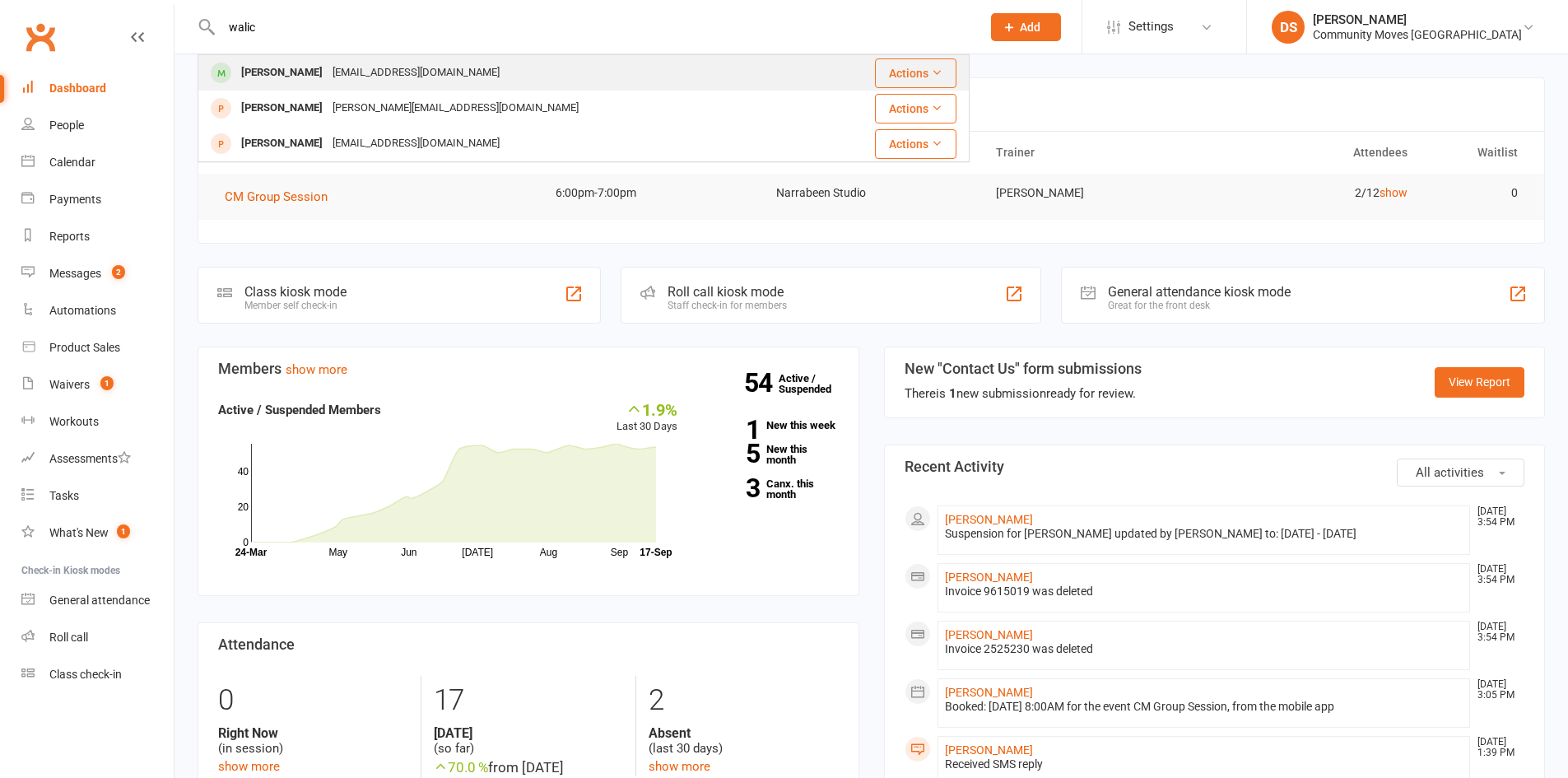
type input "walic"
click at [473, 64] on div "[PERSON_NAME] [EMAIL_ADDRESS][DOMAIN_NAME]" at bounding box center [508, 72] width 619 height 34
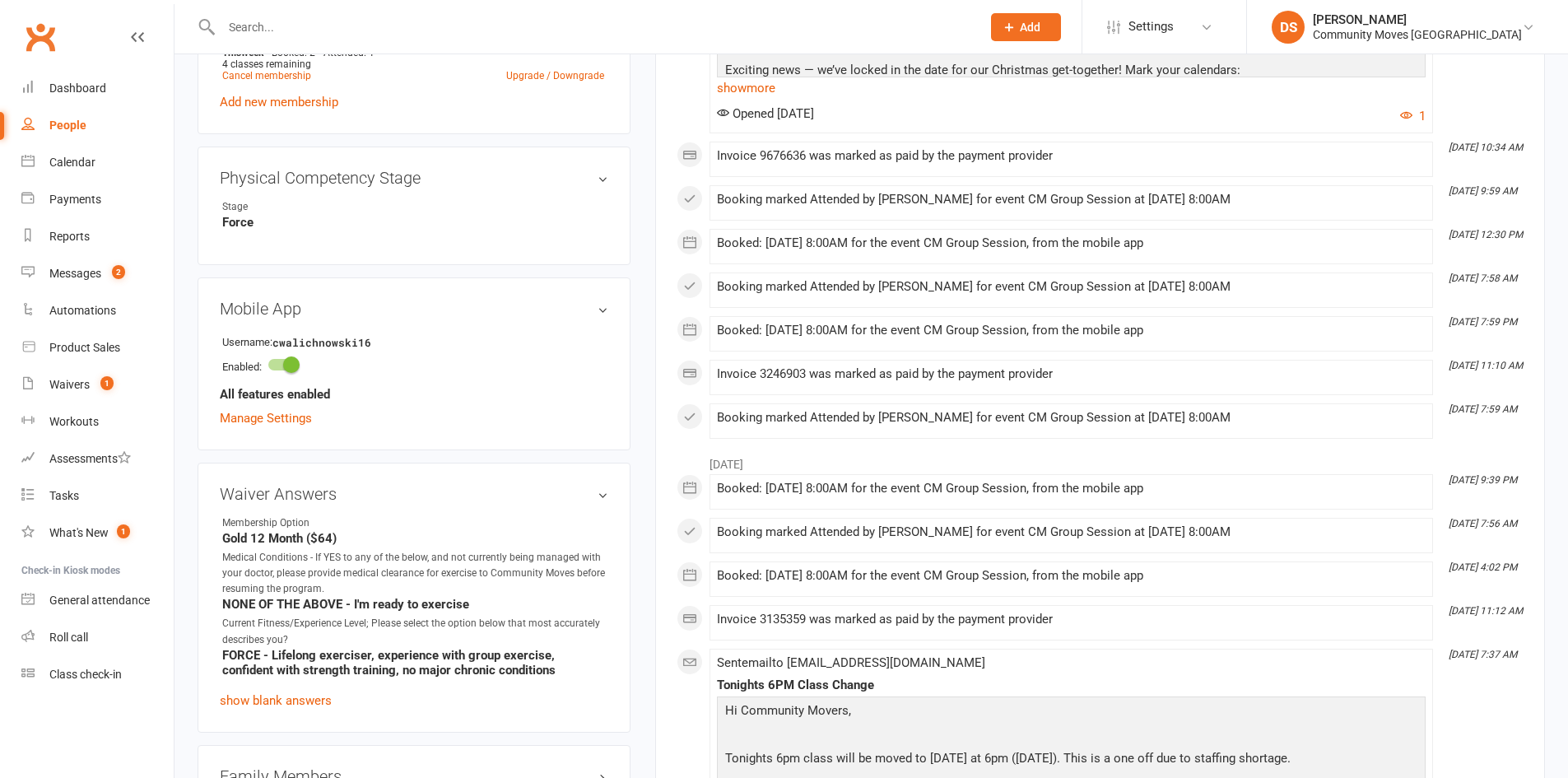
scroll to position [1152, 0]
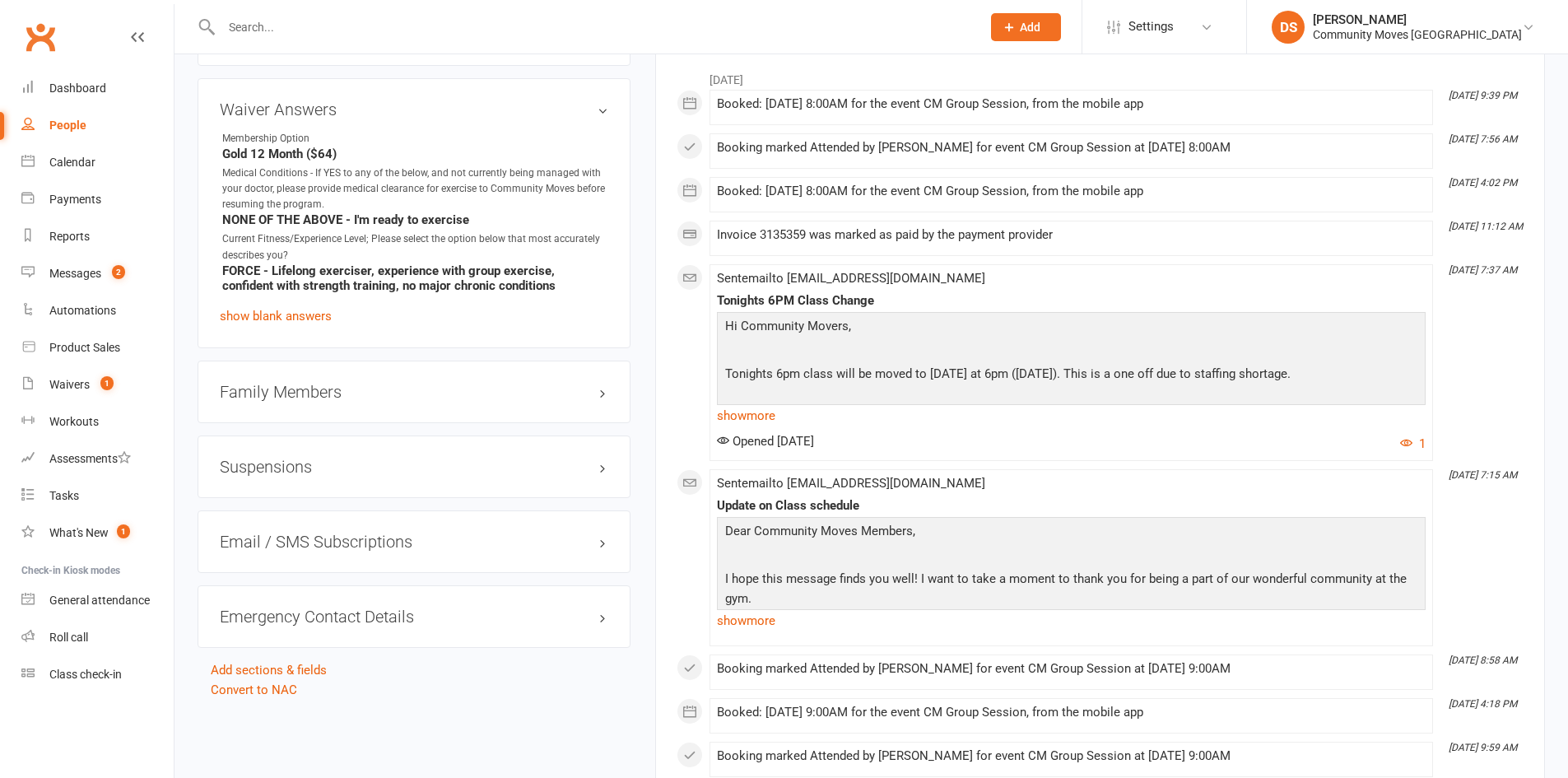
click at [277, 450] on div "Suspensions" at bounding box center [413, 467] width 433 height 63
click at [279, 468] on h3 "Suspensions" at bounding box center [413, 467] width 388 height 18
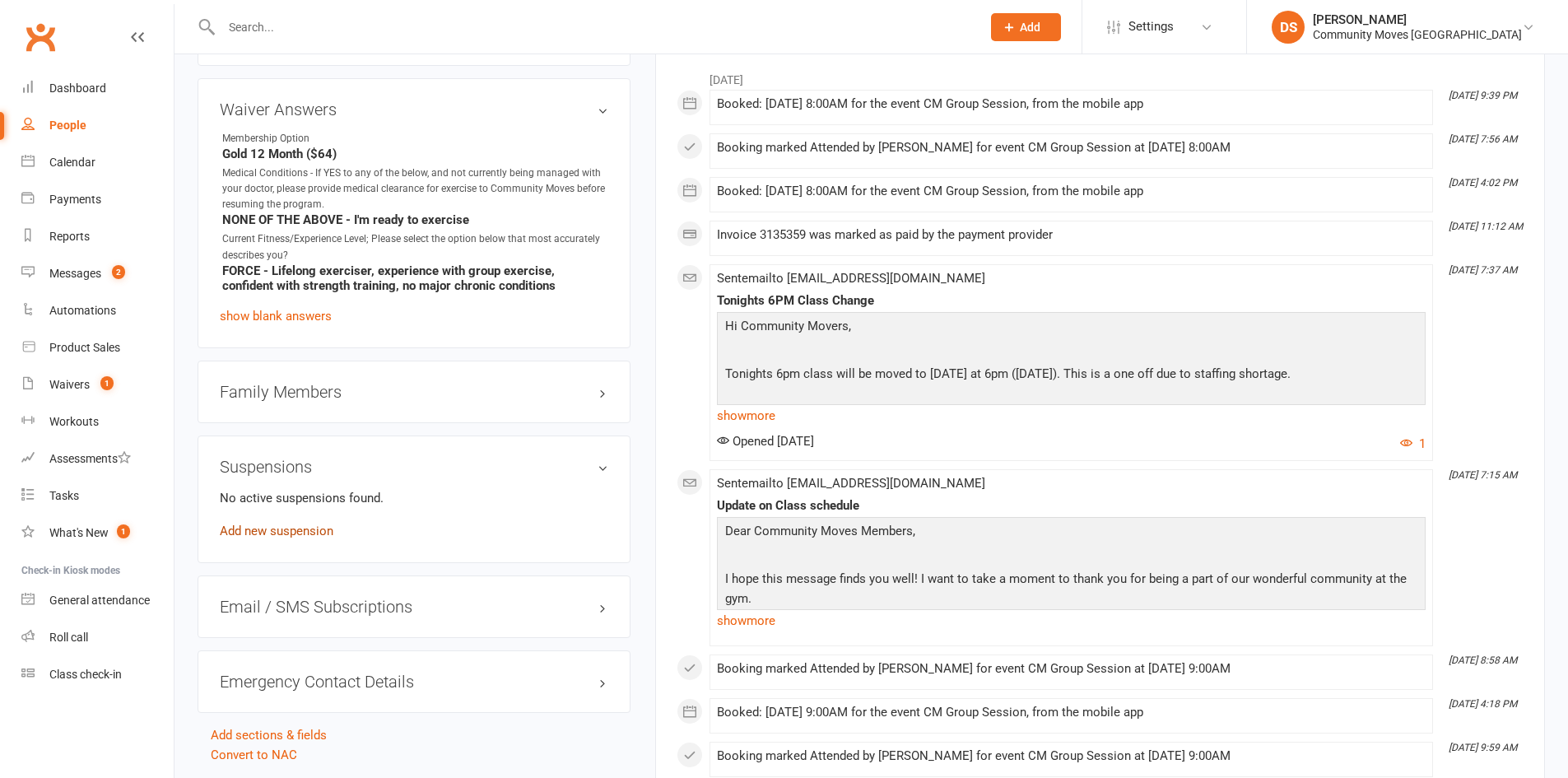
click at [283, 523] on link "Add new suspension" at bounding box center [276, 530] width 113 height 15
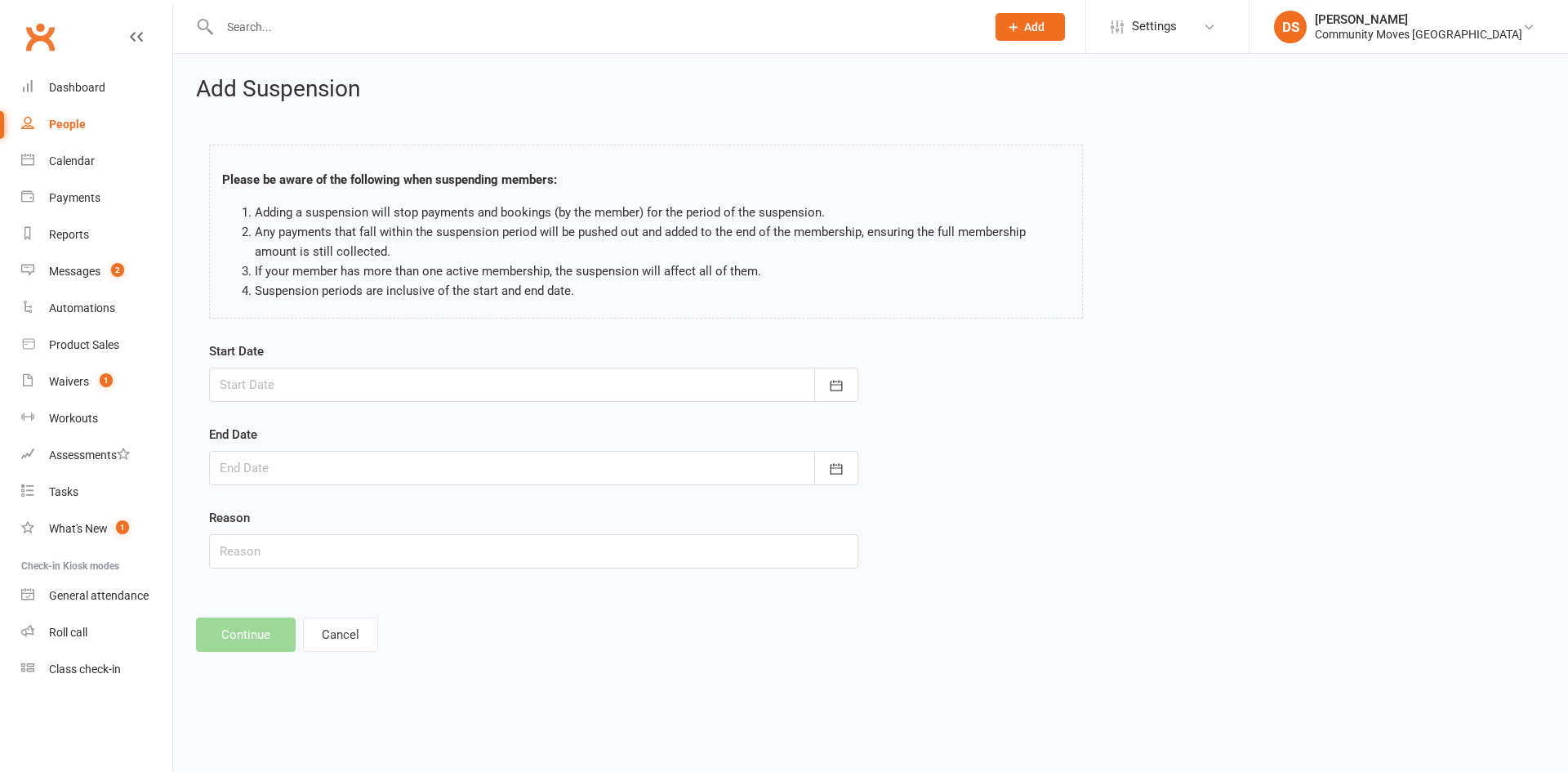
click at [435, 370] on div at bounding box center [534, 385] width 649 height 35
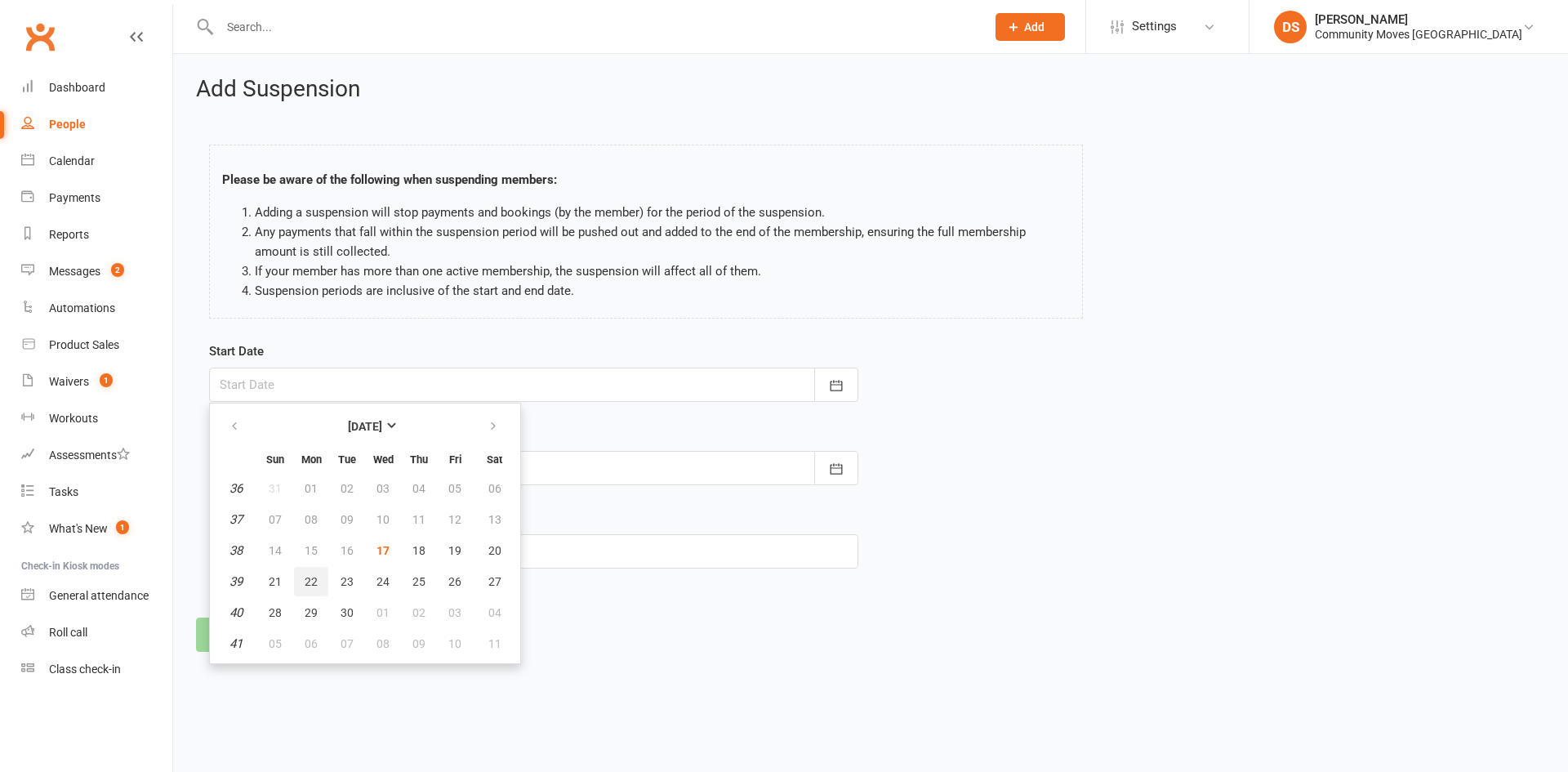
click at [317, 577] on button "22" at bounding box center [312, 582] width 35 height 29
type input "[DATE]"
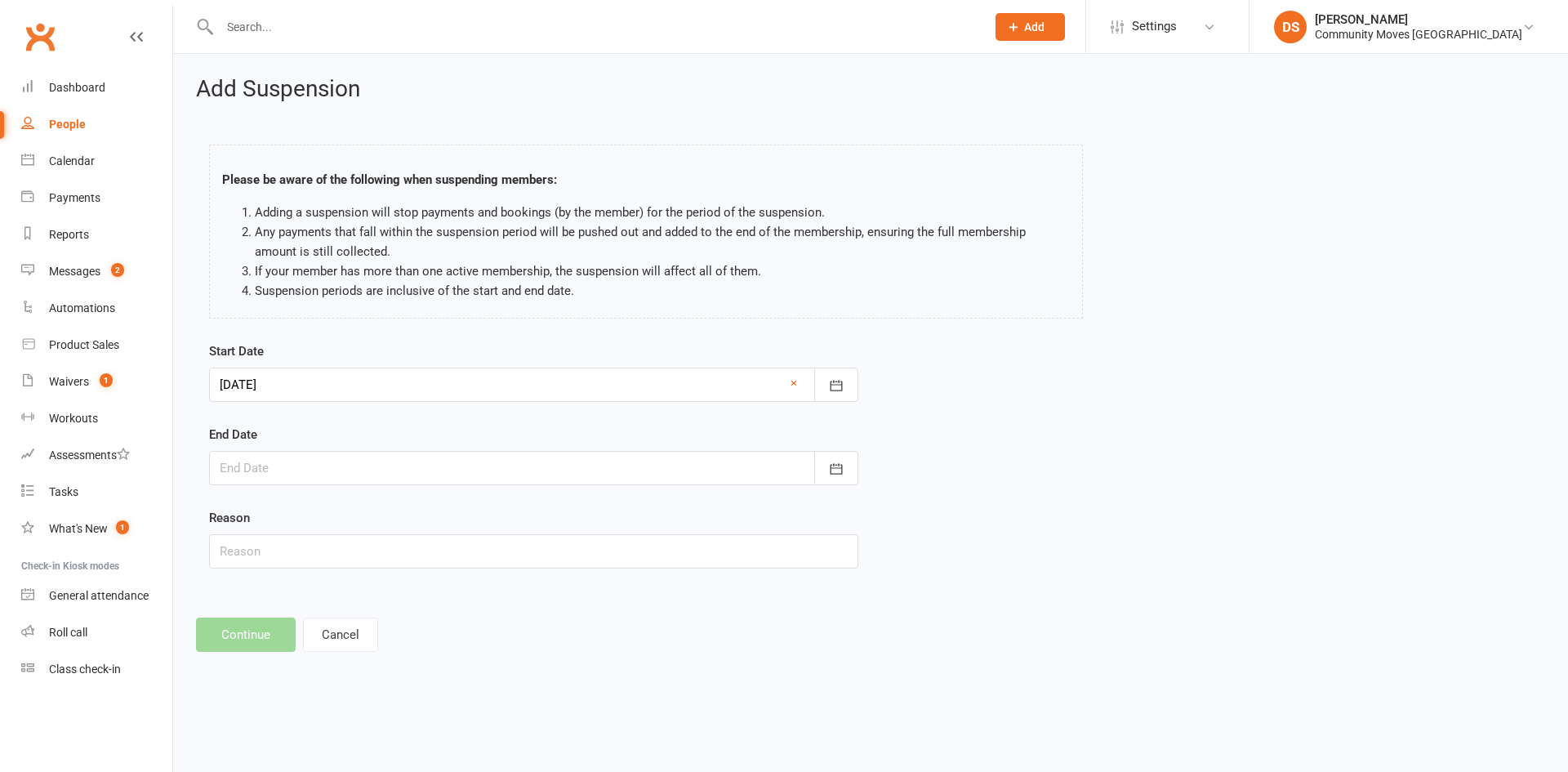
click at [305, 466] on div at bounding box center [534, 468] width 649 height 35
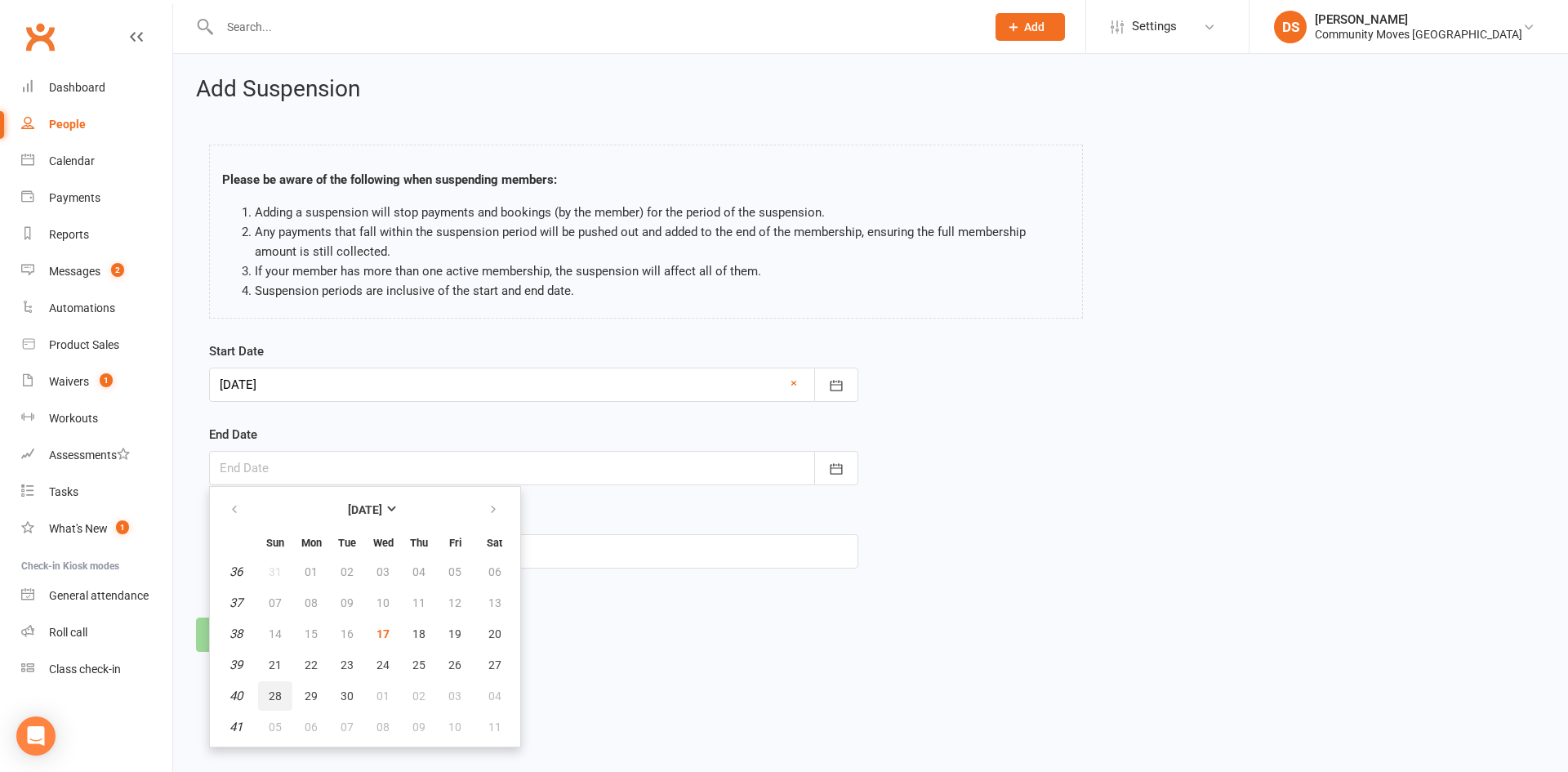
click at [273, 693] on span "28" at bounding box center [274, 695] width 13 height 13
type input "[DATE]"
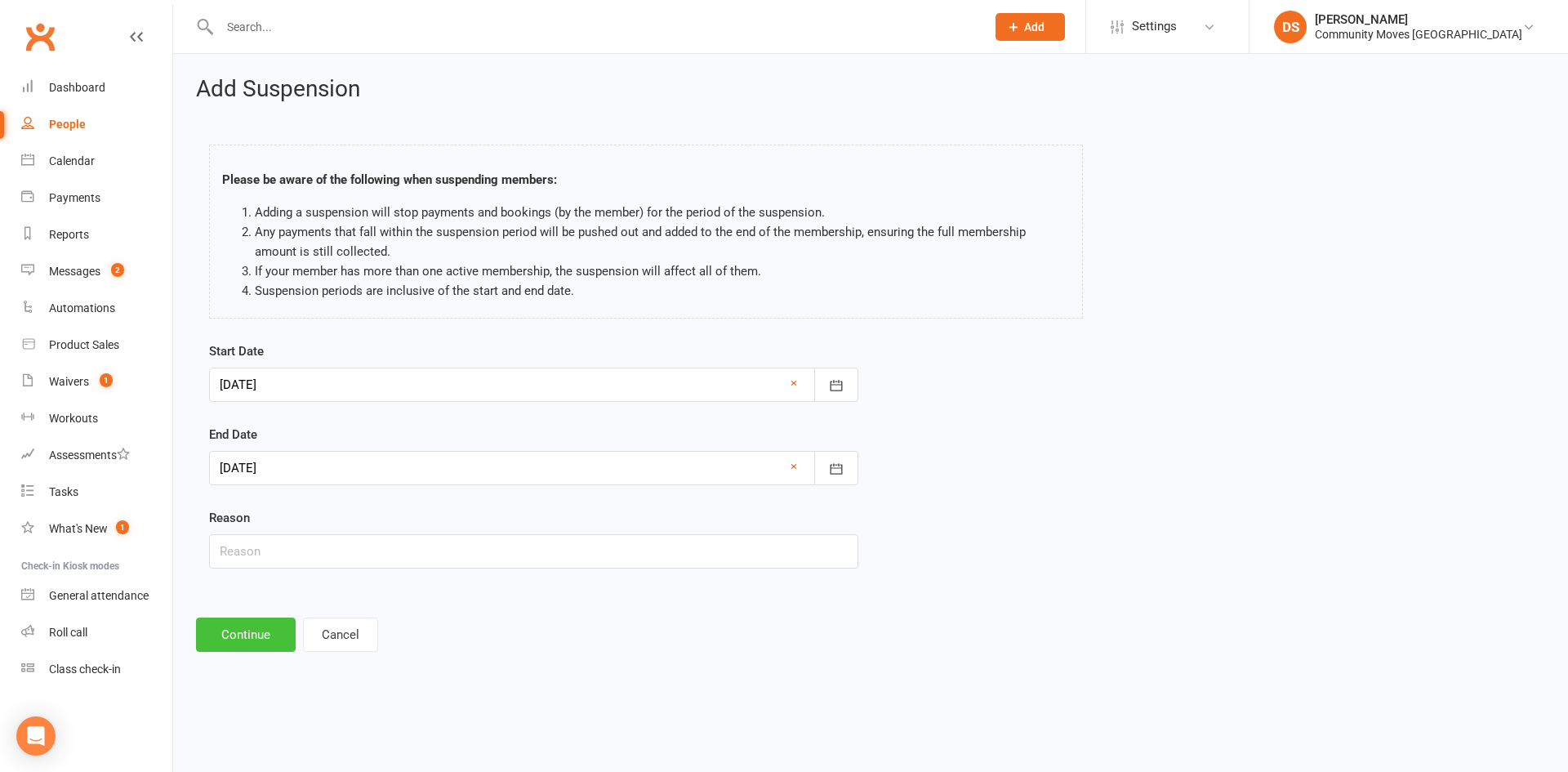
click at [234, 631] on button "Continue" at bounding box center [245, 634] width 100 height 35
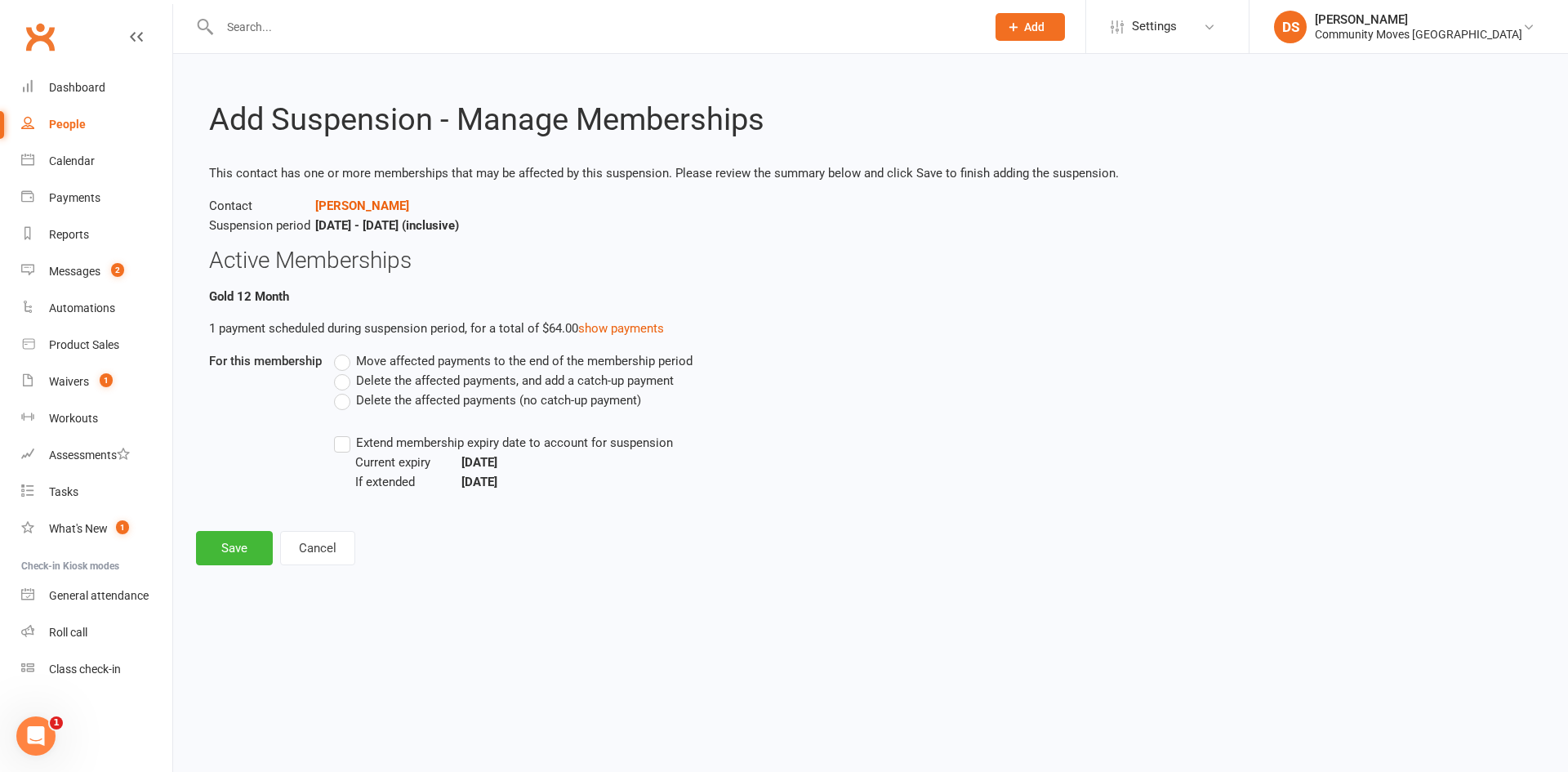
click at [435, 406] on span "Delete the affected payments (no catch-up payment)" at bounding box center [498, 399] width 285 height 17
click at [344, 390] on input "Delete the affected payments (no catch-up payment)" at bounding box center [339, 390] width 10 height 0
drag, startPoint x: 229, startPoint y: 581, endPoint x: 245, endPoint y: 544, distance: 40.3
click at [230, 577] on div "Add Suspension - Manage Memberships This contact has one or more memberships th…" at bounding box center [871, 320] width 1395 height 534
click at [245, 544] on button "Save" at bounding box center [234, 548] width 77 height 35
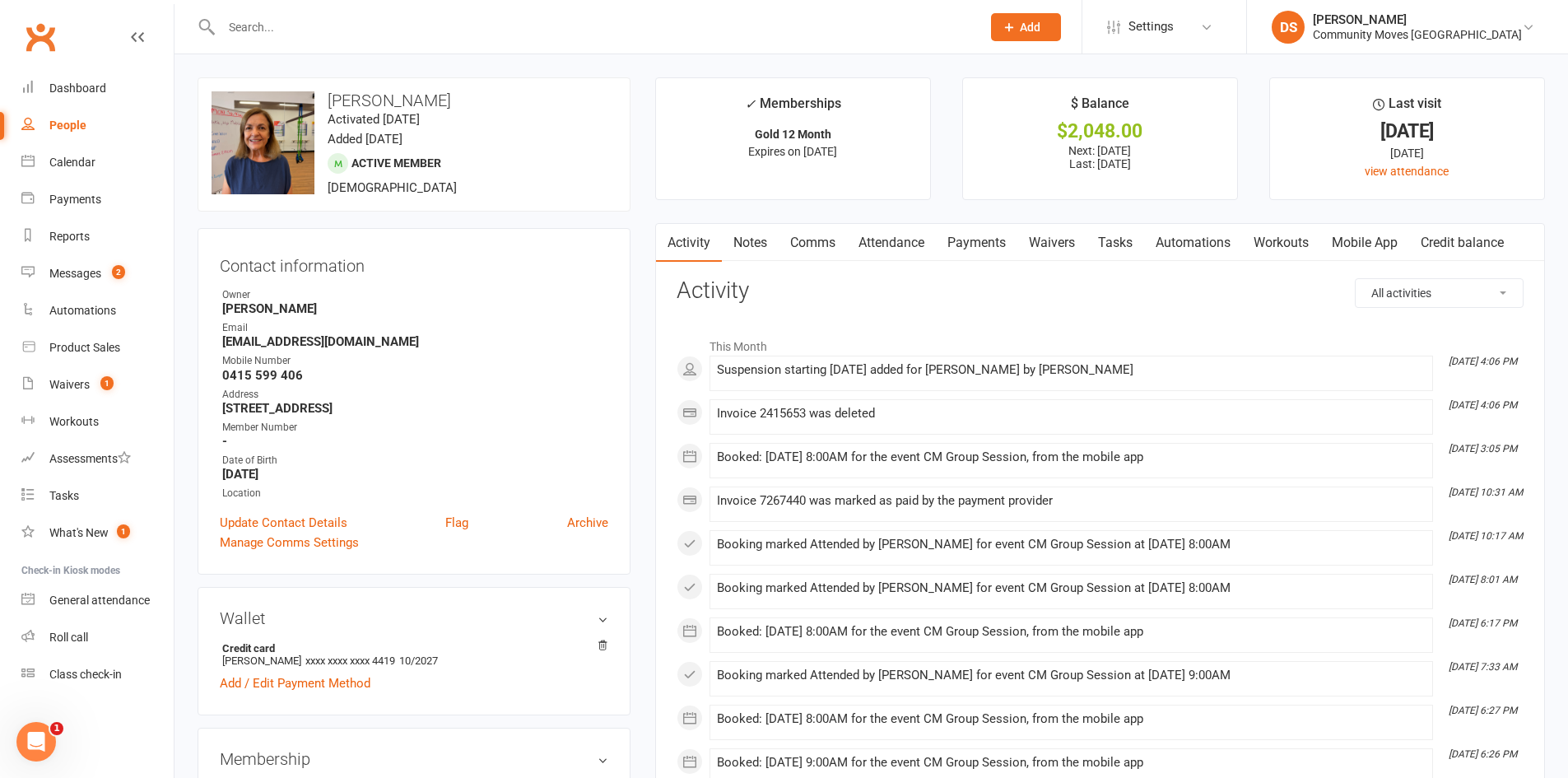
click at [1483, 7] on li "DS [PERSON_NAME] Community Moves [GEOGRAPHIC_DATA] Signed in as: Community Move…" at bounding box center [1407, 26] width 322 height 53
click at [1473, 29] on div "Community Moves [GEOGRAPHIC_DATA]" at bounding box center [1417, 34] width 209 height 15
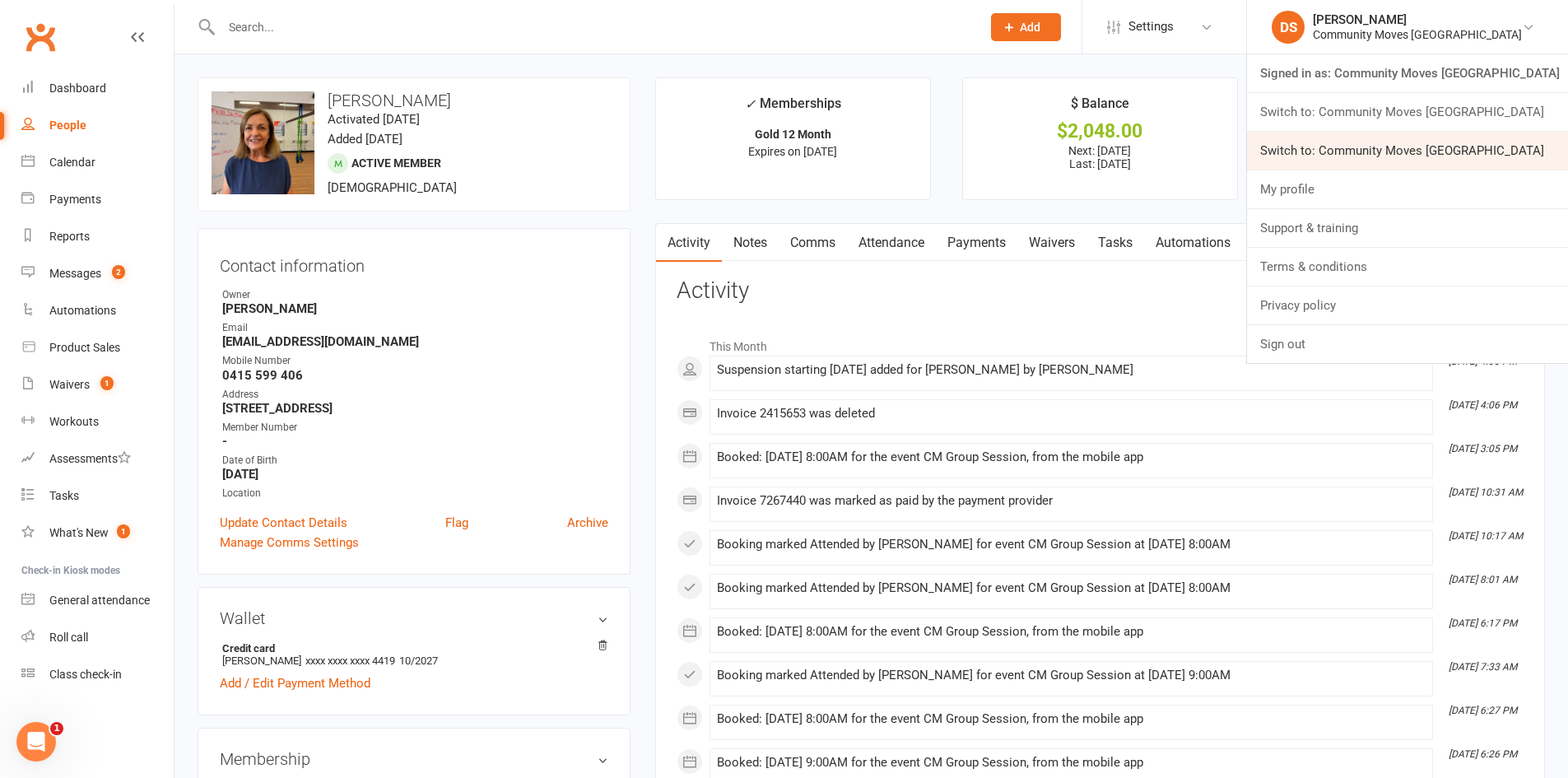
click at [1462, 147] on link "Switch to: Community Moves [GEOGRAPHIC_DATA]" at bounding box center [1408, 150] width 321 height 38
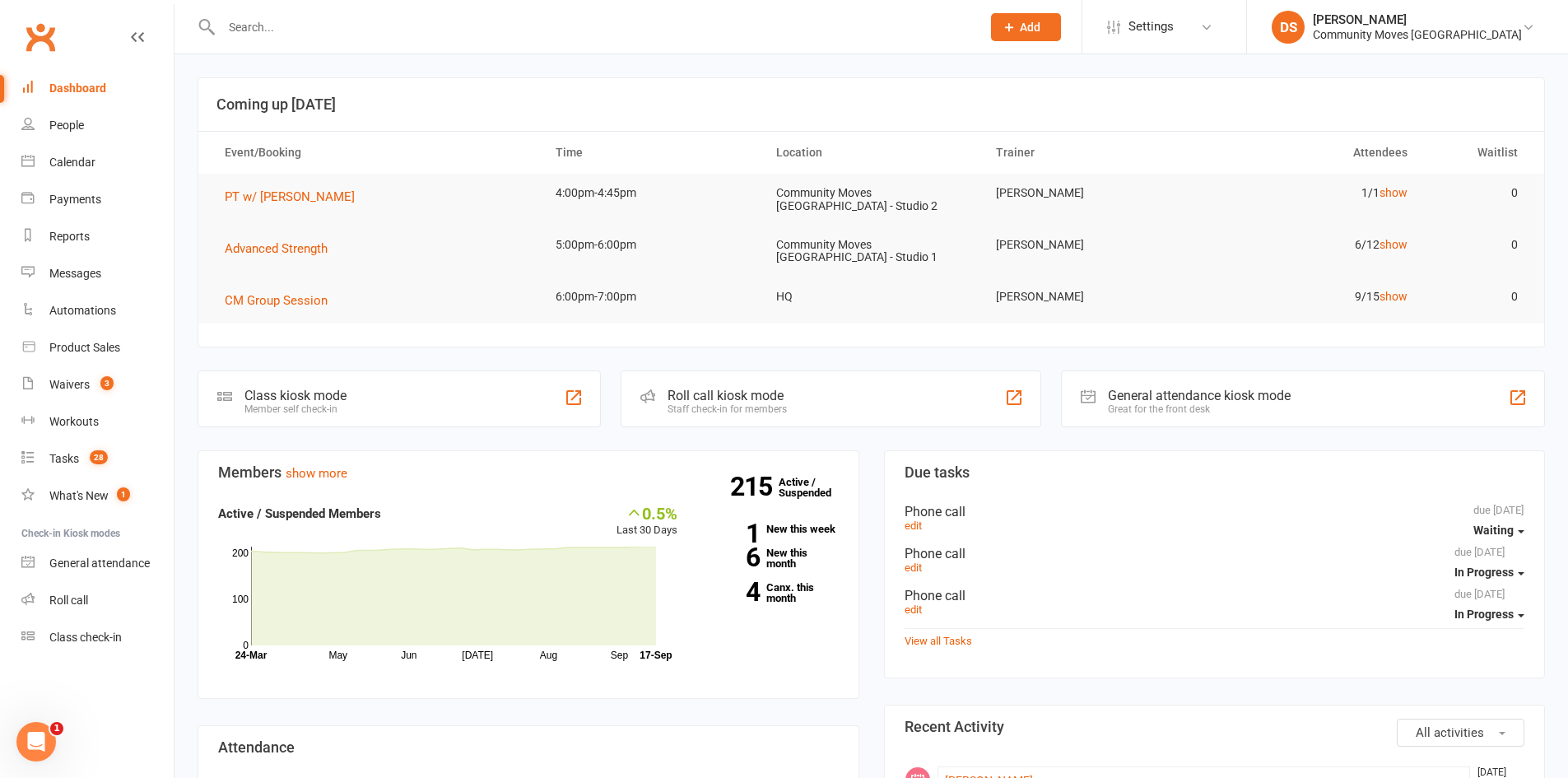
click at [367, 28] on input "text" at bounding box center [592, 27] width 753 height 23
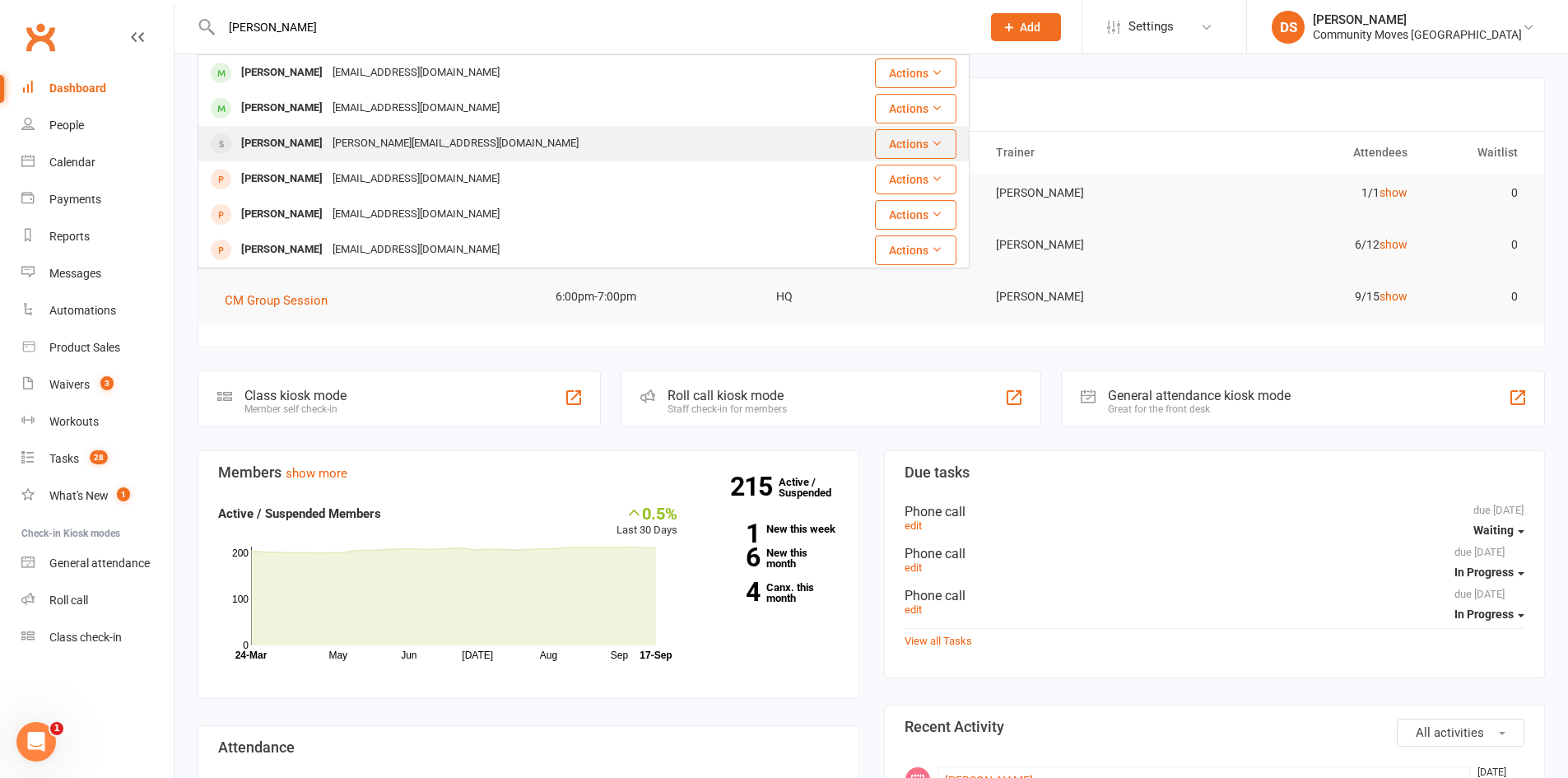
type input "[PERSON_NAME]"
click at [388, 132] on div "[PERSON_NAME][EMAIL_ADDRESS][DOMAIN_NAME]" at bounding box center [455, 143] width 256 height 24
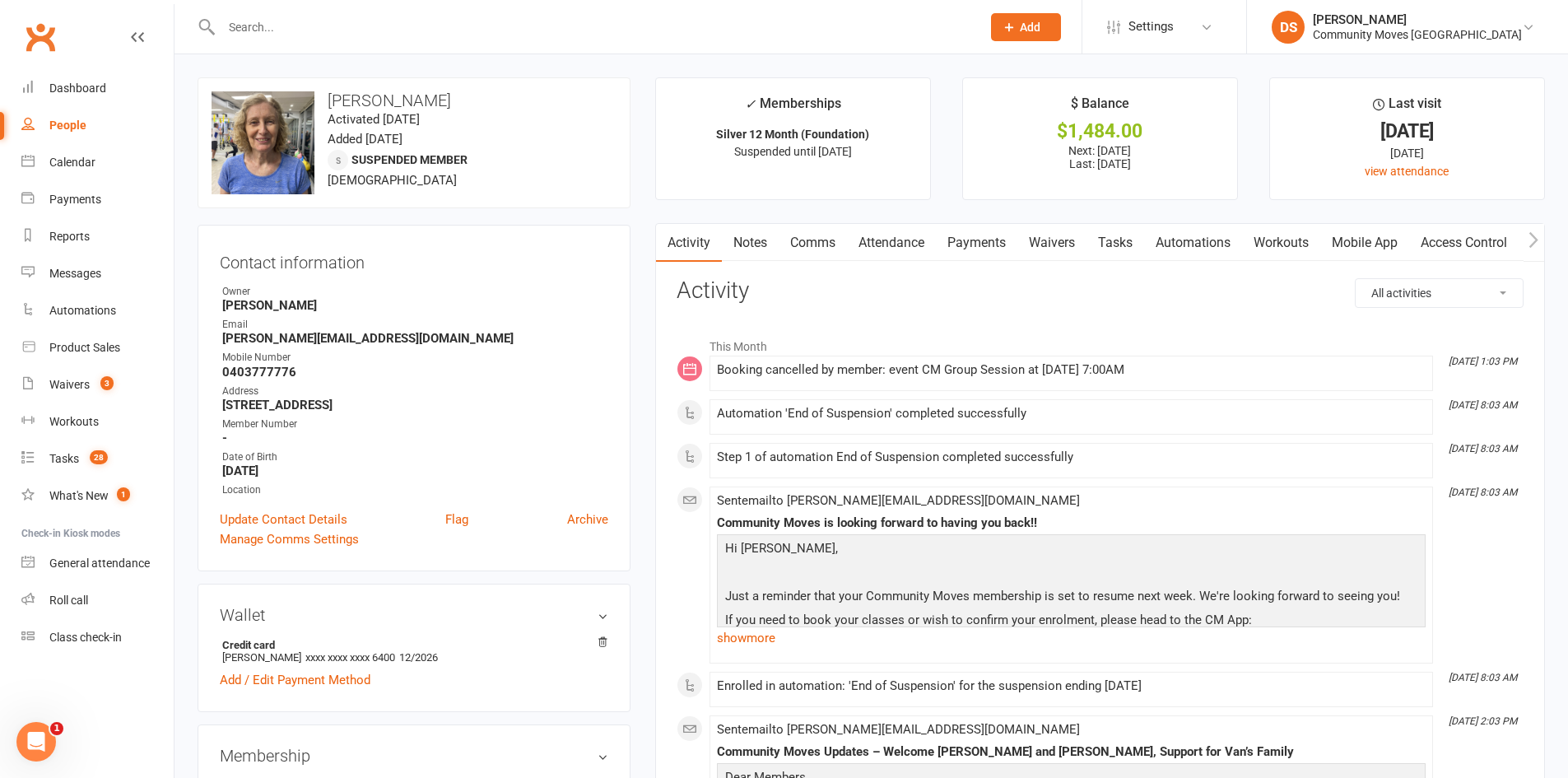
click at [920, 245] on link "Attendance" at bounding box center [891, 242] width 89 height 38
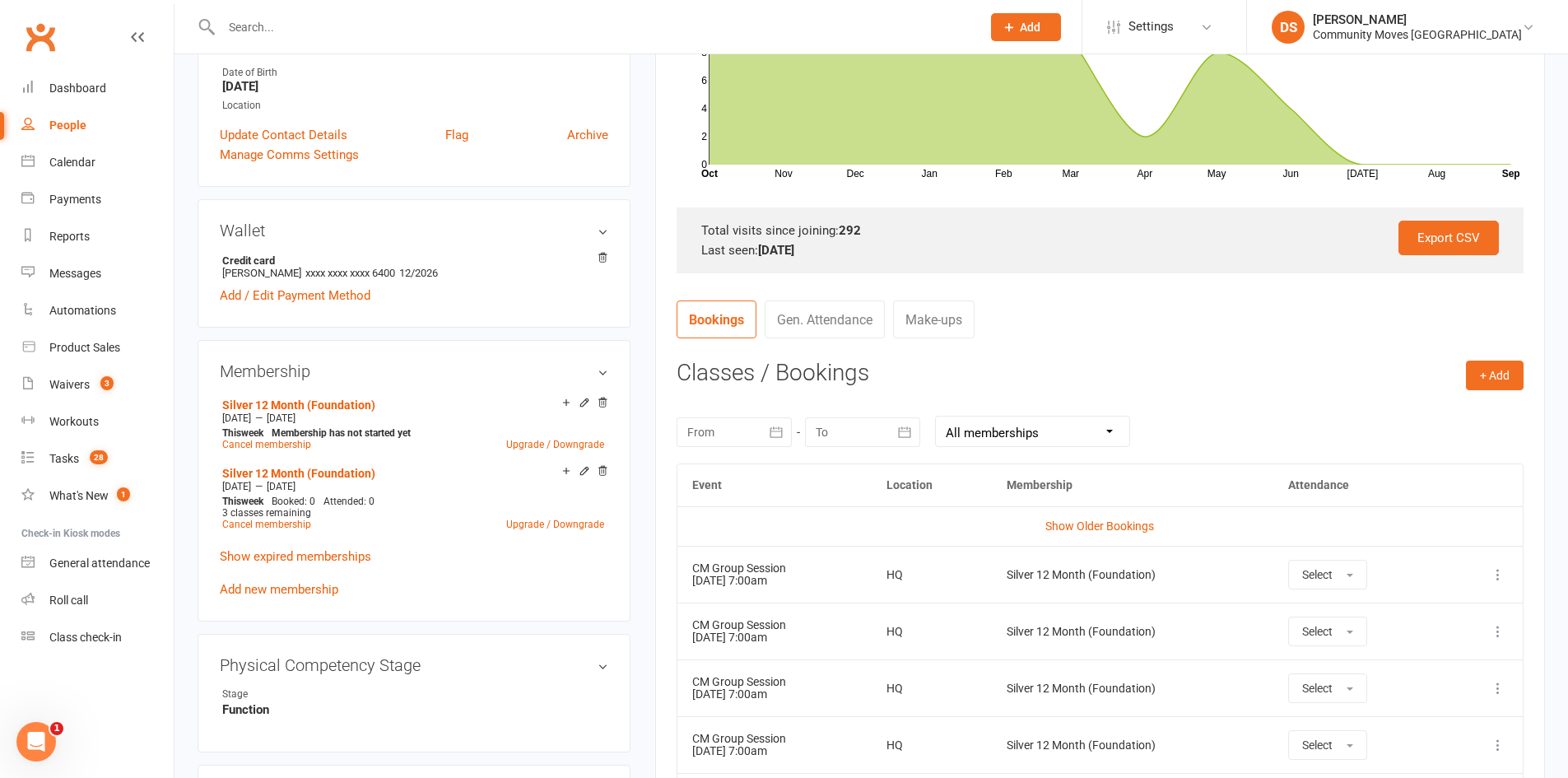
scroll to position [768, 0]
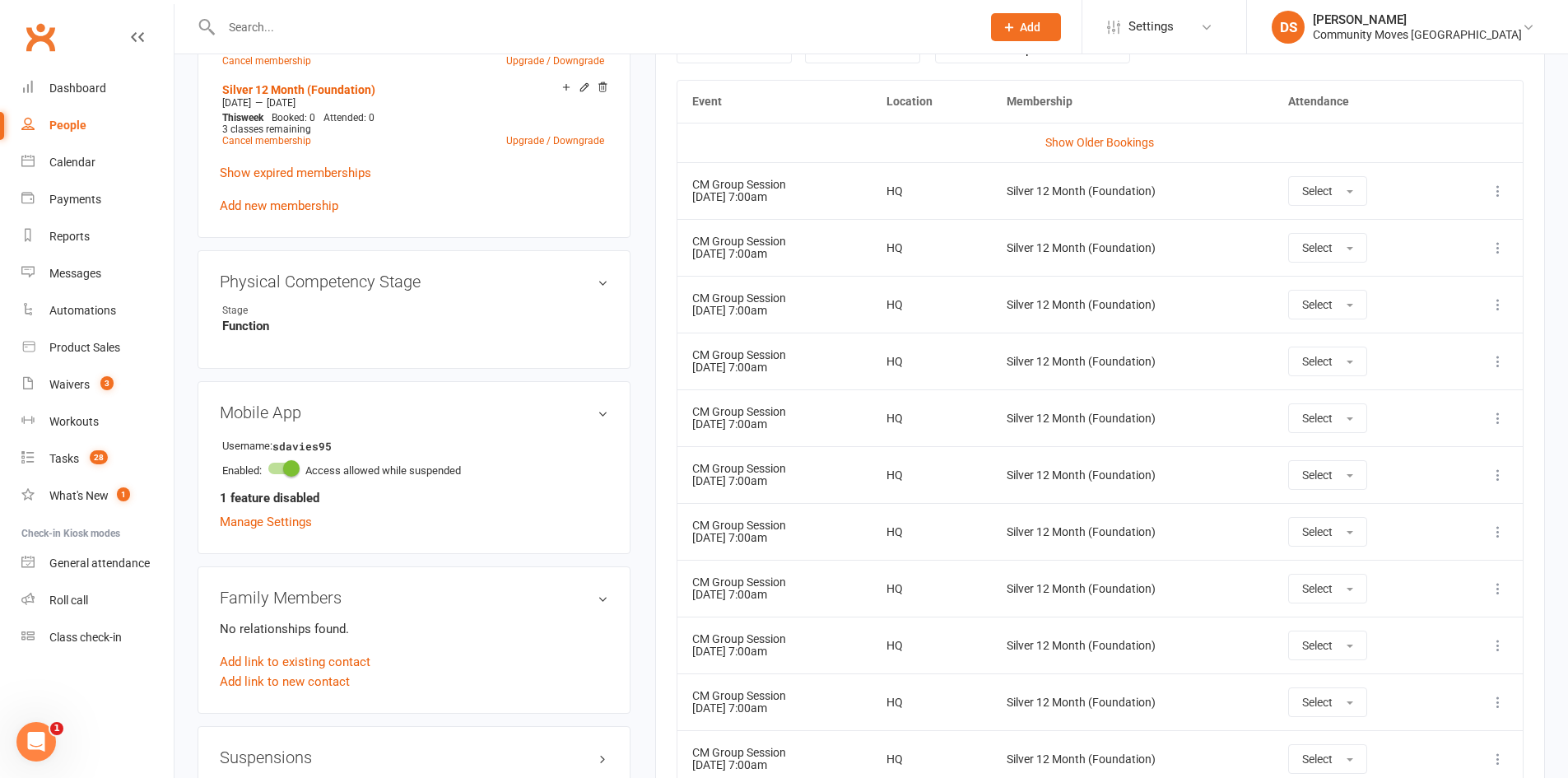
click at [338, 31] on input "text" at bounding box center [592, 27] width 753 height 23
type input "h"
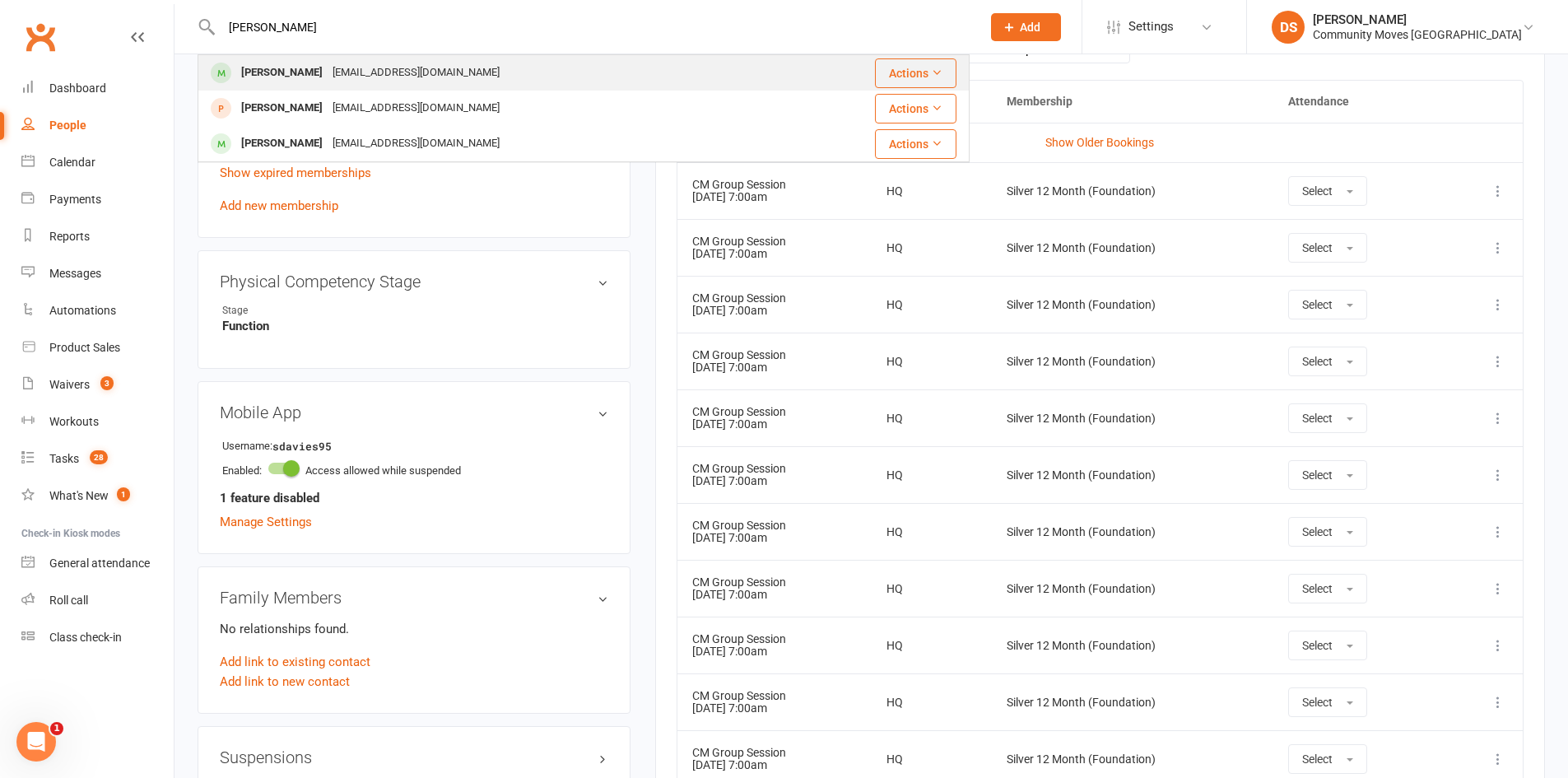
type input "[PERSON_NAME]"
click at [278, 78] on div "[PERSON_NAME]" at bounding box center [282, 72] width 92 height 24
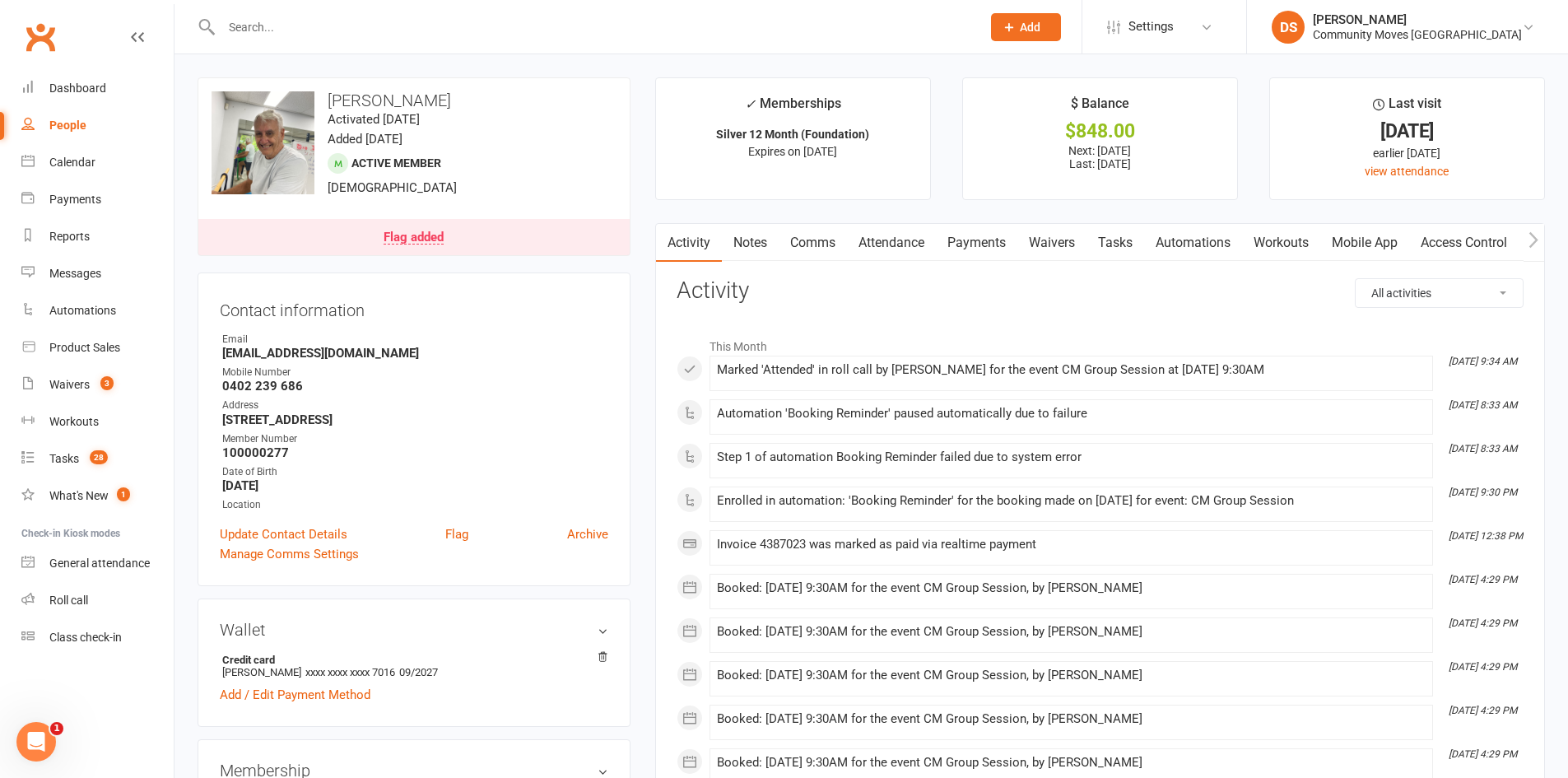
scroll to position [0, 1]
click at [978, 227] on link "Payments" at bounding box center [975, 242] width 81 height 38
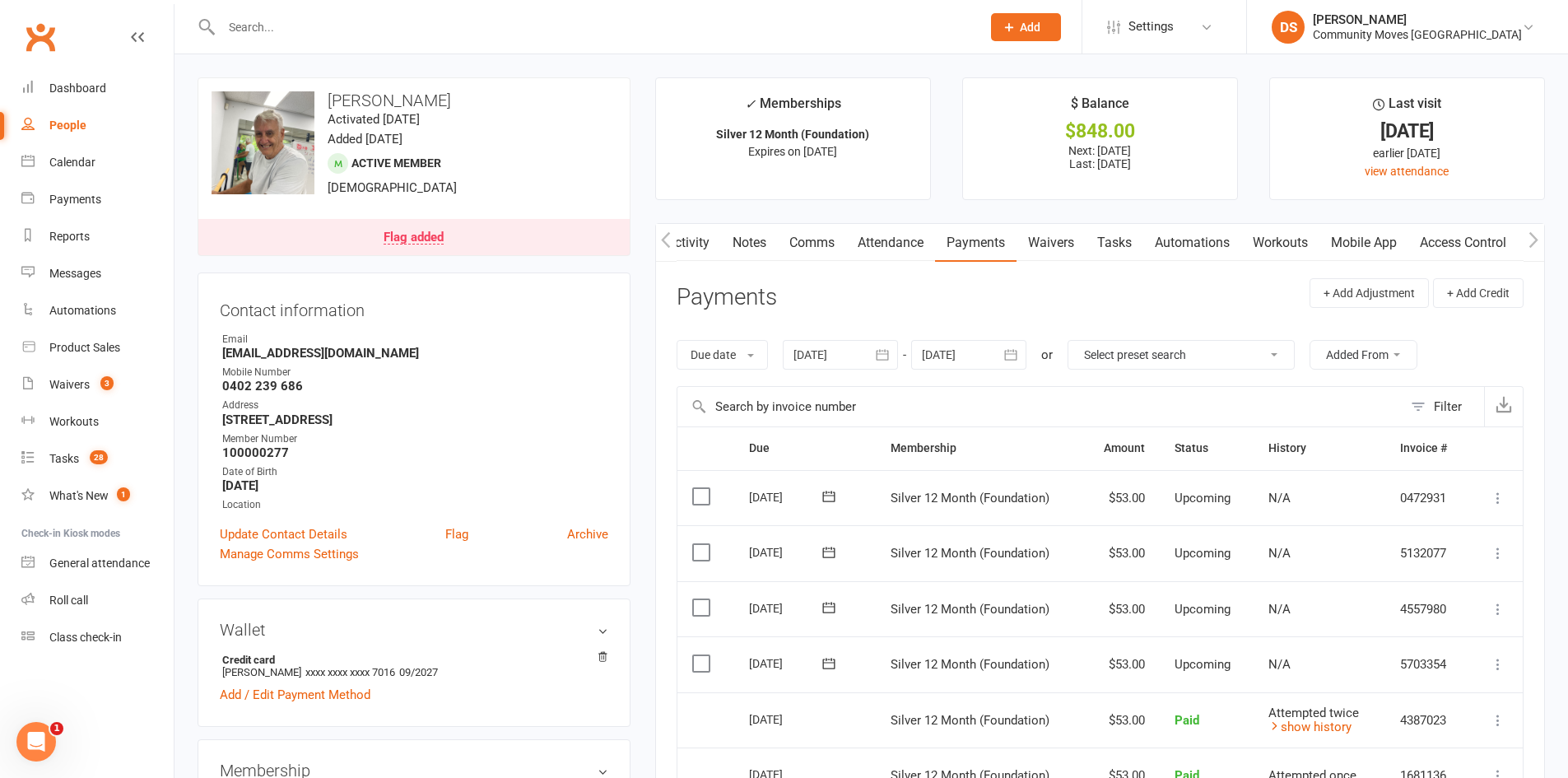
scroll to position [385, 0]
